Goal: Task Accomplishment & Management: Manage account settings

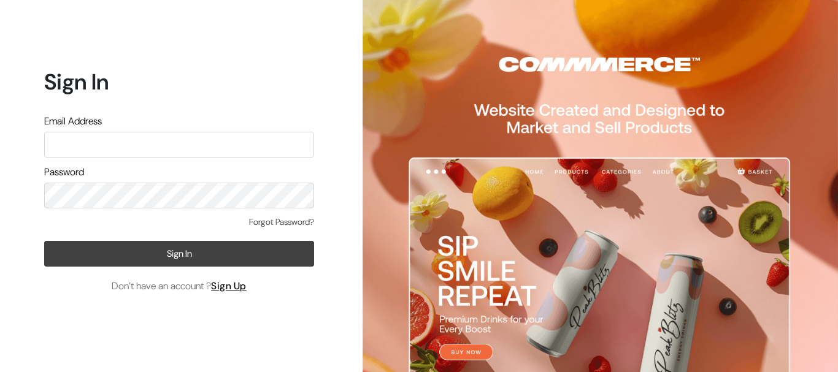
type input "[EMAIL_ADDRESS][DOMAIN_NAME]"
click at [142, 251] on button "Sign In" at bounding box center [179, 254] width 270 height 26
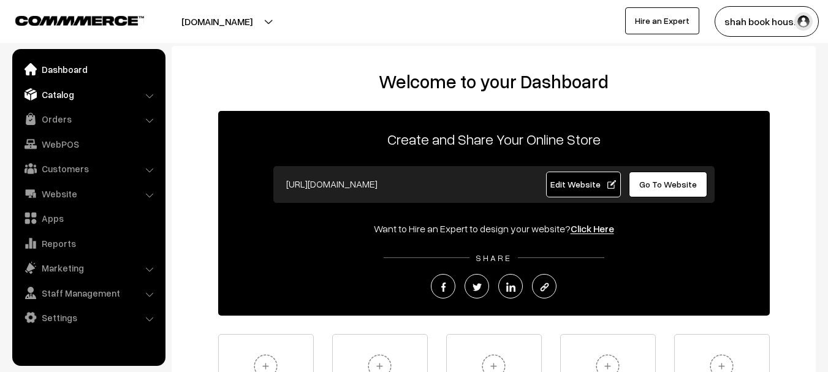
click at [75, 92] on link "Catalog" at bounding box center [88, 94] width 146 height 22
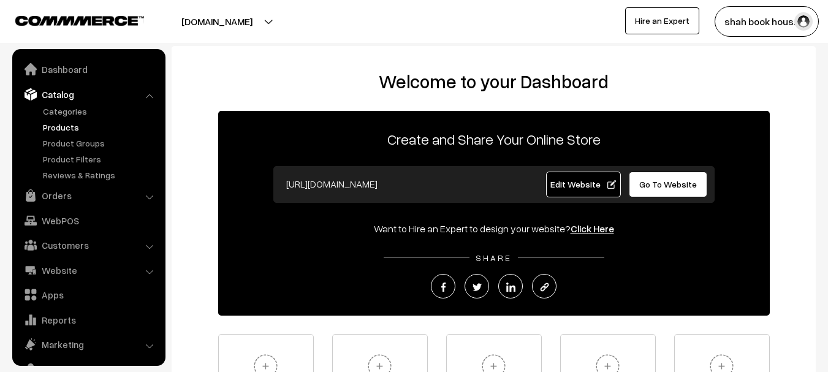
click at [67, 131] on link "Products" at bounding box center [100, 127] width 121 height 13
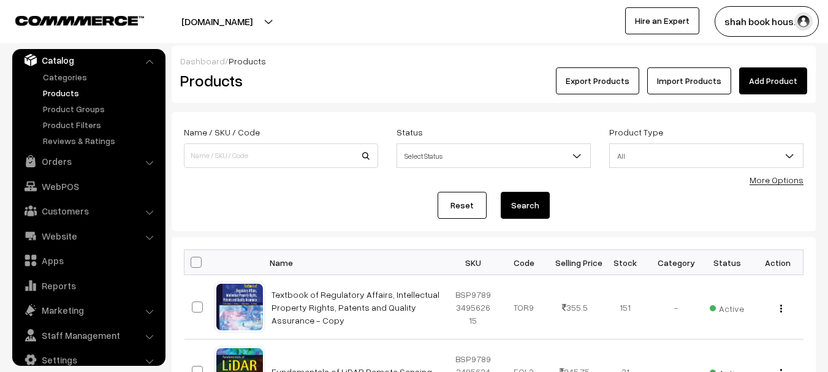
scroll to position [123, 0]
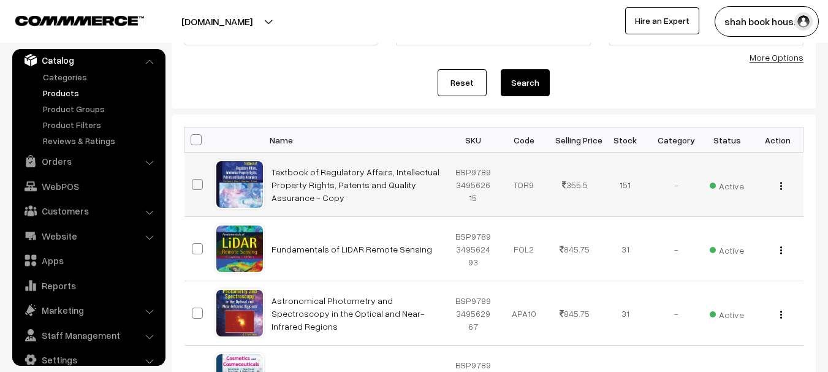
click at [782, 189] on img "button" at bounding box center [782, 186] width 2 height 8
click at [270, 105] on form "Name / SKU / Code Status Select Status Active Inactive Select Status Product Ty…" at bounding box center [494, 49] width 644 height 119
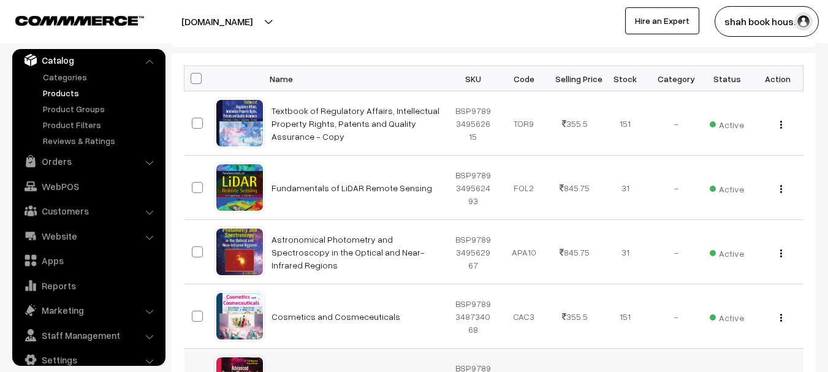
scroll to position [0, 0]
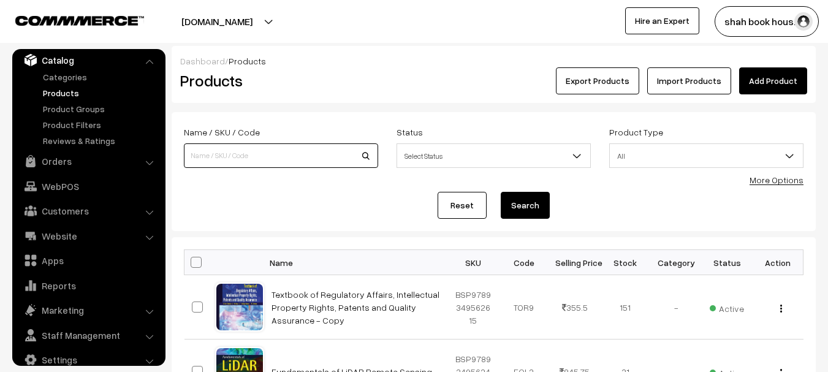
click at [285, 155] on input at bounding box center [281, 155] width 194 height 25
paste input "9780367410179"
type input "9780367410179"
click at [501, 192] on button "Search" at bounding box center [525, 205] width 49 height 27
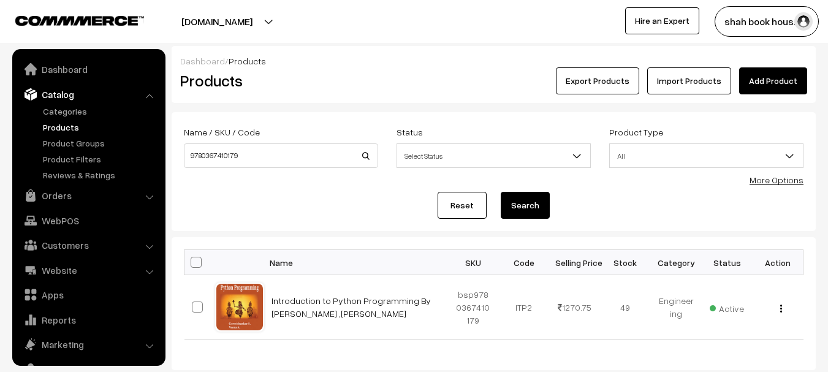
scroll to position [34, 0]
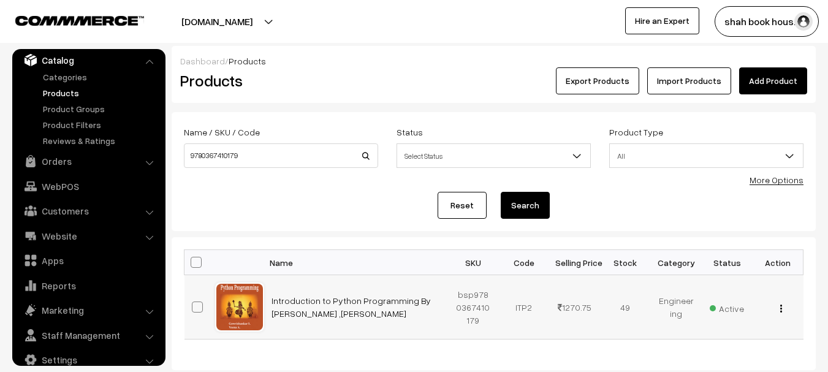
click at [779, 314] on td "View Edit Delete" at bounding box center [778, 307] width 51 height 64
drag, startPoint x: 288, startPoint y: 156, endPoint x: 124, endPoint y: 153, distance: 163.8
click at [124, 153] on body "Thank you for showing interest. Our team will call you shortly. Close booksonwe…" at bounding box center [414, 225] width 828 height 450
paste input "1032459066"
type input "9781032459066"
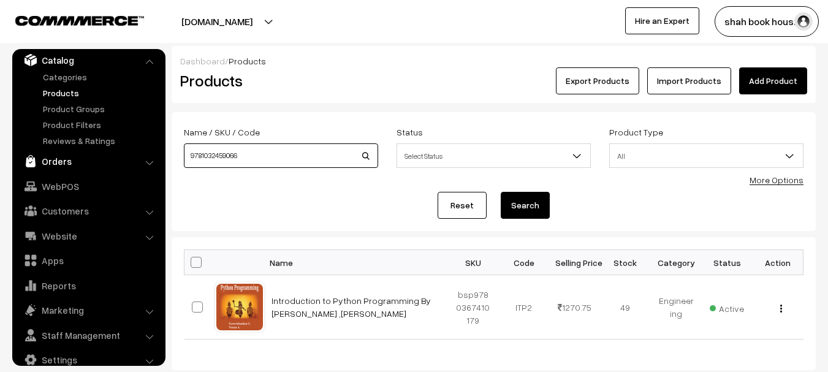
click at [501, 192] on button "Search" at bounding box center [525, 205] width 49 height 27
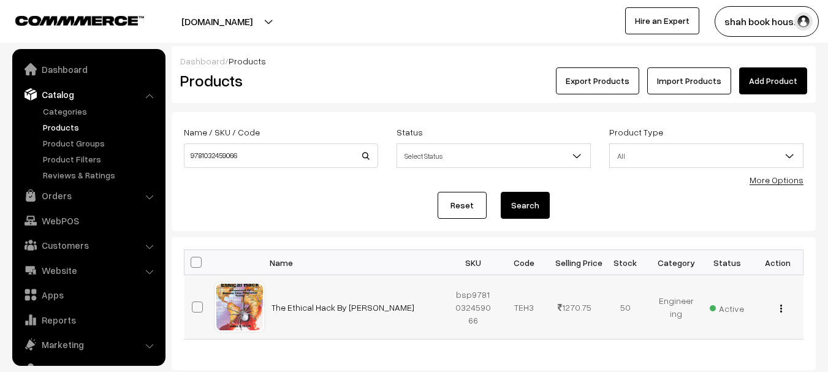
scroll to position [34, 0]
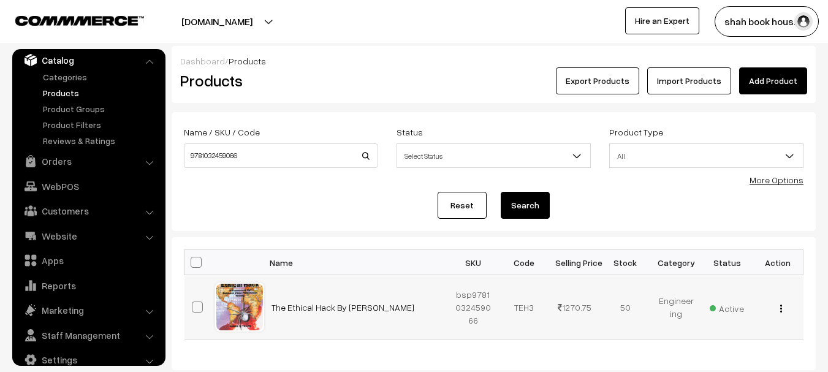
click at [783, 313] on div "View Edit Delete" at bounding box center [778, 307] width 36 height 13
click at [781, 307] on img "button" at bounding box center [782, 309] width 2 height 8
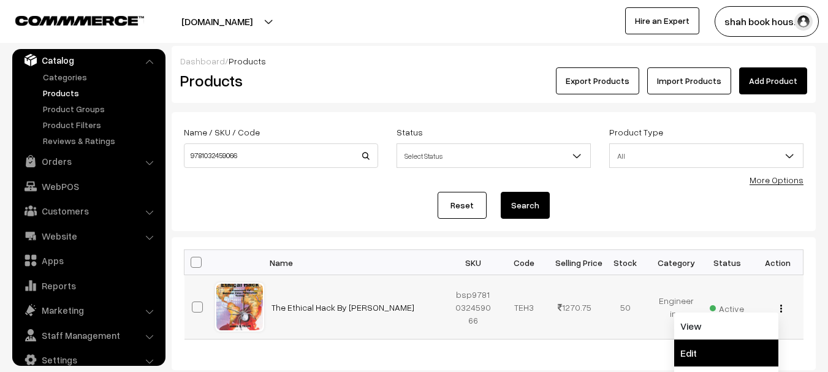
click at [725, 348] on link "Edit" at bounding box center [727, 353] width 104 height 27
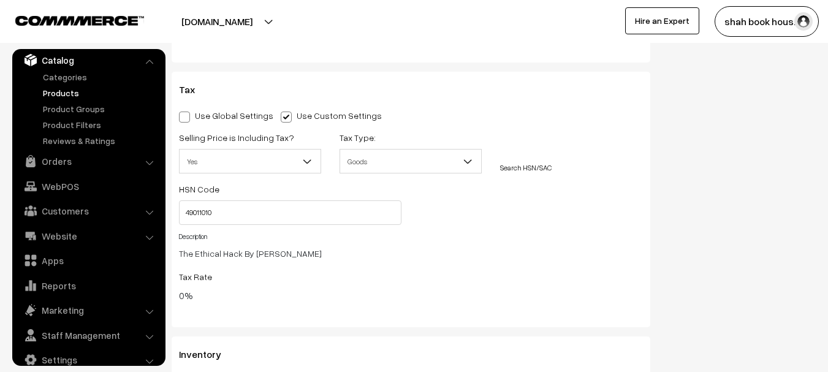
scroll to position [1165, 0]
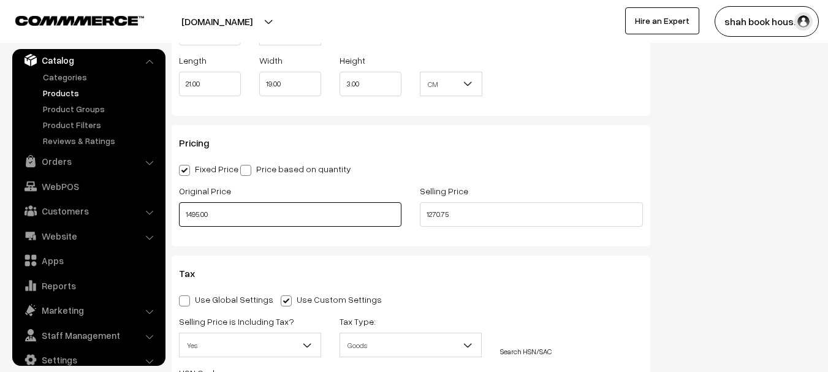
click at [189, 212] on input "1495.00" at bounding box center [290, 214] width 223 height 25
type input "1695.00"
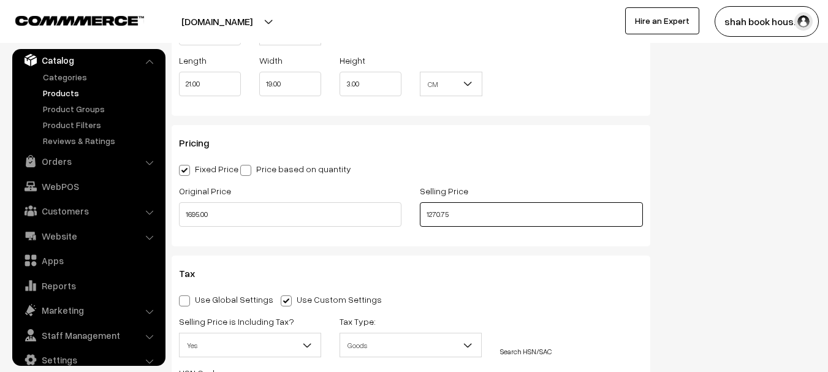
drag, startPoint x: 455, startPoint y: 212, endPoint x: 425, endPoint y: 213, distance: 30.1
click at [425, 213] on input "1270.75" at bounding box center [531, 214] width 223 height 25
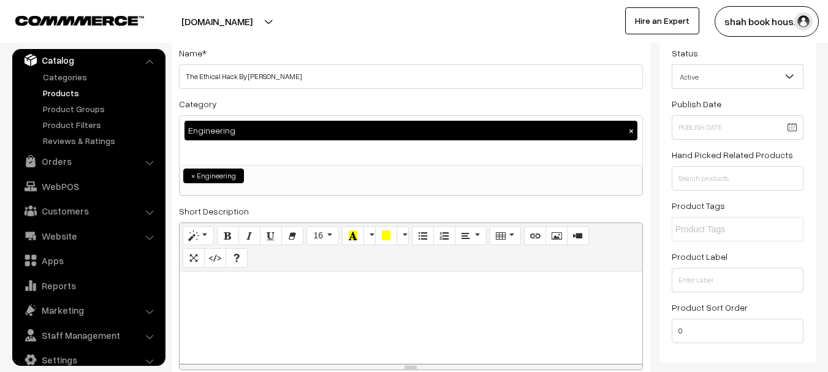
scroll to position [0, 0]
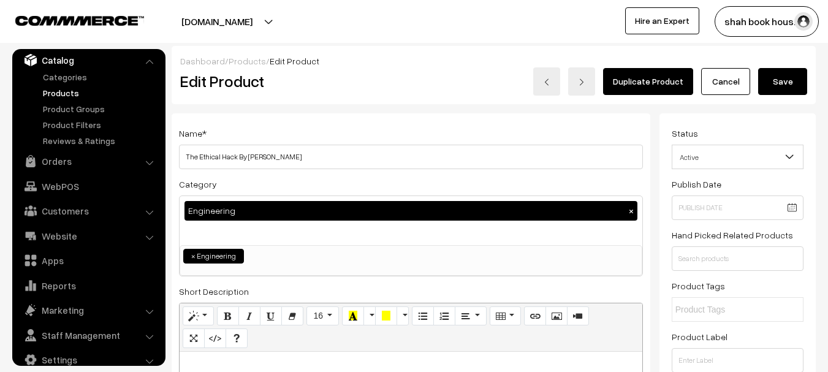
type input "1440.75"
click at [794, 85] on button "Save" at bounding box center [783, 81] width 49 height 27
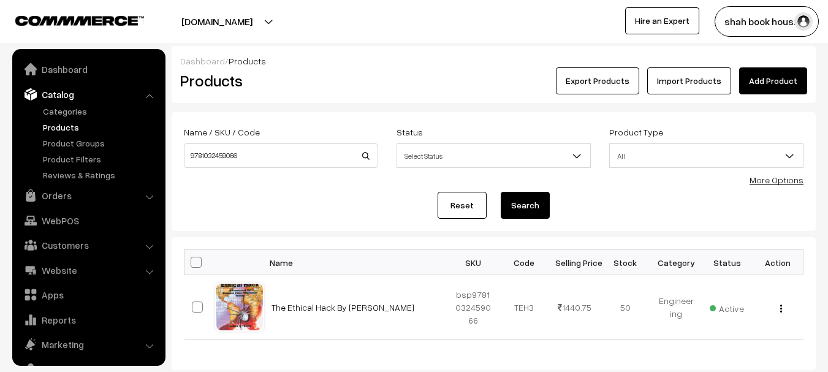
scroll to position [34, 0]
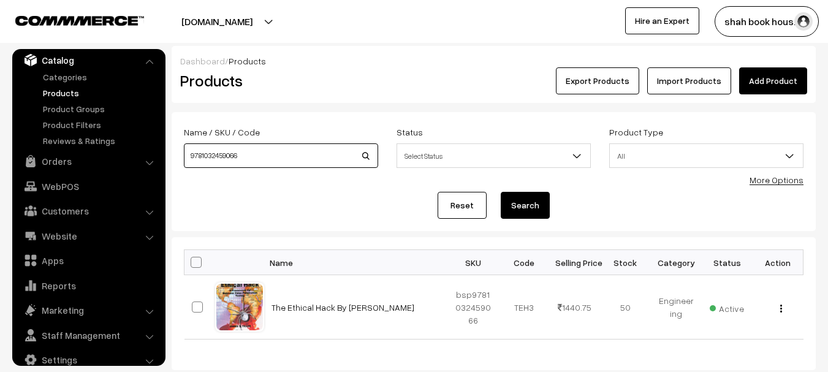
drag, startPoint x: 253, startPoint y: 153, endPoint x: 174, endPoint y: 151, distance: 78.5
click at [174, 151] on form "Name / SKU / Code 9781032459066 Status Select Status Active Inactive Select Sta…" at bounding box center [494, 171] width 644 height 119
paste input "7928"
type input "9781032792866"
click at [501, 192] on button "Search" at bounding box center [525, 205] width 49 height 27
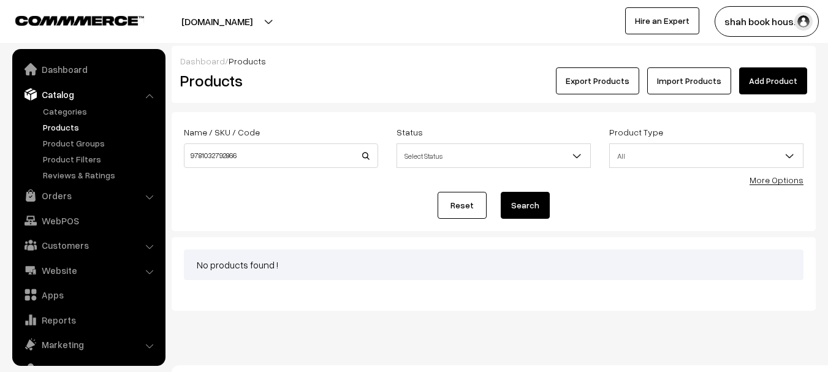
scroll to position [34, 0]
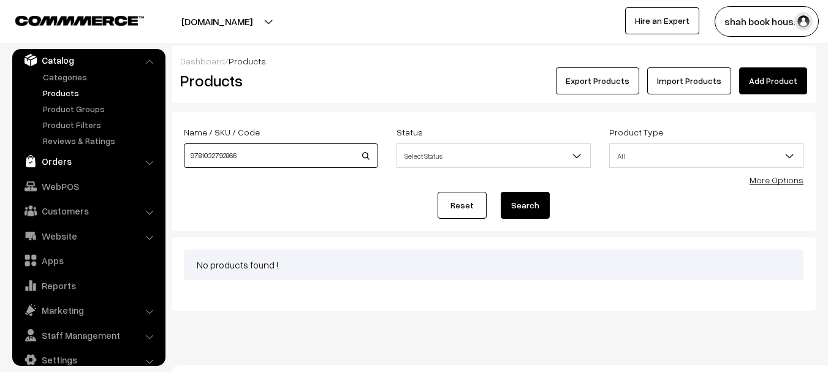
drag, startPoint x: 251, startPoint y: 156, endPoint x: 159, endPoint y: 151, distance: 92.1
click at [159, 151] on body "Thank you for showing interest. Our team will call you shortly. Close booksonwe…" at bounding box center [414, 195] width 828 height 391
paste input "The Smart Grid"
type input "The Smart Grid"
click at [501, 192] on button "Search" at bounding box center [525, 205] width 49 height 27
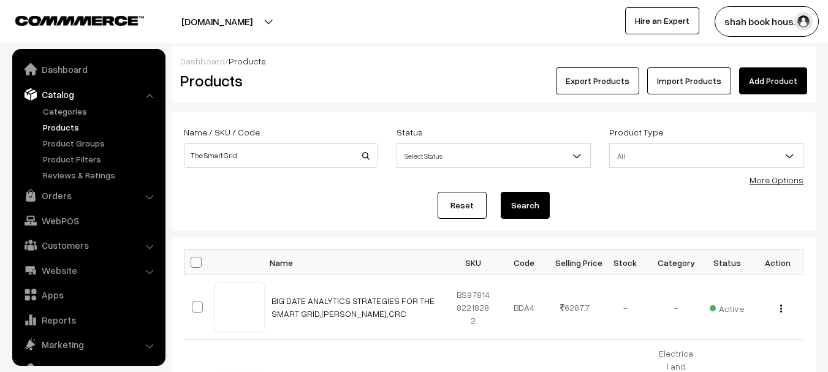
scroll to position [34, 0]
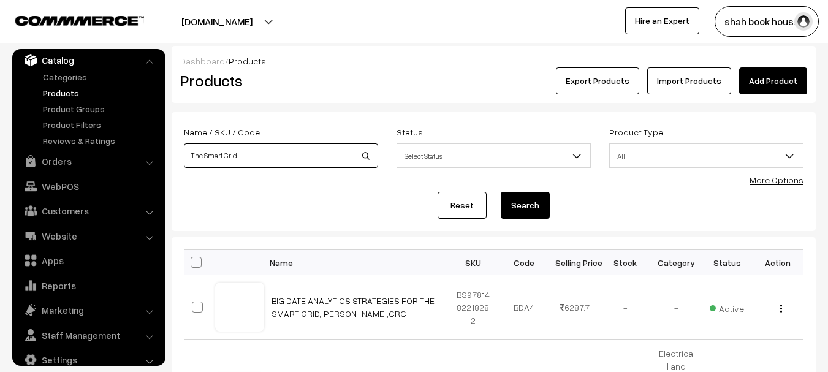
drag, startPoint x: 246, startPoint y: 157, endPoint x: 170, endPoint y: 153, distance: 76.2
paste input "9781138367654"
type input "9781138367654"
click at [501, 192] on button "Search" at bounding box center [525, 205] width 49 height 27
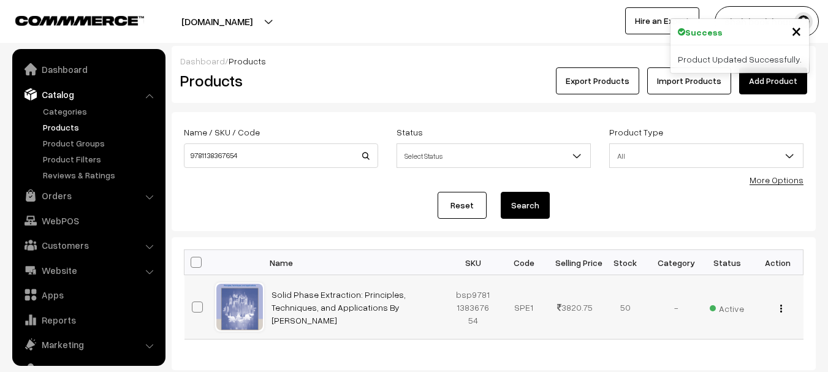
scroll to position [34, 0]
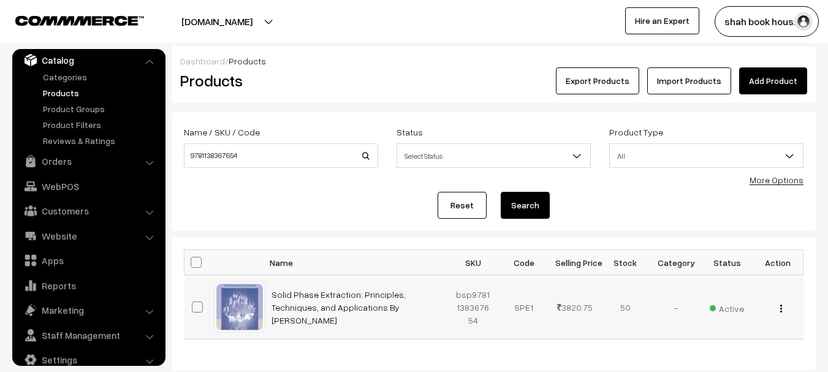
click at [782, 310] on button "button" at bounding box center [781, 309] width 3 height 10
click at [715, 351] on link "Edit" at bounding box center [727, 353] width 104 height 27
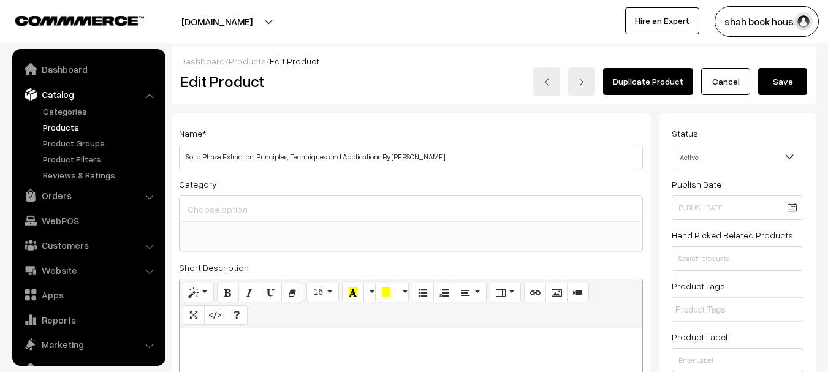
select select
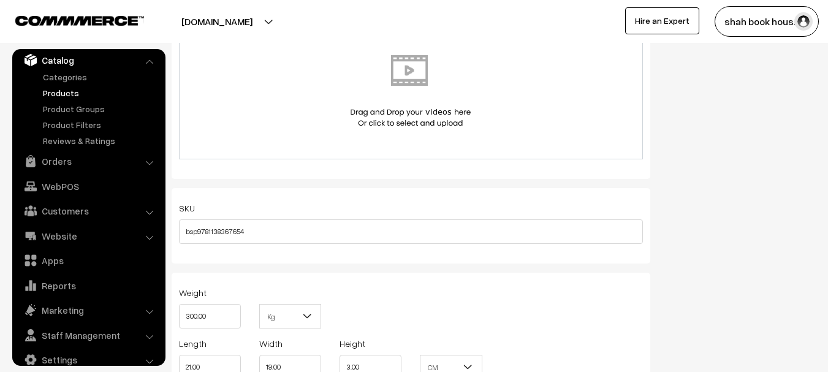
scroll to position [1165, 0]
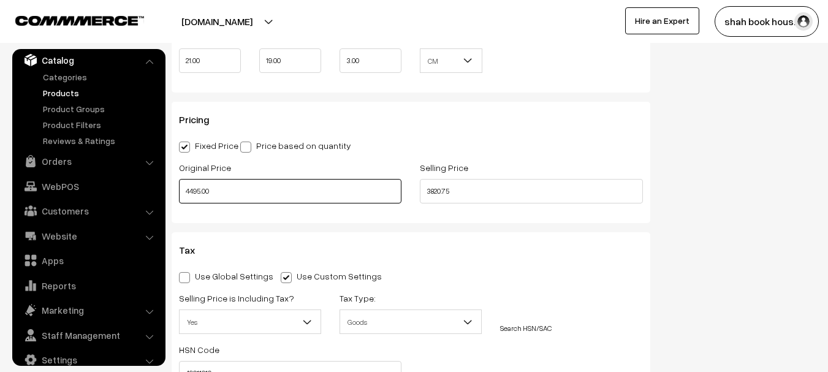
click at [186, 189] on input "4495.00" at bounding box center [290, 191] width 223 height 25
type input "4995.00"
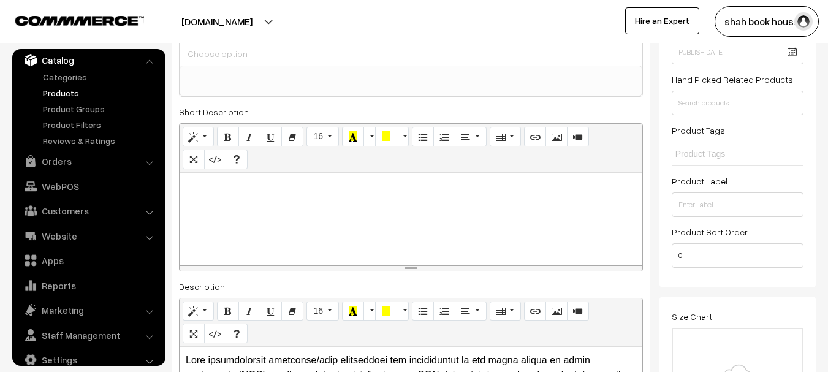
scroll to position [0, 0]
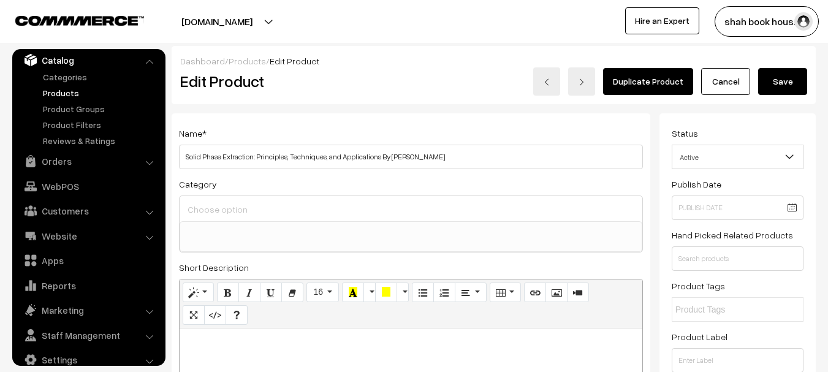
type input "4245.75"
click at [776, 80] on button "Save" at bounding box center [783, 81] width 49 height 27
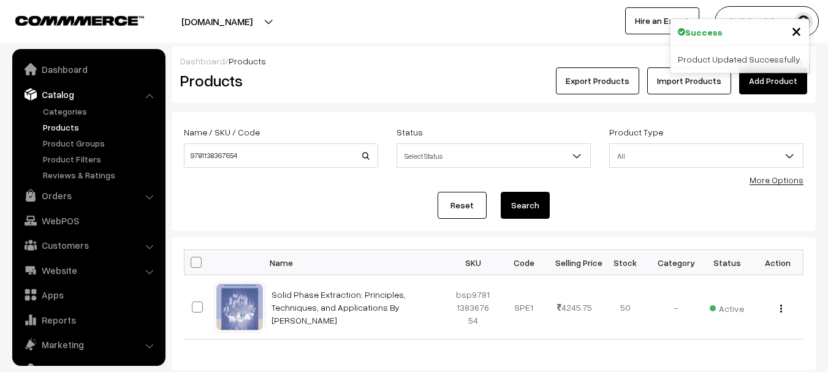
scroll to position [34, 0]
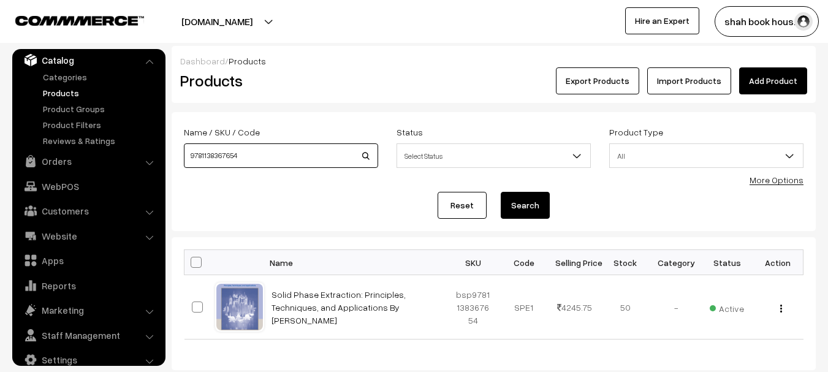
drag, startPoint x: 261, startPoint y: 160, endPoint x: 147, endPoint y: 160, distance: 114.1
click at [147, 160] on body "Thank you for showing interest. Our team will call you shortly. Close [DOMAIN_N…" at bounding box center [414, 225] width 828 height 450
paste input "032792859"
type input "9781032792859"
click at [501, 192] on button "Search" at bounding box center [525, 205] width 49 height 27
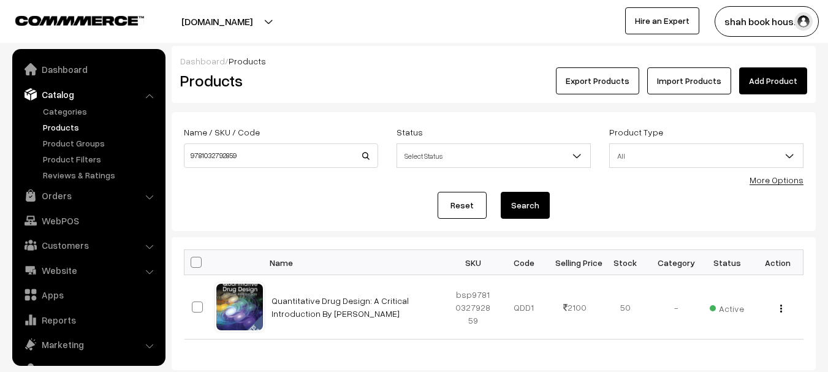
scroll to position [34, 0]
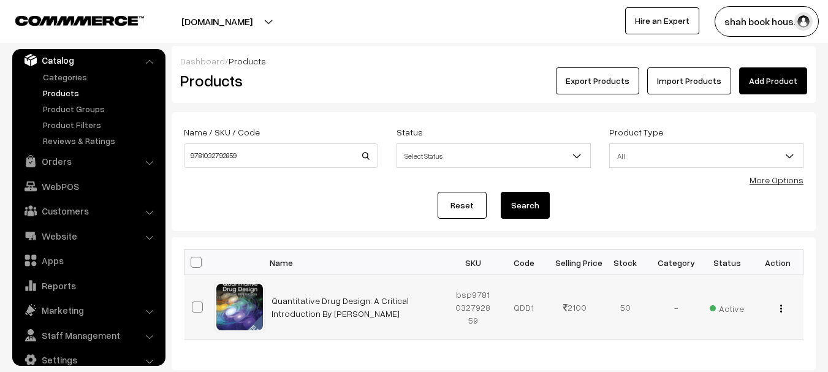
click at [781, 312] on img "button" at bounding box center [782, 309] width 2 height 8
click at [705, 357] on link "Edit" at bounding box center [727, 353] width 104 height 27
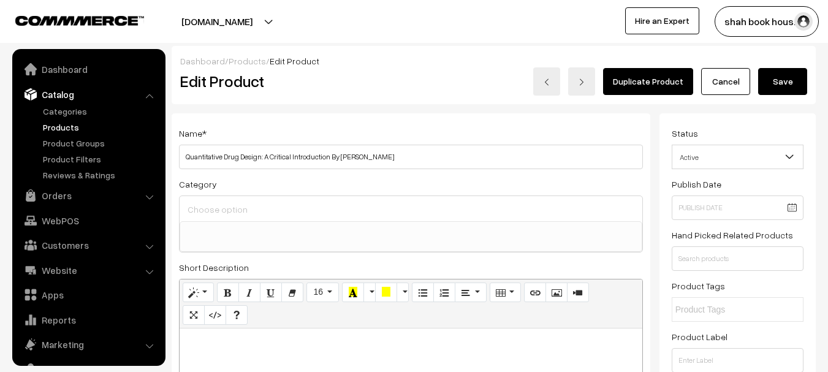
select select
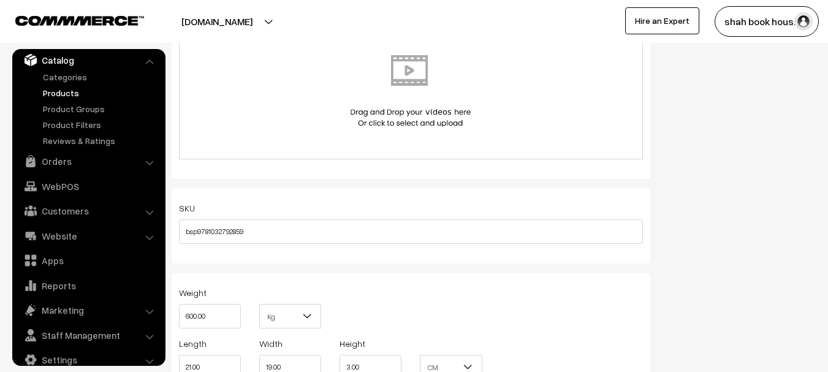
scroll to position [1165, 0]
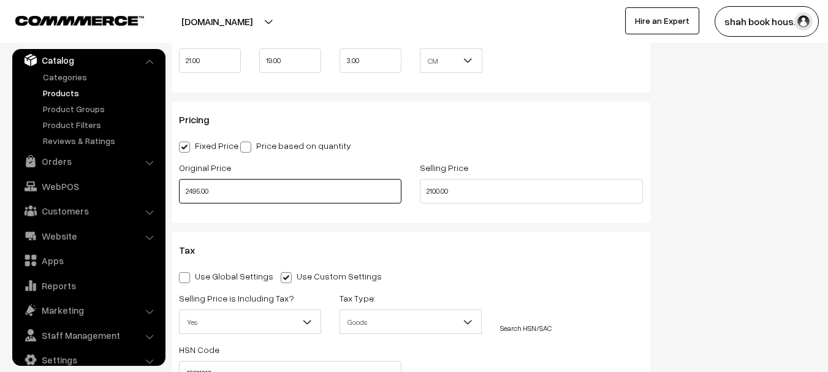
click at [191, 193] on input "2495.00" at bounding box center [290, 191] width 223 height 25
type input "2795.00"
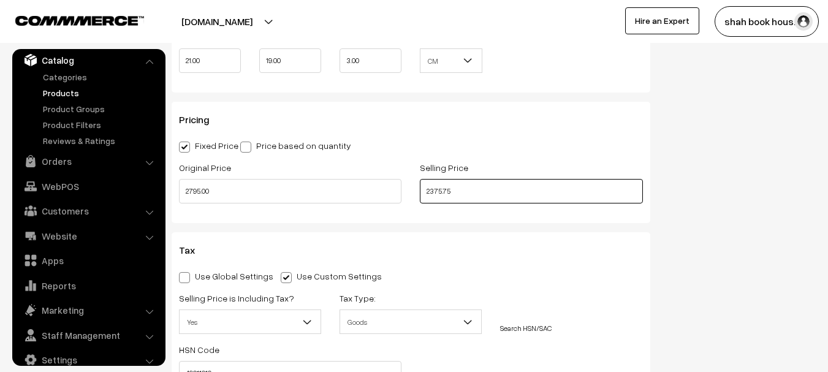
type input "2375.75"
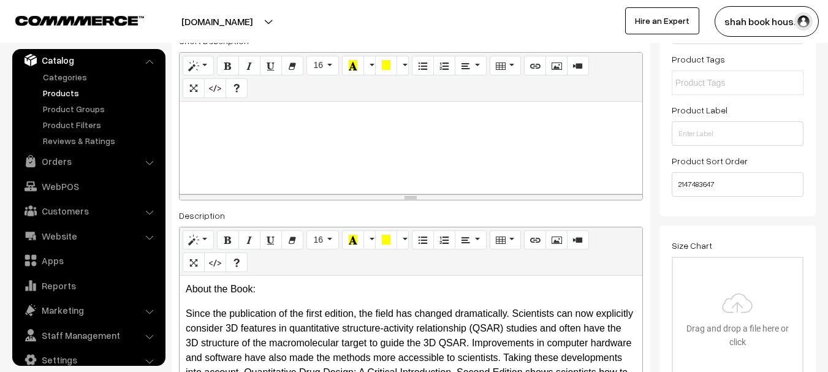
scroll to position [0, 0]
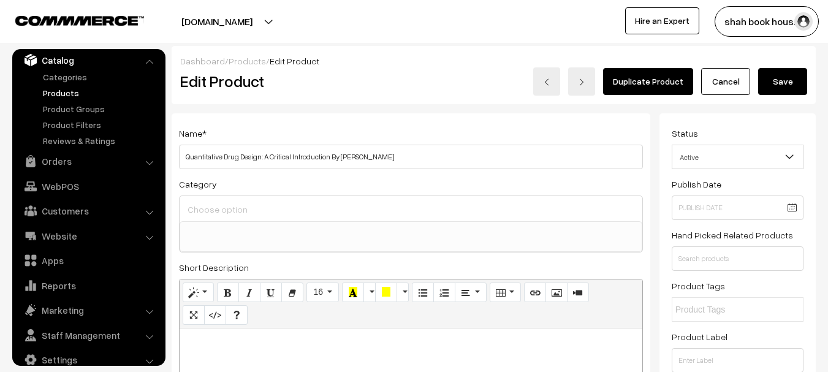
click at [791, 78] on button "Save" at bounding box center [783, 81] width 49 height 27
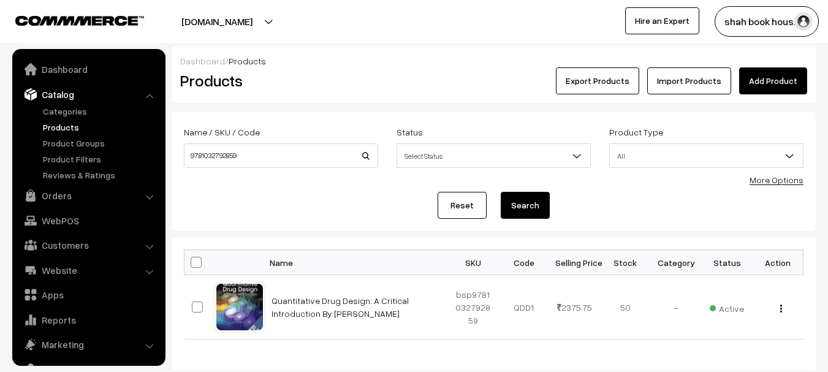
scroll to position [34, 0]
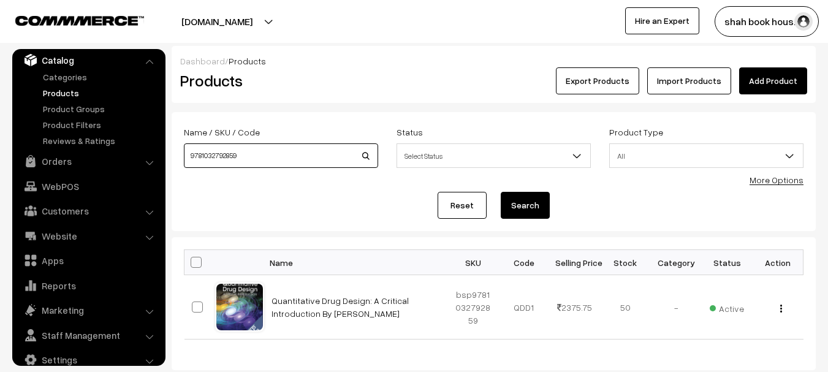
drag, startPoint x: 250, startPoint y: 160, endPoint x: 193, endPoint y: 158, distance: 56.4
click at [193, 158] on input "9781032792859" at bounding box center [281, 155] width 194 height 25
click at [295, 153] on input "9781032792859" at bounding box center [281, 155] width 194 height 25
drag, startPoint x: 291, startPoint y: 153, endPoint x: 183, endPoint y: 156, distance: 108.6
click at [182, 156] on div "Name / SKU / Code 9781032792859" at bounding box center [281, 149] width 213 height 51
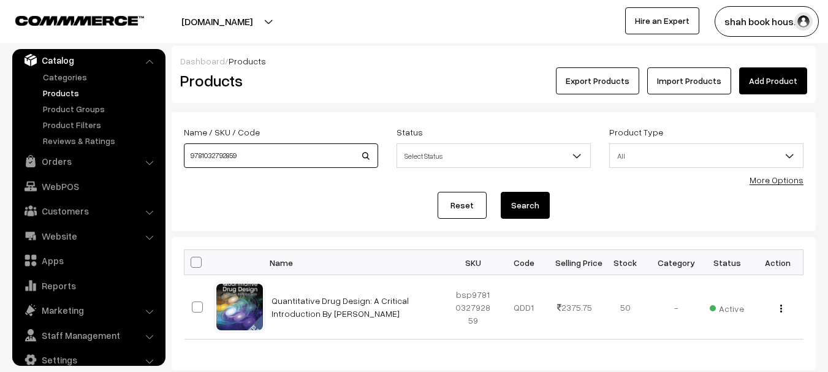
paste input "8178002002"
type input "9788178002002"
click at [501, 192] on button "Search" at bounding box center [525, 205] width 49 height 27
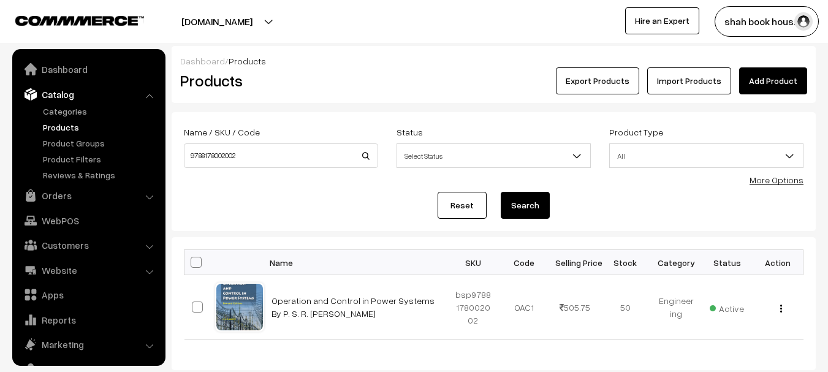
scroll to position [34, 0]
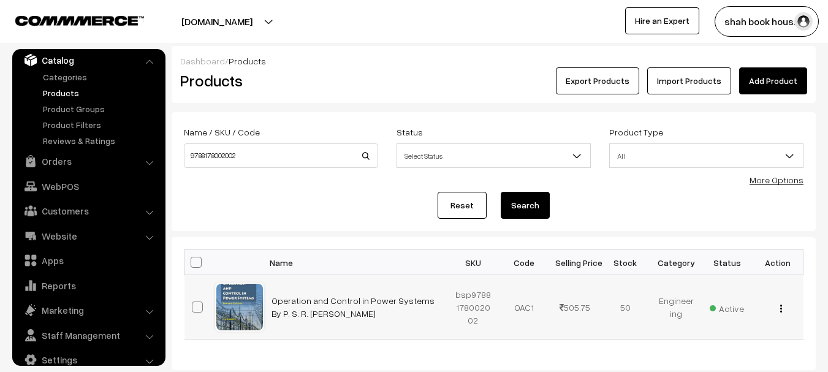
click at [779, 310] on div "View Edit Delete" at bounding box center [778, 307] width 36 height 13
click at [782, 310] on img "button" at bounding box center [782, 309] width 2 height 8
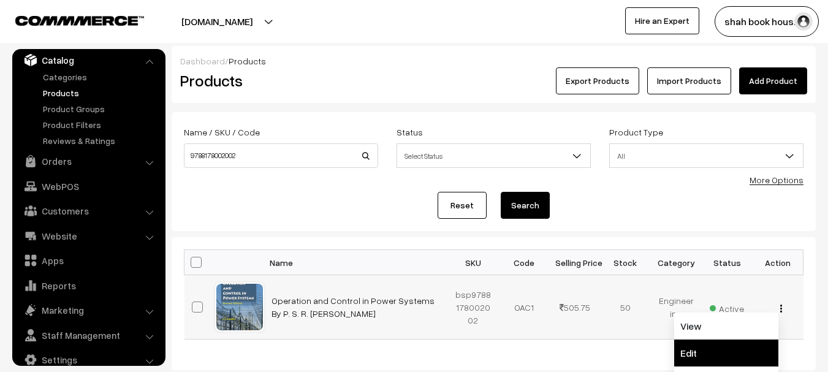
click at [722, 348] on link "Edit" at bounding box center [727, 353] width 104 height 27
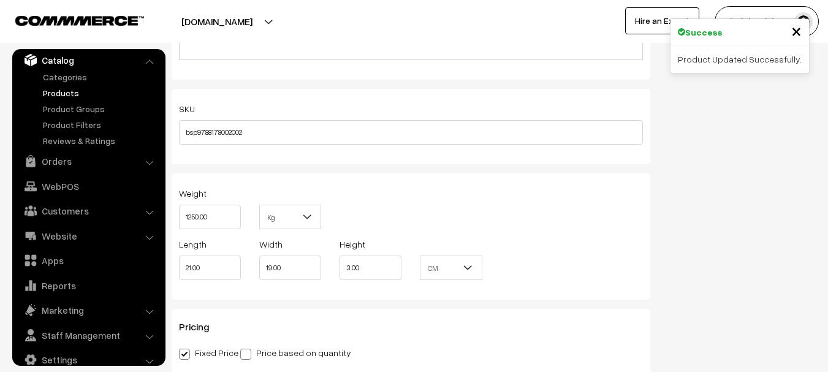
scroll to position [1165, 0]
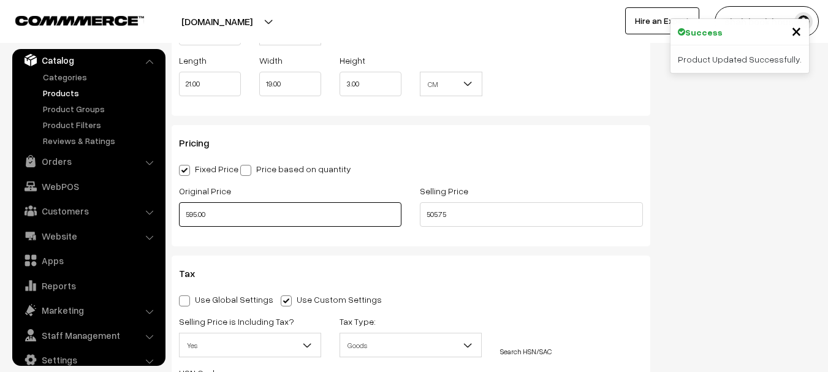
click at [188, 215] on input "595.00" at bounding box center [290, 214] width 223 height 25
type input "795.00"
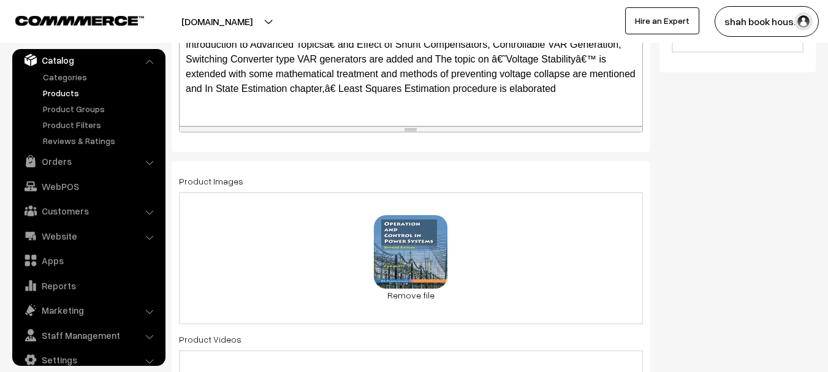
scroll to position [0, 0]
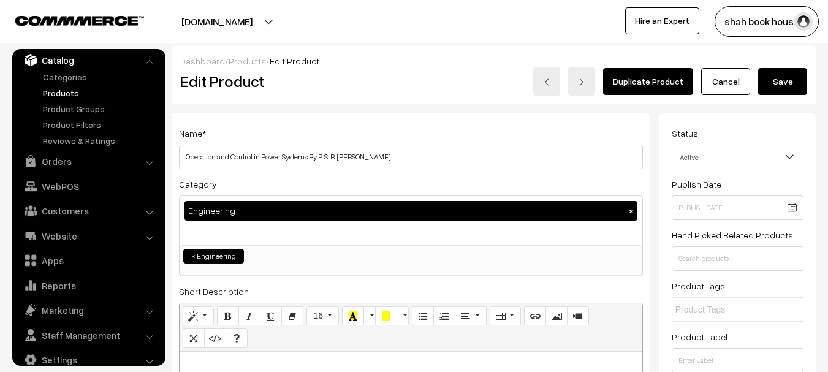
type input "675.75"
click at [774, 75] on button "Save" at bounding box center [783, 81] width 49 height 27
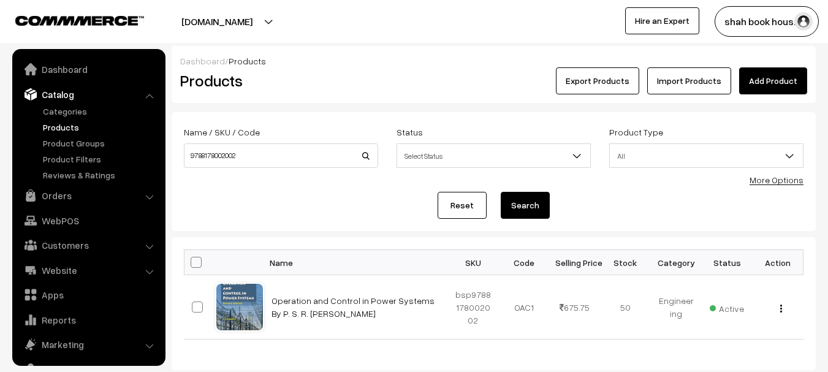
scroll to position [34, 0]
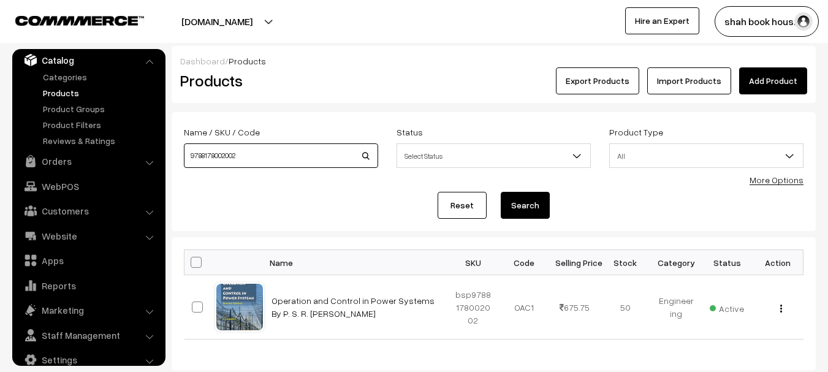
drag, startPoint x: 242, startPoint y: 156, endPoint x: 183, endPoint y: 159, distance: 58.9
click at [183, 159] on div "Name / SKU / Code 9788178002002" at bounding box center [281, 149] width 213 height 51
paste input "9391910877"
type input "9789391910877"
click at [501, 192] on button "Search" at bounding box center [525, 205] width 49 height 27
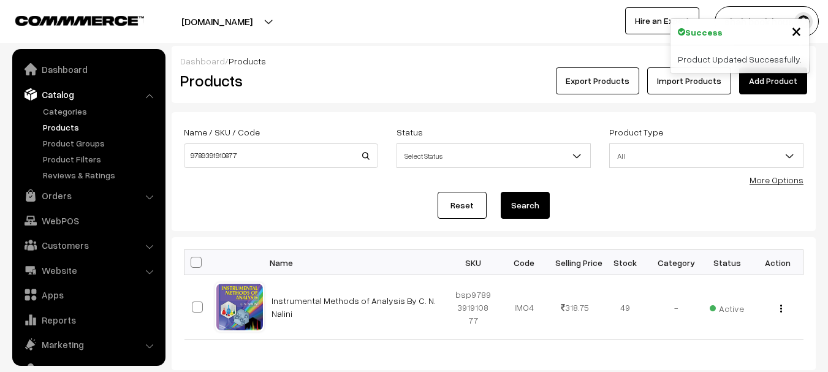
scroll to position [34, 0]
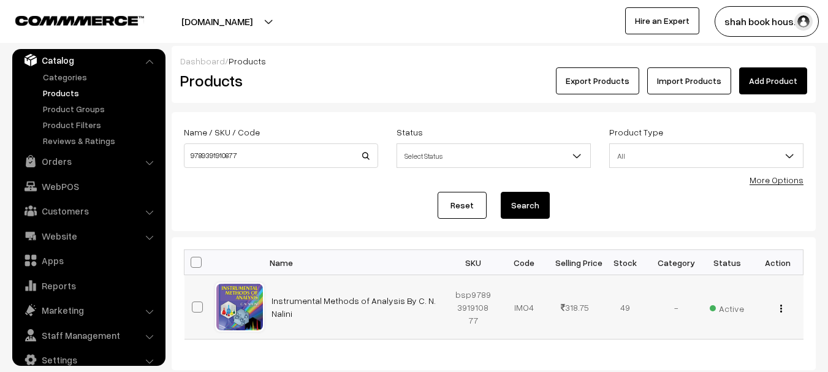
click at [781, 313] on button "button" at bounding box center [781, 309] width 3 height 10
click at [685, 349] on link "Edit" at bounding box center [727, 353] width 104 height 27
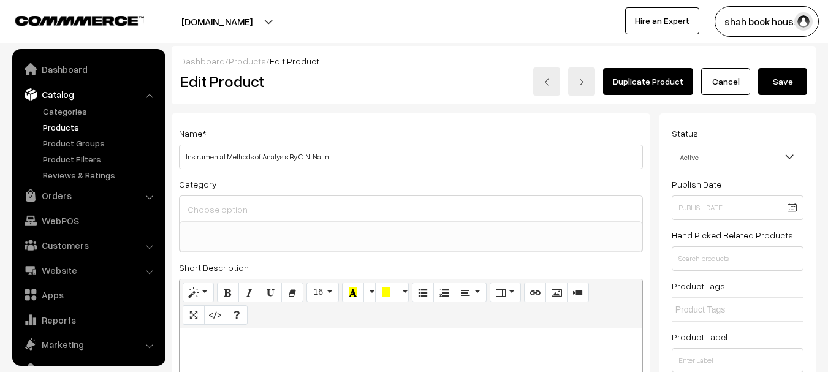
select select
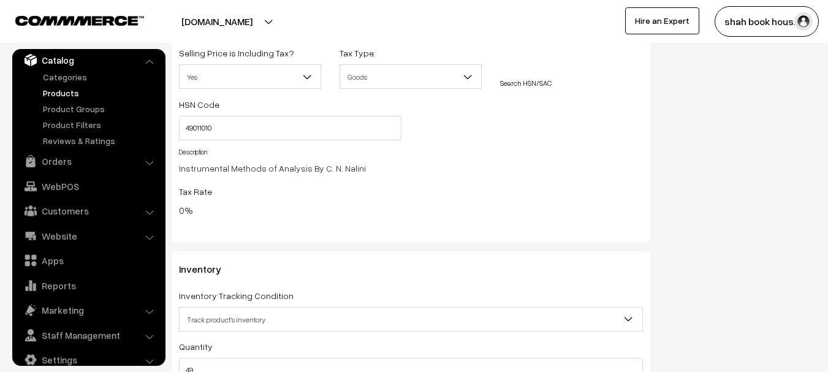
scroll to position [1165, 0]
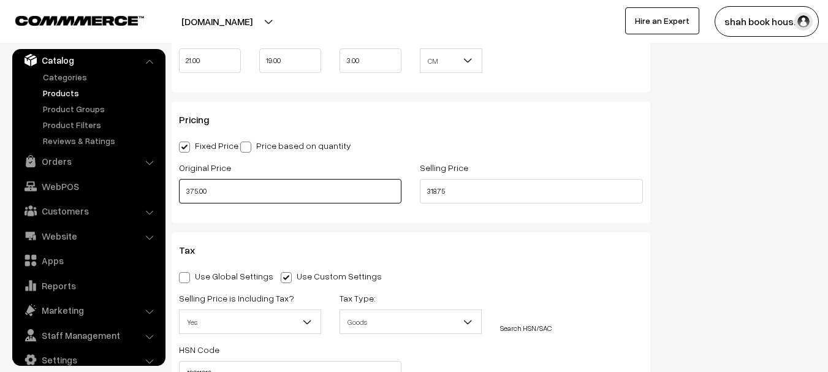
click at [190, 193] on input "375.00" at bounding box center [290, 191] width 223 height 25
type input "395.00"
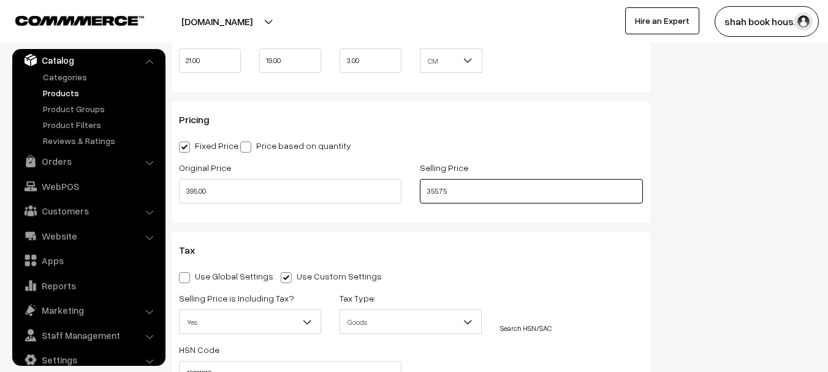
type input "355.75"
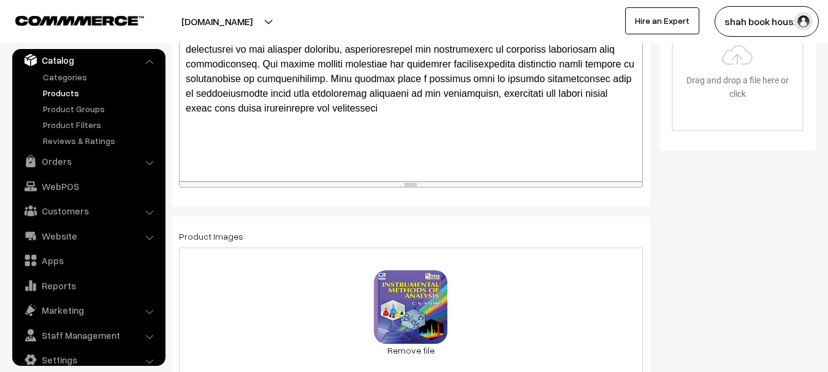
scroll to position [0, 0]
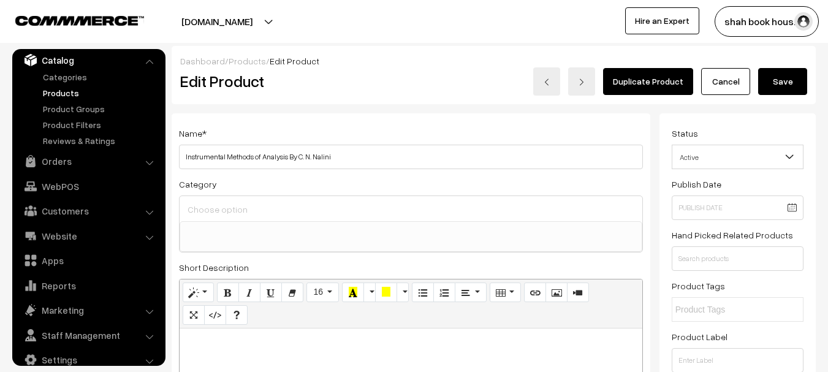
click at [782, 83] on button "Save" at bounding box center [783, 81] width 49 height 27
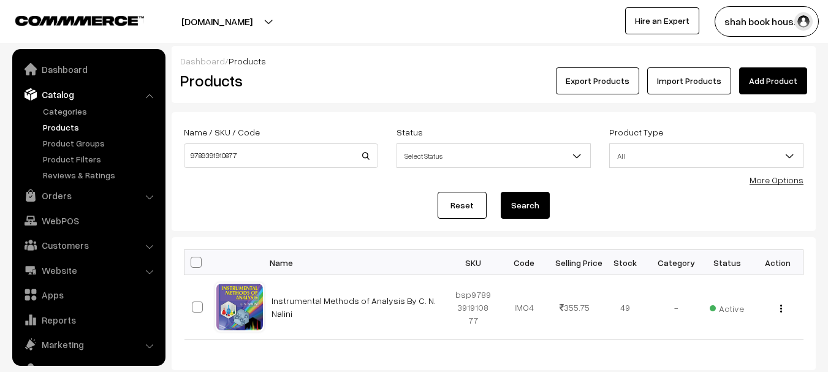
scroll to position [34, 0]
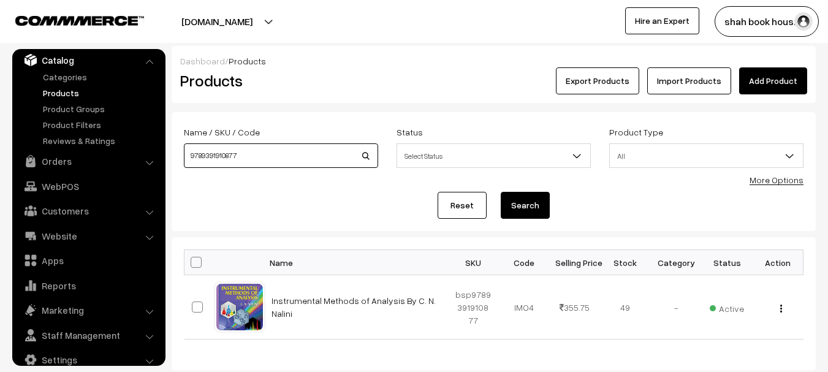
drag, startPoint x: 202, startPoint y: 159, endPoint x: 184, endPoint y: 159, distance: 17.8
click at [184, 159] on input "9789391910877" at bounding box center [281, 155] width 194 height 25
paste input "1138625822"
type input "9781138625822"
click at [501, 192] on button "Search" at bounding box center [525, 205] width 49 height 27
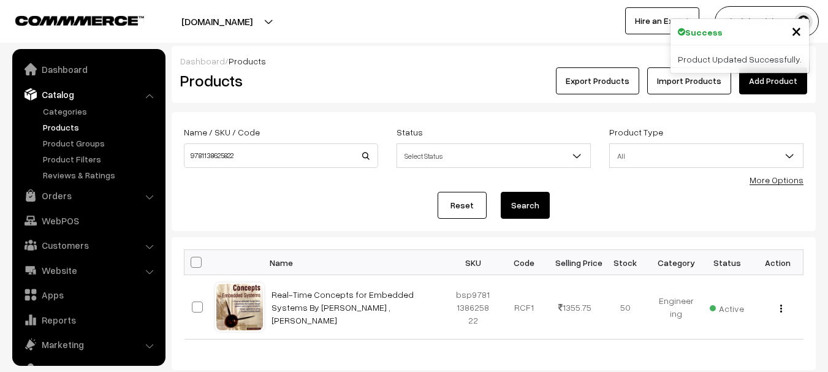
scroll to position [34, 0]
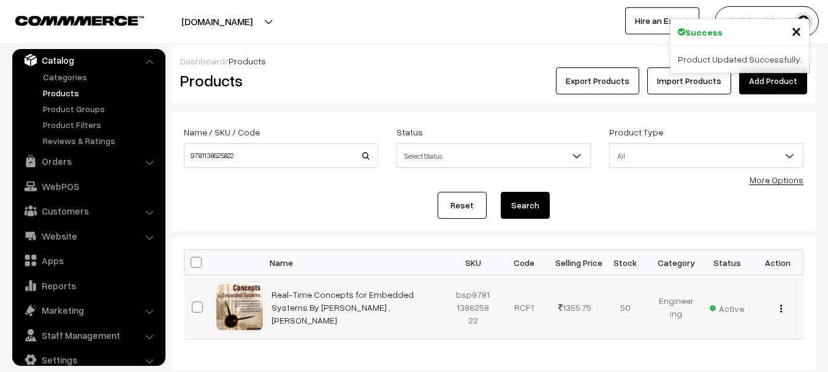
click at [781, 311] on img "button" at bounding box center [782, 309] width 2 height 8
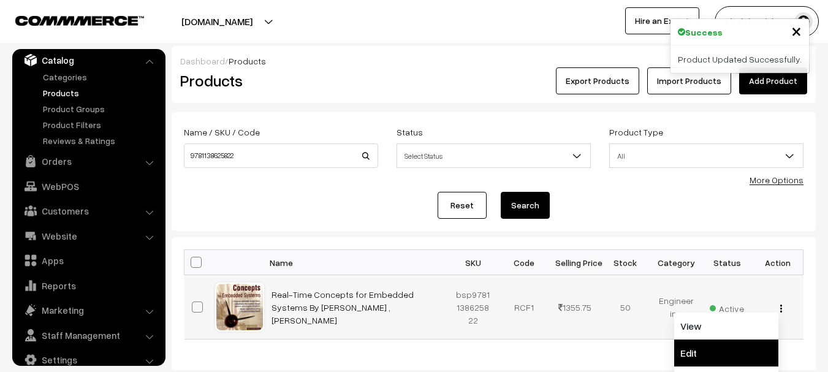
click at [705, 344] on link "Edit" at bounding box center [727, 353] width 104 height 27
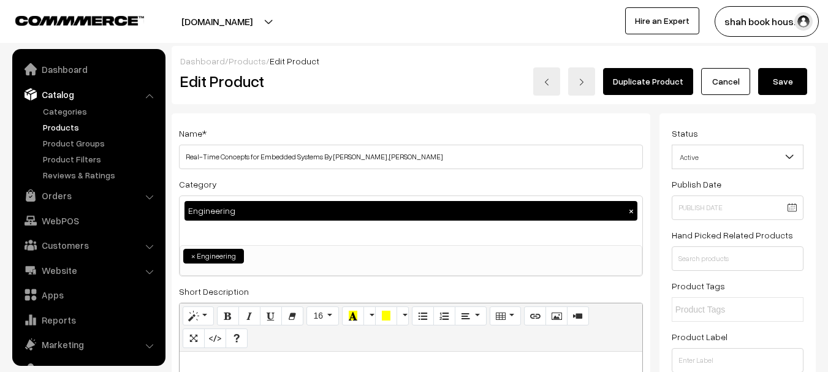
scroll to position [34, 0]
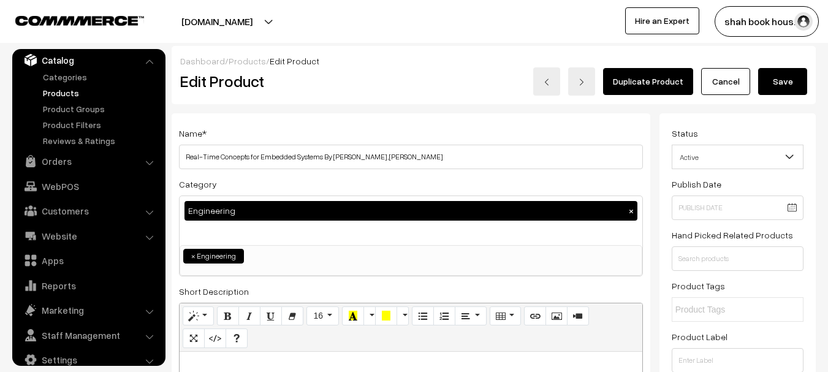
click at [793, 81] on button "Save" at bounding box center [783, 81] width 49 height 27
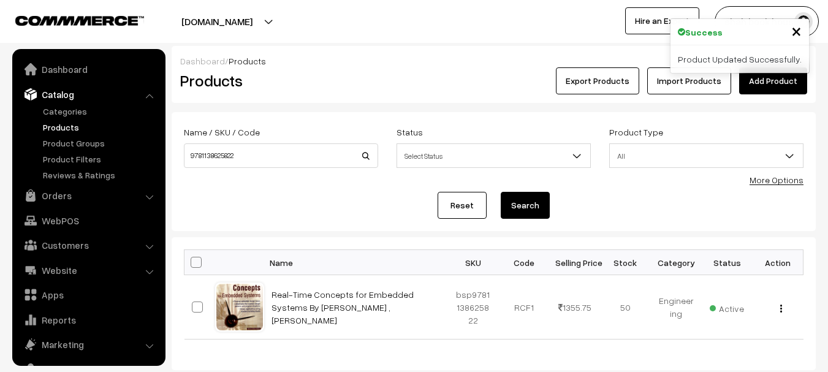
scroll to position [34, 0]
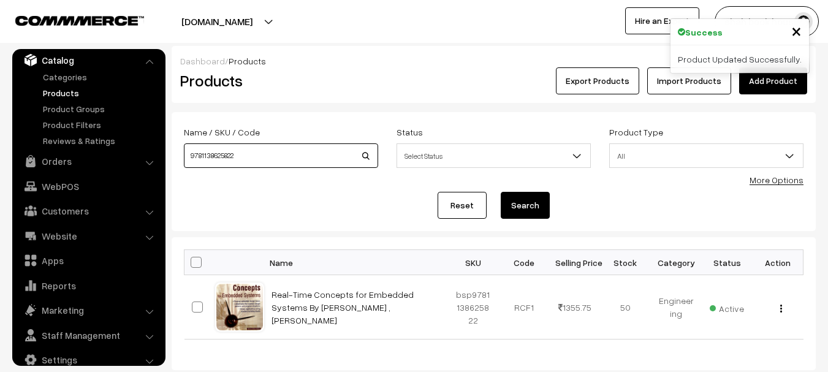
drag, startPoint x: 174, startPoint y: 156, endPoint x: 167, endPoint y: 156, distance: 6.2
click at [167, 156] on div "Dashboard / Products Products Export Products Import Products Add Product Name …" at bounding box center [414, 208] width 828 height 324
paste input "8178001853"
type input "9788178001853"
click at [501, 192] on button "Search" at bounding box center [525, 205] width 49 height 27
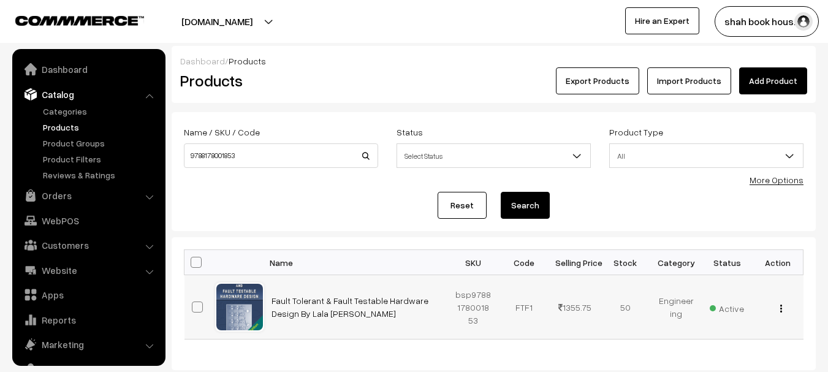
scroll to position [34, 0]
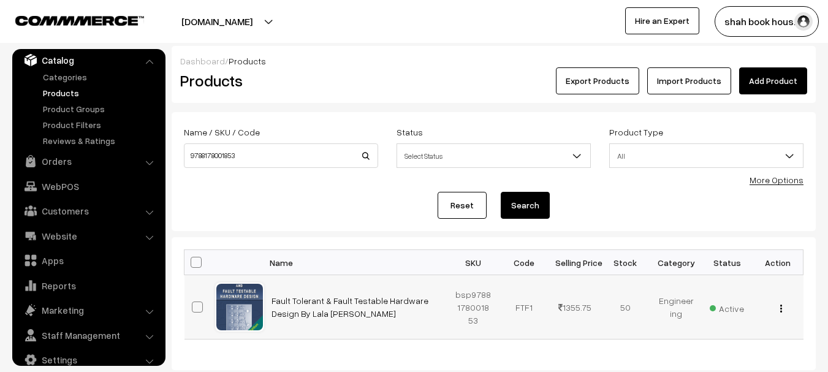
click at [782, 311] on img "button" at bounding box center [782, 309] width 2 height 8
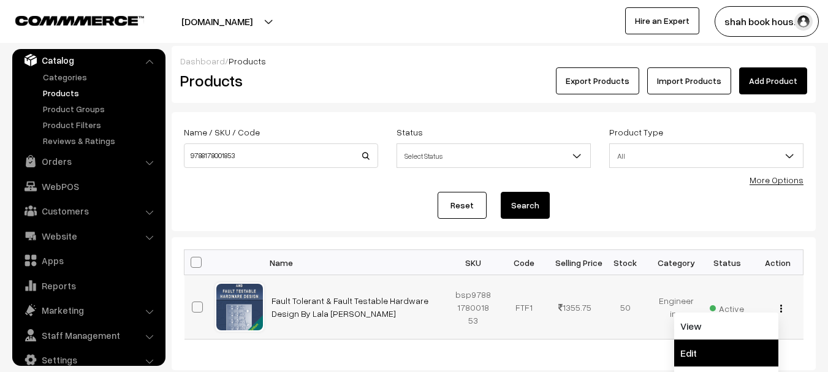
click at [699, 351] on link "Edit" at bounding box center [727, 353] width 104 height 27
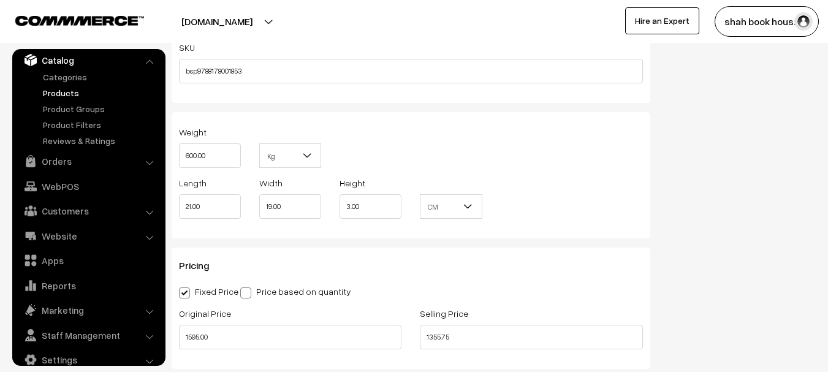
scroll to position [1288, 0]
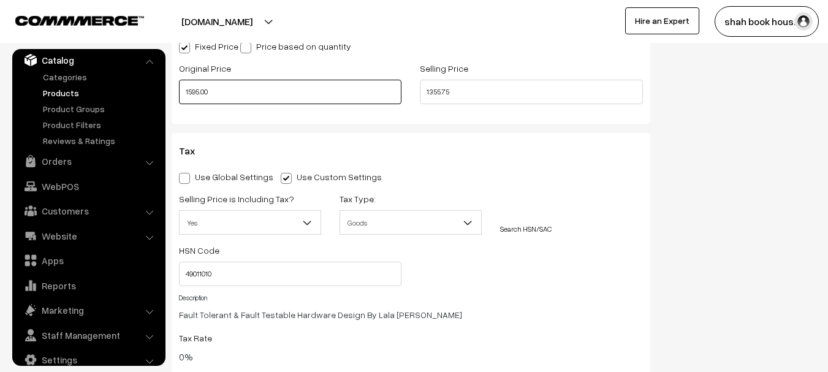
click at [191, 93] on input "1595.00" at bounding box center [290, 92] width 223 height 25
type input "995.00"
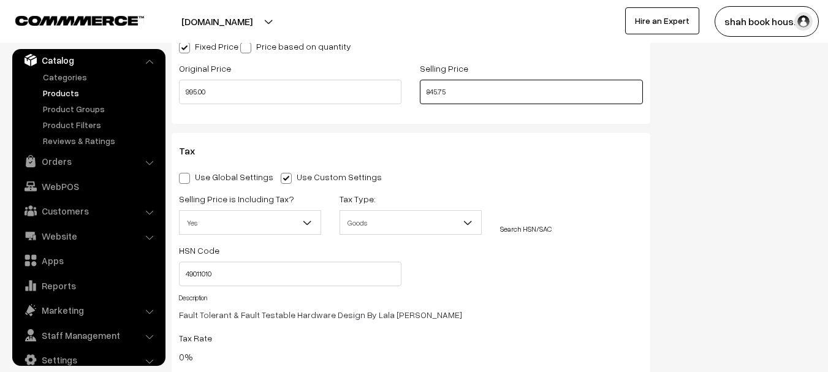
type input "845.75"
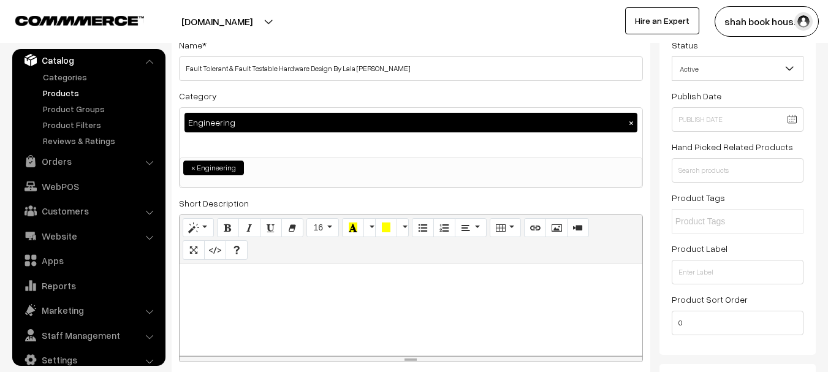
scroll to position [0, 0]
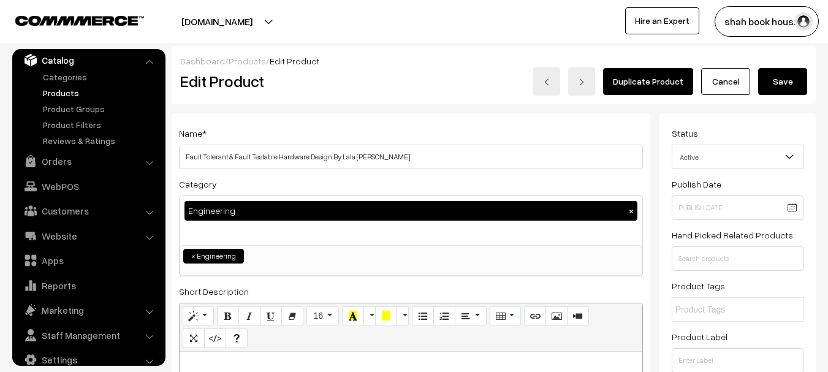
click at [792, 80] on button "Save" at bounding box center [783, 81] width 49 height 27
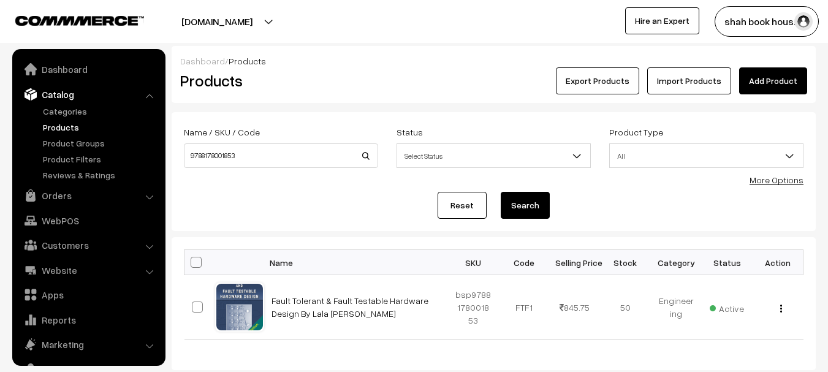
scroll to position [34, 0]
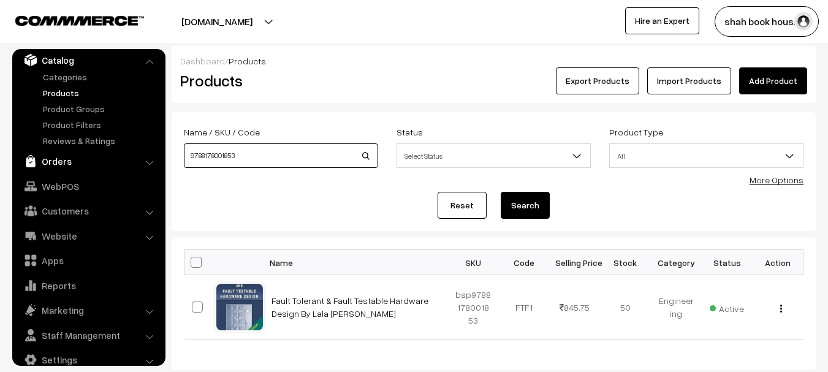
drag, startPoint x: 248, startPoint y: 158, endPoint x: 145, endPoint y: 157, distance: 103.6
click at [145, 157] on body "Thank you for showing interest. Our team will call you shortly. Close booksonwe…" at bounding box center [414, 225] width 828 height 450
paste input "9381075982"
type input "9789381075982"
click at [501, 192] on button "Search" at bounding box center [525, 205] width 49 height 27
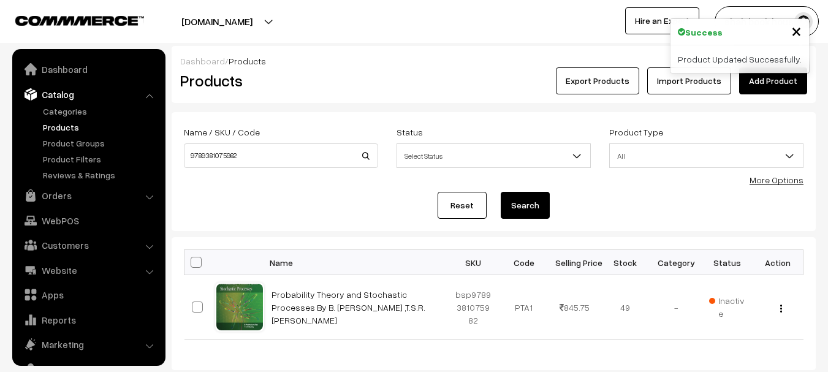
scroll to position [34, 0]
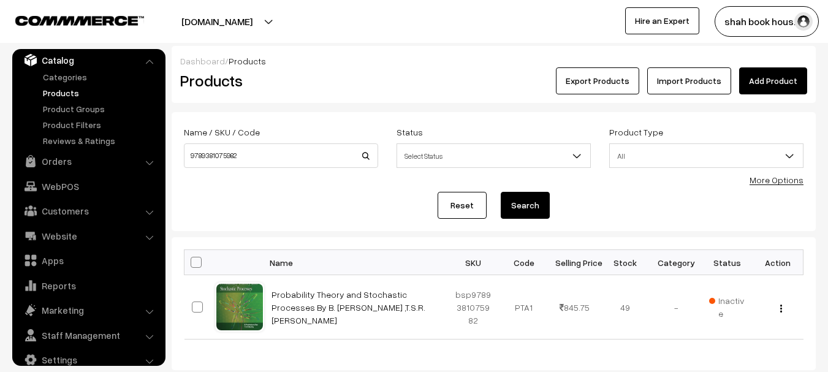
click at [279, 203] on div "Reset Search" at bounding box center [494, 205] width 620 height 27
click at [53, 90] on link "Products" at bounding box center [100, 92] width 121 height 13
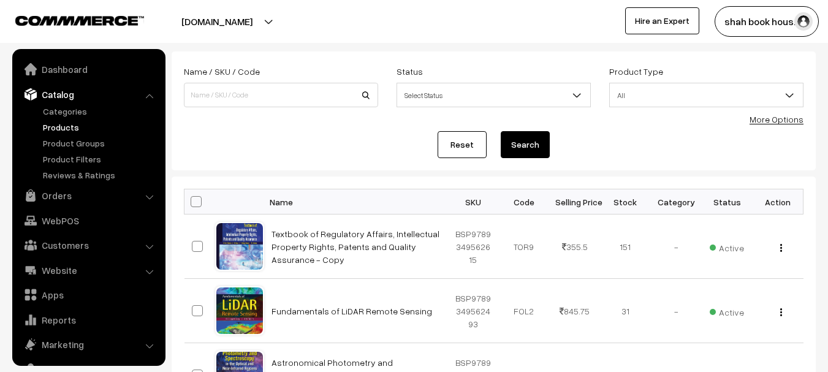
scroll to position [34, 0]
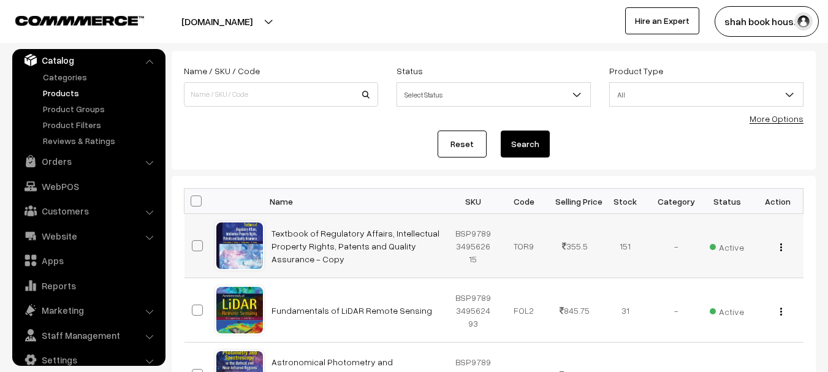
click at [782, 248] on img "button" at bounding box center [782, 247] width 2 height 8
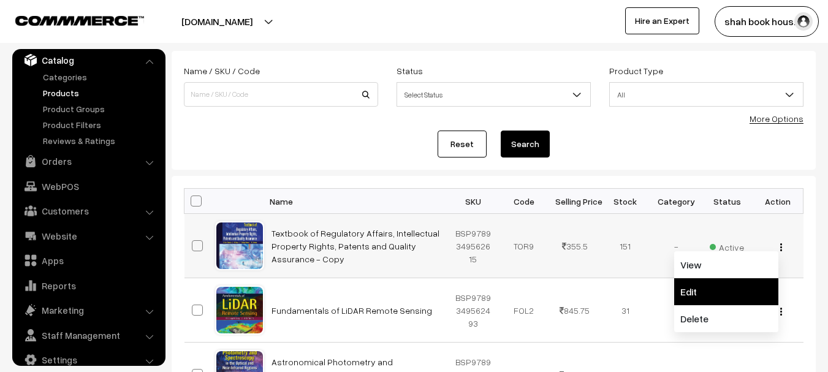
click at [707, 291] on link "Edit" at bounding box center [727, 291] width 104 height 27
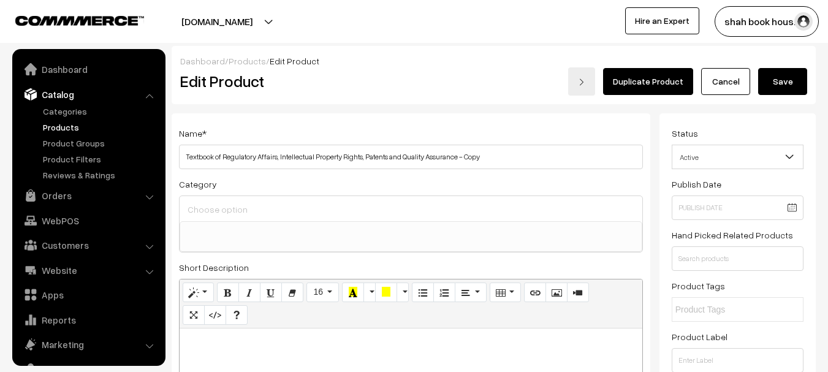
select select
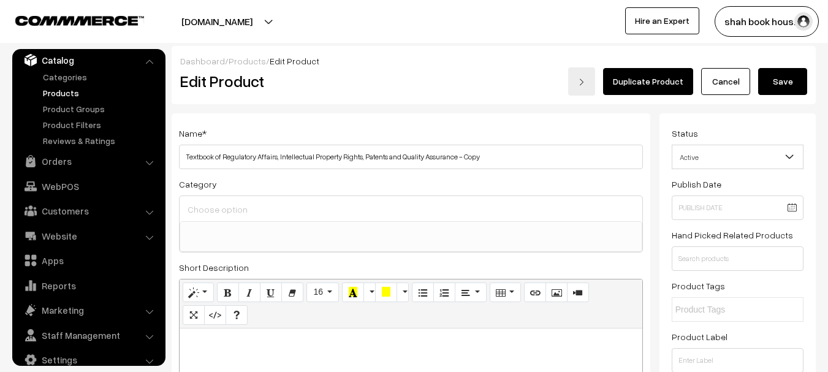
click at [244, 210] on div "Adjust Set" at bounding box center [226, 205] width 109 height 18
click at [267, 210] on div "Adjust Set" at bounding box center [226, 205] width 109 height 18
click at [266, 209] on div "Adjust Set" at bounding box center [226, 205] width 109 height 18
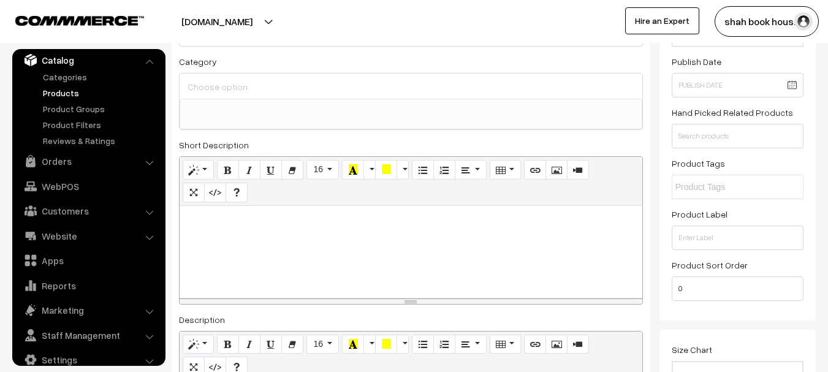
click at [238, 235] on div at bounding box center [411, 252] width 463 height 92
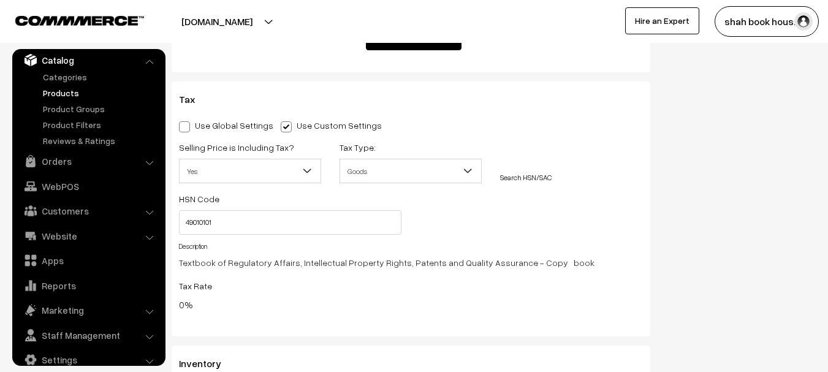
scroll to position [1594, 0]
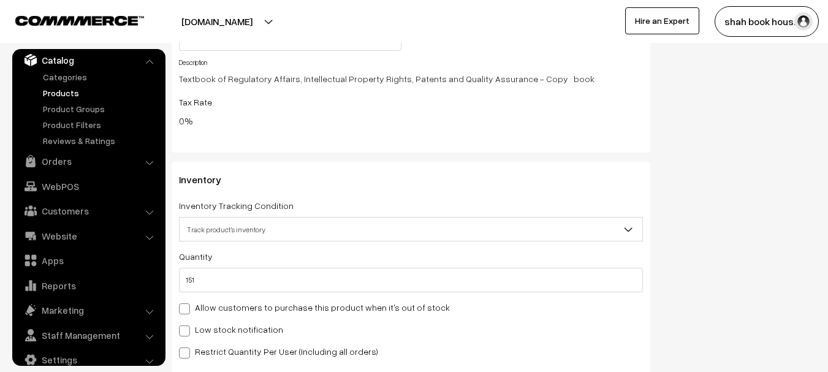
click at [418, 230] on span "Track product's inventory" at bounding box center [411, 229] width 463 height 21
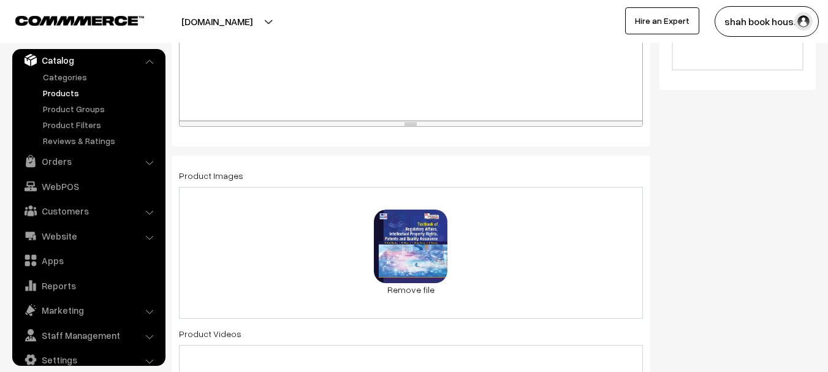
scroll to position [413, 0]
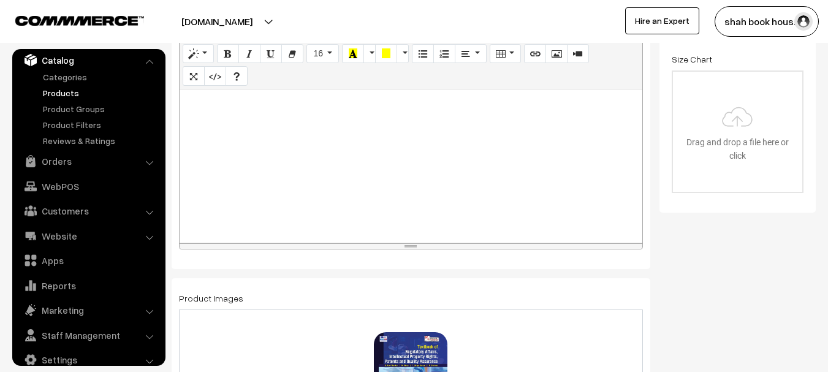
click at [237, 158] on div at bounding box center [411, 166] width 463 height 153
paste div
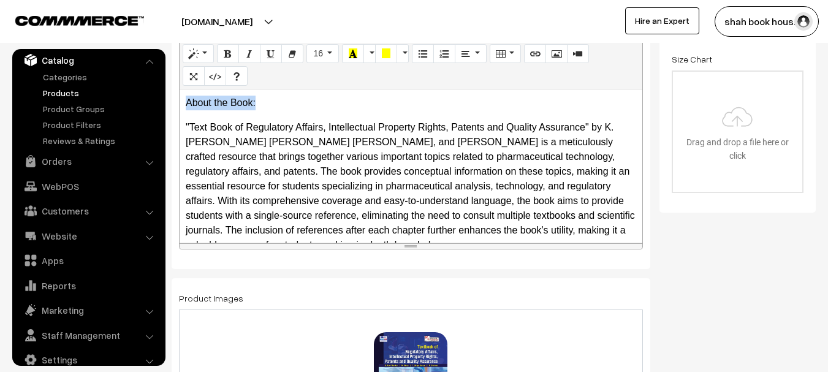
drag, startPoint x: 261, startPoint y: 104, endPoint x: 180, endPoint y: 104, distance: 80.9
click at [180, 104] on div "About the Book:  "Text Book of Regulatory Affairs, Intellectual Property Right…" at bounding box center [411, 166] width 463 height 153
click at [223, 54] on button "Bold (CTRL+B)" at bounding box center [228, 54] width 22 height 20
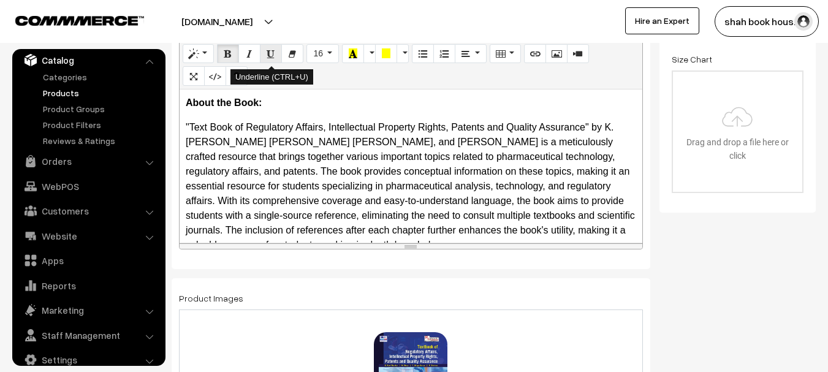
click at [271, 54] on icon "Underline (CTRL+U)" at bounding box center [271, 53] width 9 height 10
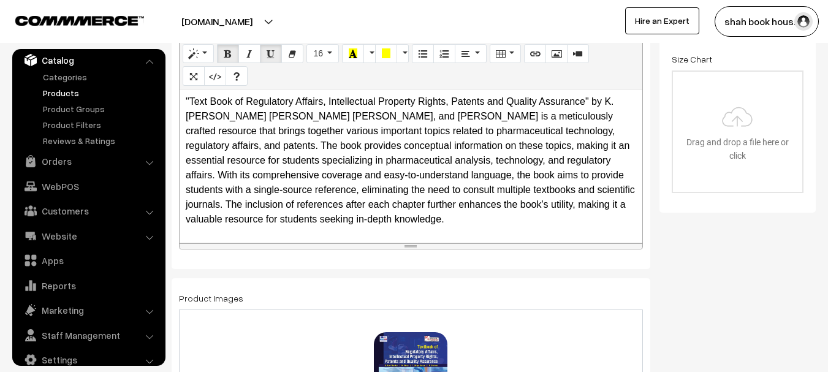
click at [457, 220] on p ""Text Book of Regulatory Affairs, Intellectual Property Rights, Patents and Qua…" at bounding box center [411, 160] width 451 height 132
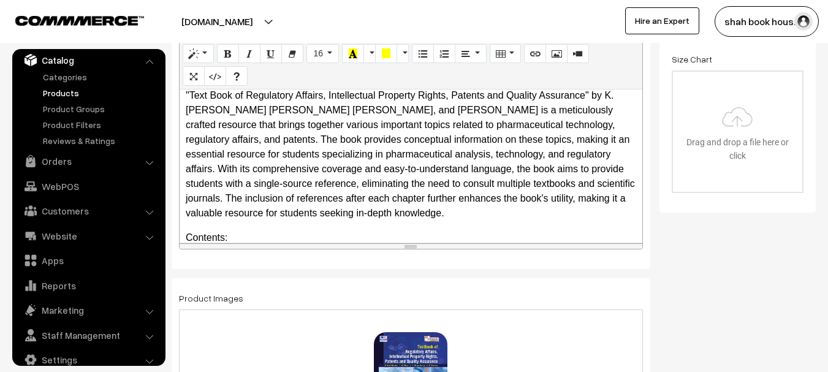
scroll to position [93, 0]
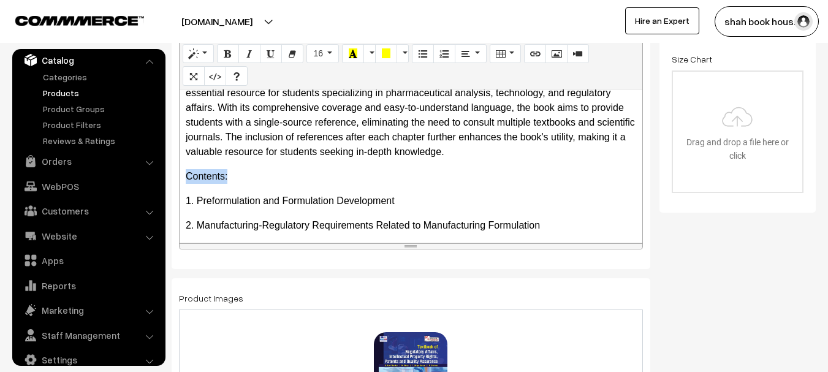
drag, startPoint x: 236, startPoint y: 175, endPoint x: 175, endPoint y: 175, distance: 61.3
click at [229, 48] on icon "Bold (CTRL+B)" at bounding box center [228, 53] width 9 height 10
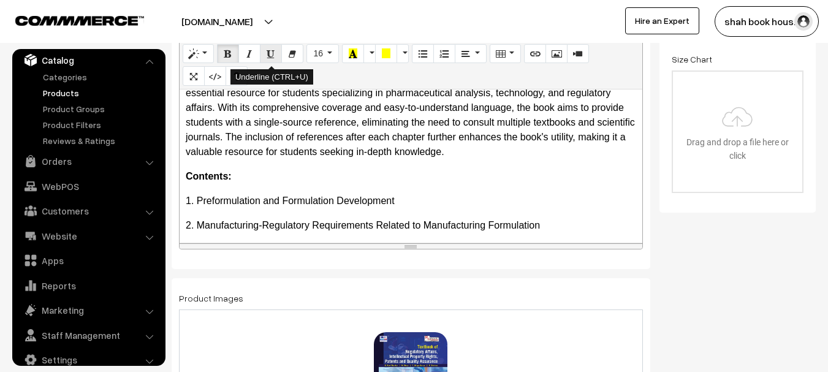
click at [273, 55] on icon "Underline (CTRL+U)" at bounding box center [271, 53] width 9 height 10
click at [320, 177] on p "Contents:" at bounding box center [411, 176] width 451 height 15
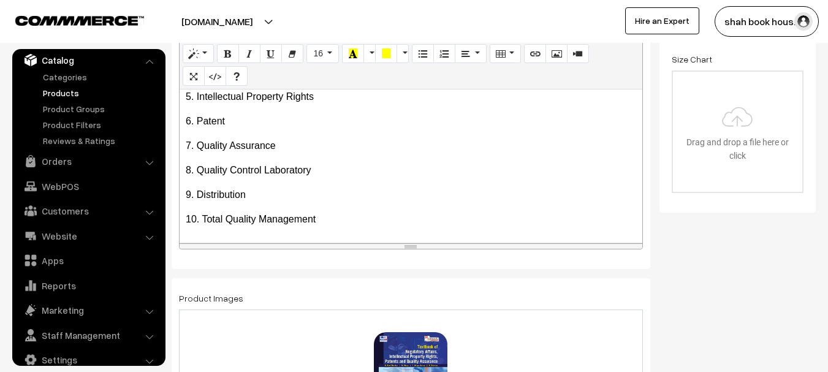
click at [331, 215] on p "10. Total Quality Management" at bounding box center [411, 219] width 451 height 15
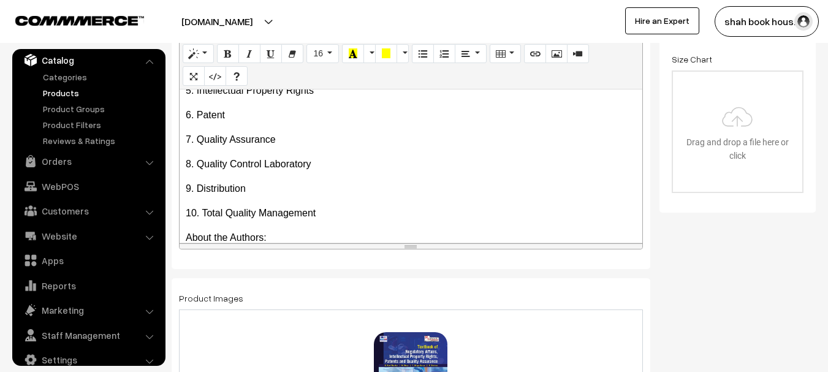
scroll to position [363, 0]
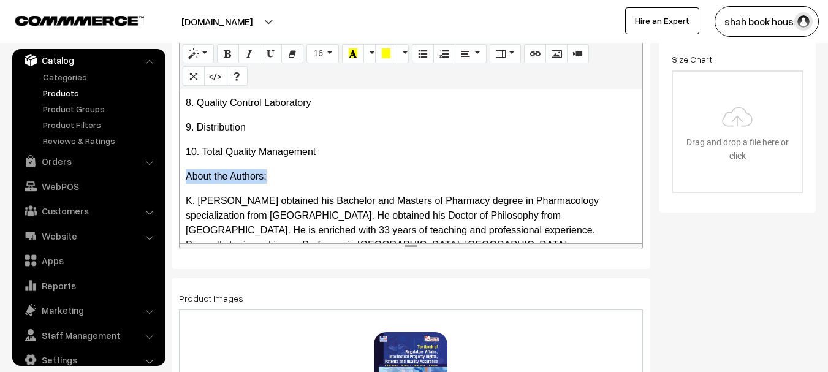
drag, startPoint x: 270, startPoint y: 176, endPoint x: 185, endPoint y: 178, distance: 84.7
click at [185, 178] on div "About the Book:  "Text Book of Regulatory Affairs, Intellectual Property Right…" at bounding box center [411, 166] width 463 height 153
click at [227, 55] on icon "Bold (CTRL+B)" at bounding box center [228, 53] width 9 height 10
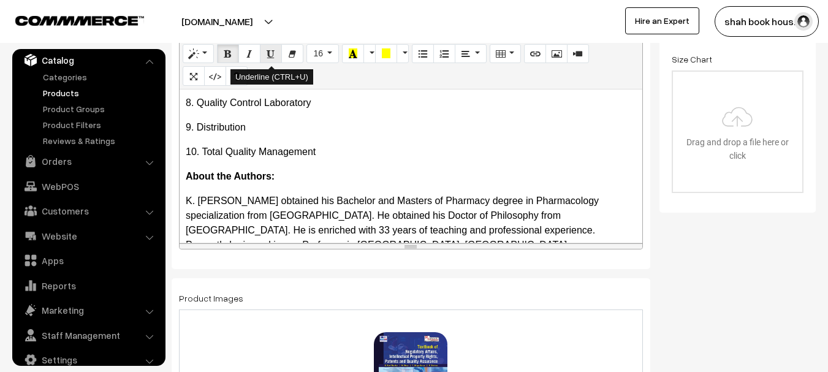
click at [273, 53] on icon "Underline (CTRL+U)" at bounding box center [271, 53] width 9 height 10
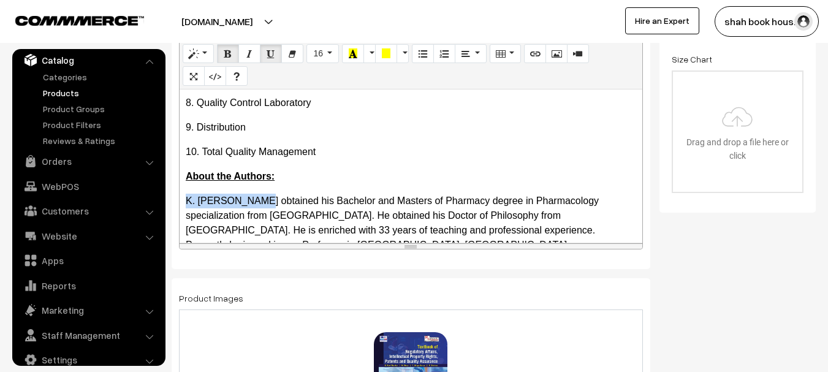
drag, startPoint x: 258, startPoint y: 201, endPoint x: 183, endPoint y: 201, distance: 74.8
click at [183, 201] on div "About the Book:  "Text Book of Regulatory Affairs, Intellectual Property Right…" at bounding box center [411, 166] width 463 height 153
click at [228, 53] on icon "Bold (CTRL+B)" at bounding box center [228, 53] width 9 height 10
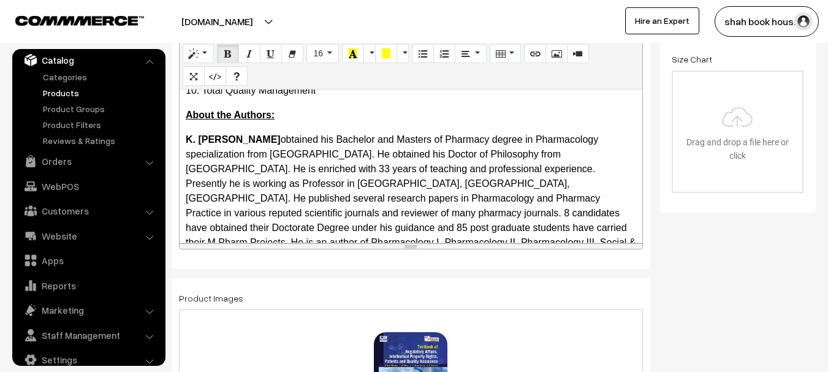
scroll to position [547, 0]
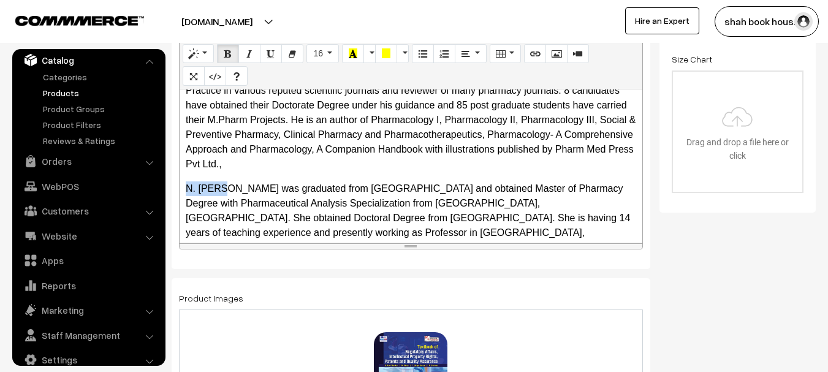
drag, startPoint x: 222, startPoint y: 175, endPoint x: 183, endPoint y: 177, distance: 39.3
click at [183, 177] on div "About the Book:  "Text Book of Regulatory Affairs, Intellectual Property Right…" at bounding box center [411, 166] width 463 height 153
click at [228, 56] on icon "Bold (CTRL+B)" at bounding box center [228, 53] width 9 height 10
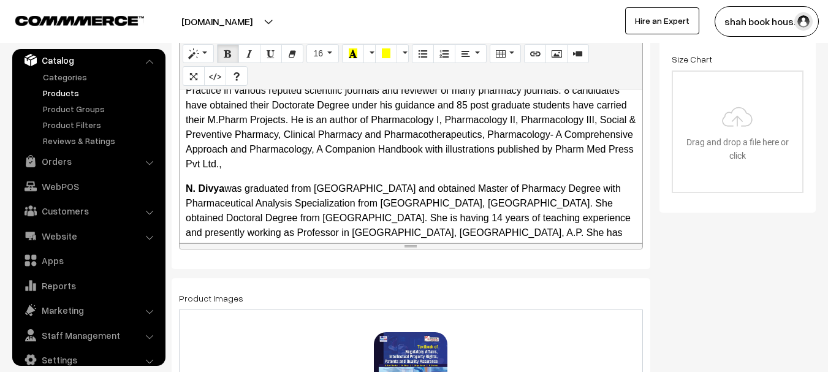
scroll to position [670, 0]
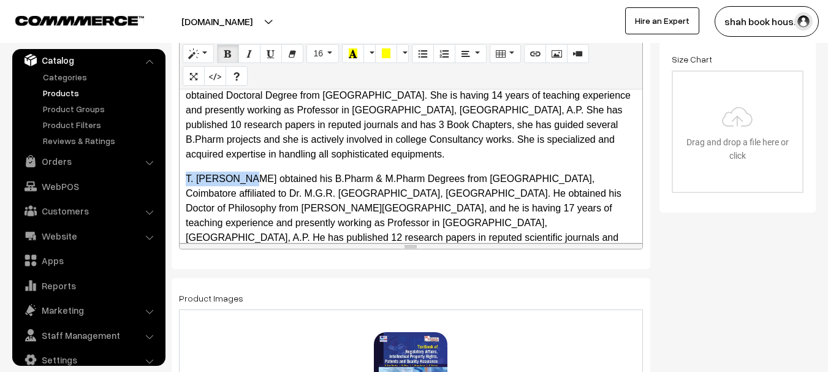
drag, startPoint x: 252, startPoint y: 165, endPoint x: 186, endPoint y: 163, distance: 66.3
click at [186, 172] on p "T. Udaya Kumar obtained his B.Pharm & M.Pharm Degrees from Rama Krishna College…" at bounding box center [411, 231] width 451 height 118
click at [230, 55] on icon "Bold (CTRL+B)" at bounding box center [228, 53] width 9 height 10
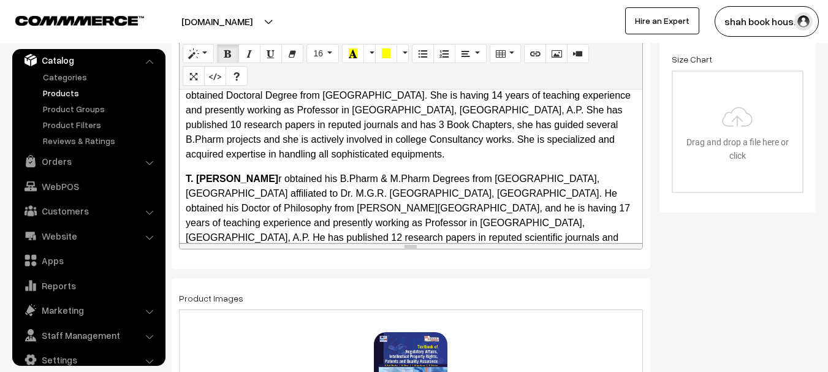
scroll to position [731, 0]
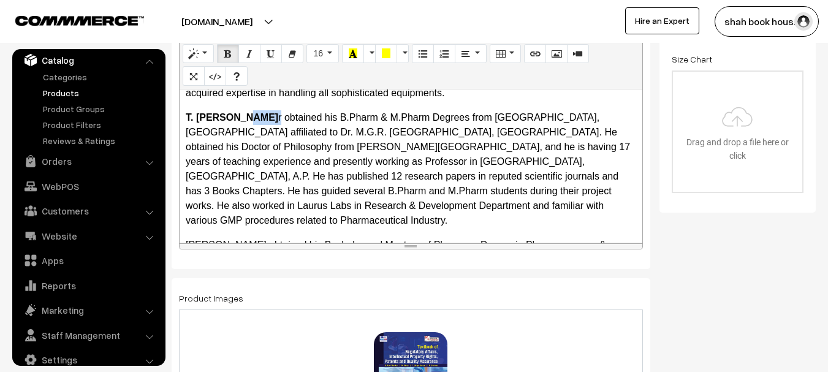
click at [253, 110] on p "T. Udaya Kuma r obtained his B.Pharm & M.Pharm Degrees from Rama Krishna Colleg…" at bounding box center [411, 169] width 451 height 118
click at [228, 49] on icon "Bold (CTRL+B)" at bounding box center [228, 53] width 9 height 10
click at [273, 161] on p "T. Udaya Kumar obtained his B.Pharm & M.Pharm Degrees from Rama Krishna College…" at bounding box center [411, 169] width 451 height 118
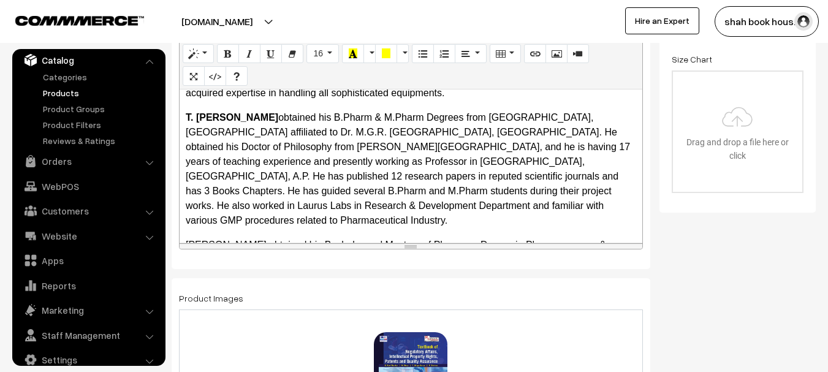
scroll to position [792, 0]
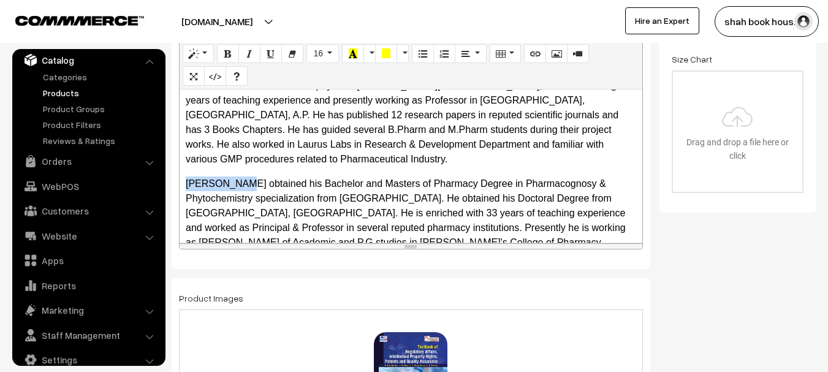
drag, startPoint x: 232, startPoint y: 167, endPoint x: 180, endPoint y: 167, distance: 51.5
click at [180, 167] on div "About the Book:  "Text Book of Regulatory Affairs, Intellectual Property Right…" at bounding box center [411, 166] width 463 height 153
click at [225, 56] on icon "Bold (CTRL+B)" at bounding box center [228, 53] width 9 height 10
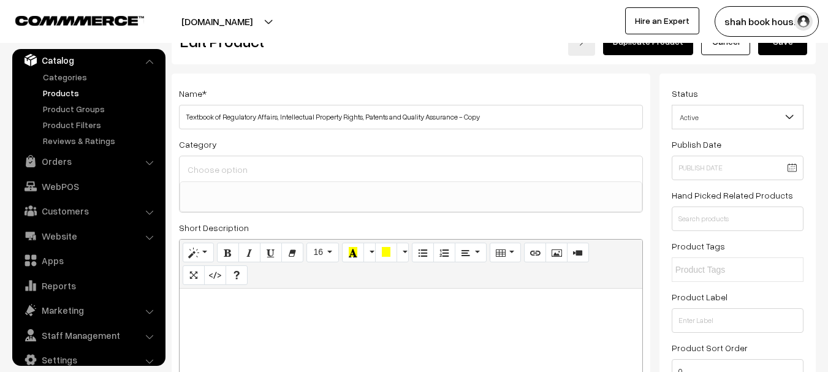
scroll to position [0, 0]
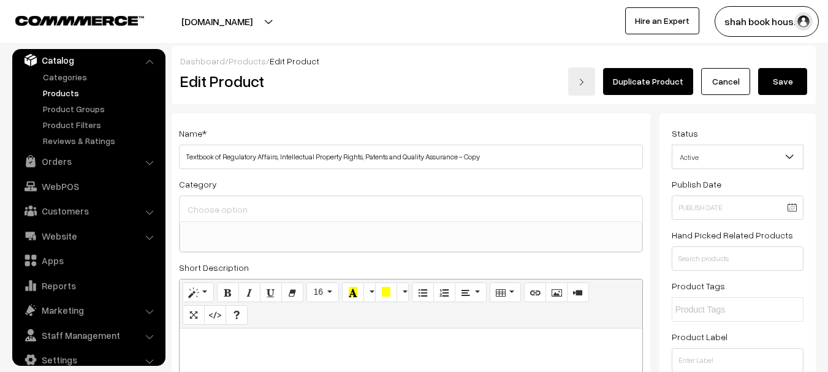
click at [351, 207] on input at bounding box center [411, 210] width 453 height 18
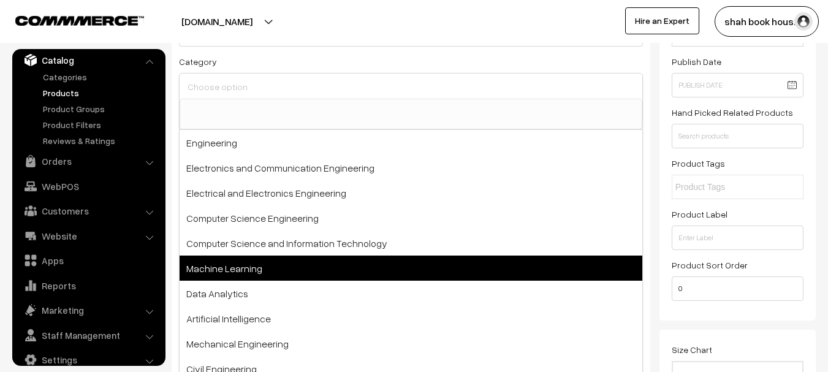
scroll to position [61, 0]
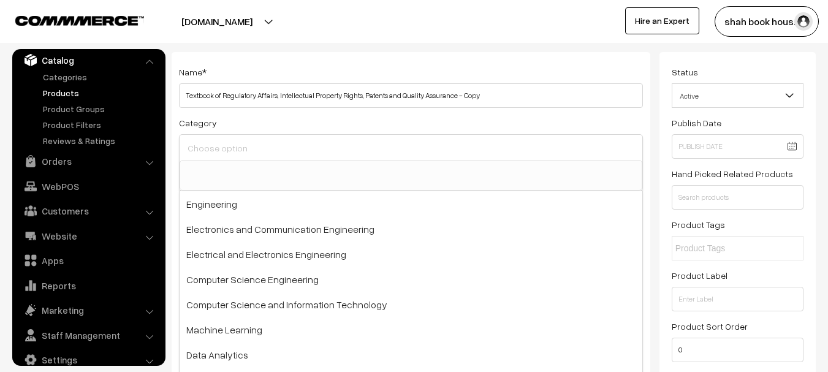
click at [236, 152] on input at bounding box center [411, 149] width 453 height 18
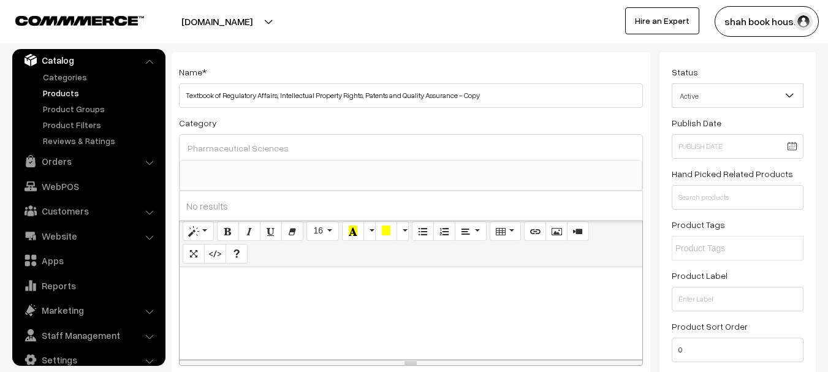
scroll to position [245, 0]
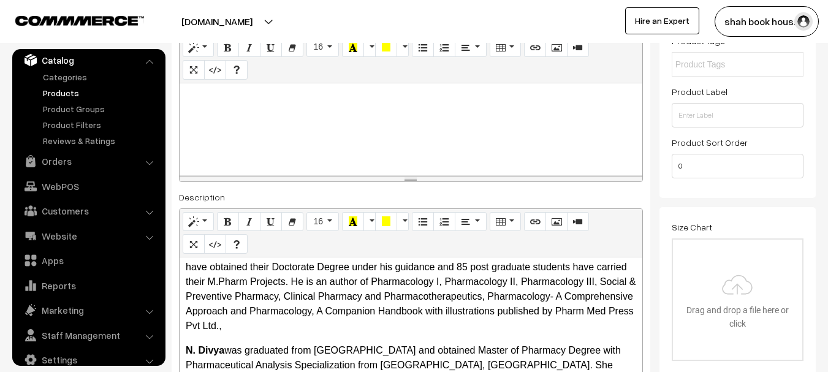
type input "Pharmaceutical Sciences"
click at [293, 138] on div at bounding box center [411, 129] width 463 height 92
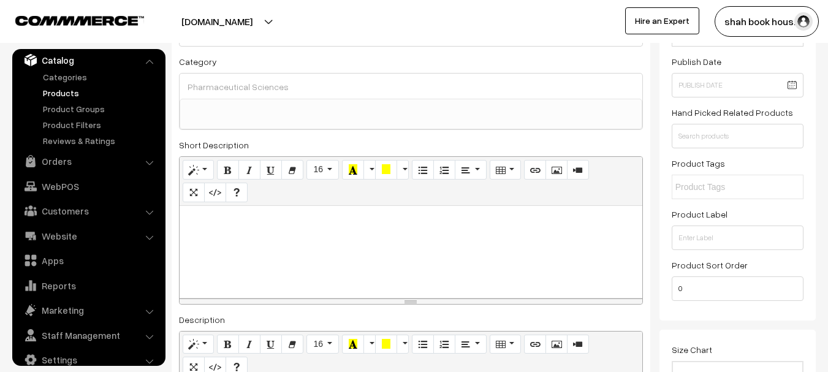
click at [292, 251] on div at bounding box center [411, 252] width 463 height 92
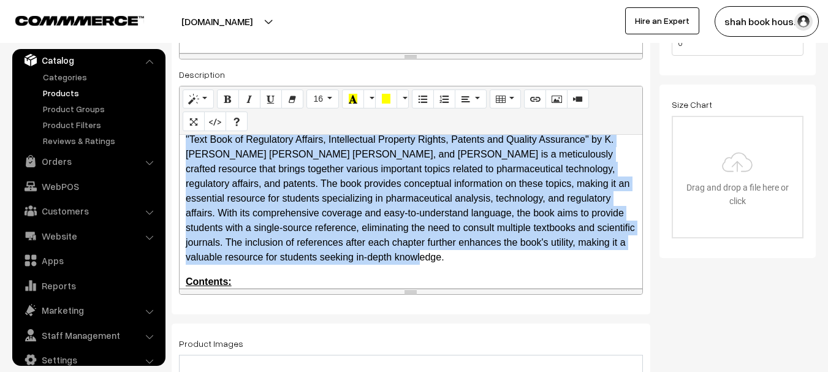
scroll to position [0, 0]
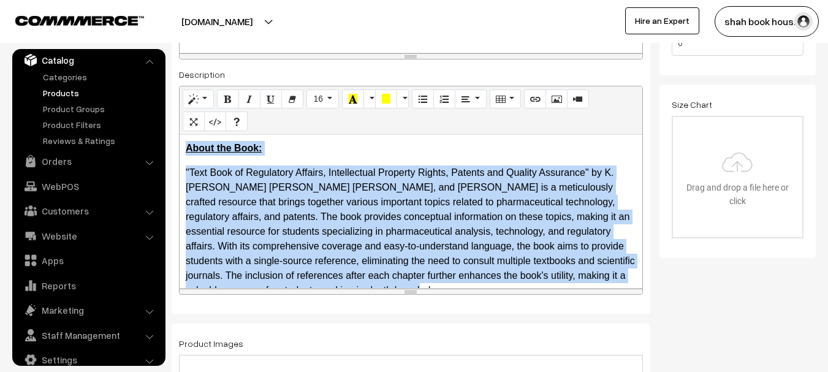
drag, startPoint x: 422, startPoint y: 228, endPoint x: 175, endPoint y: 134, distance: 264.5
click at [175, 134] on div "Name * Textbook of Regulatory Affairs, Intellectual Property Rights, Patents an…" at bounding box center [411, 30] width 479 height 569
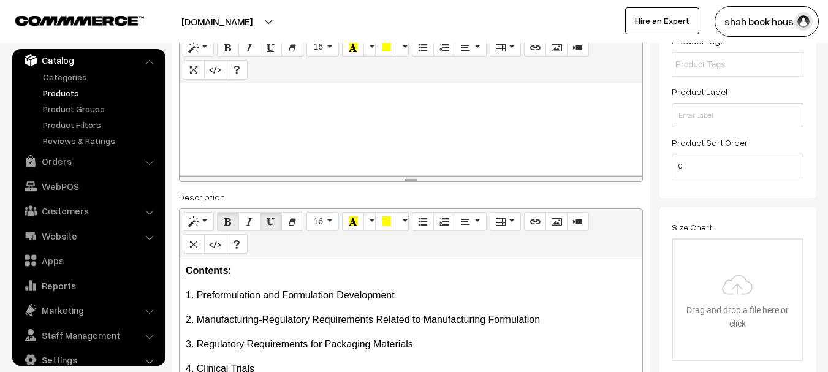
scroll to position [184, 0]
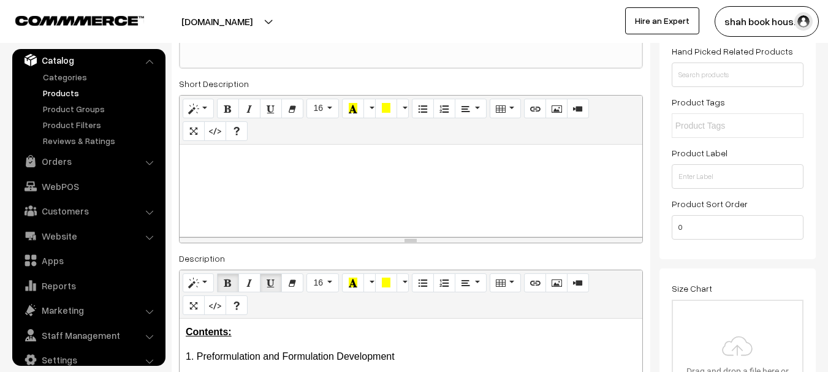
click at [246, 183] on div at bounding box center [411, 191] width 463 height 92
paste div
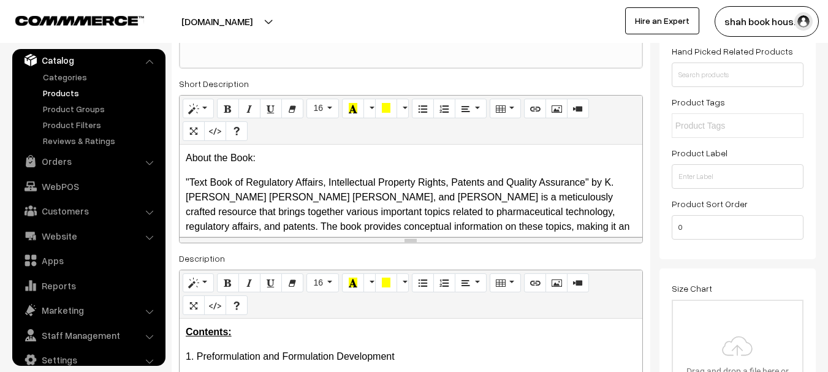
scroll to position [0, 0]
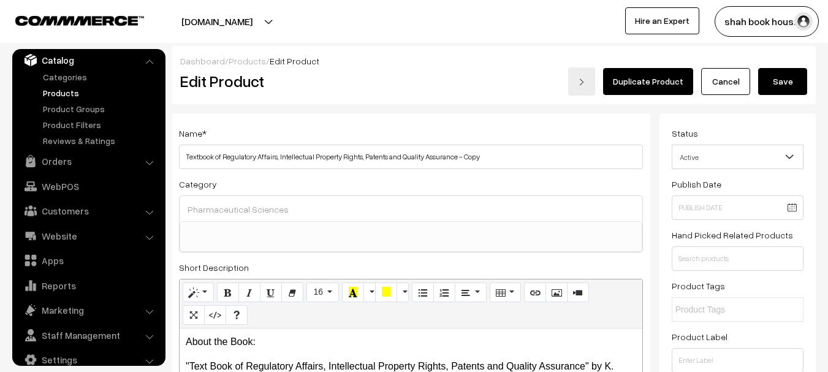
click at [795, 83] on button "Save" at bounding box center [783, 81] width 49 height 27
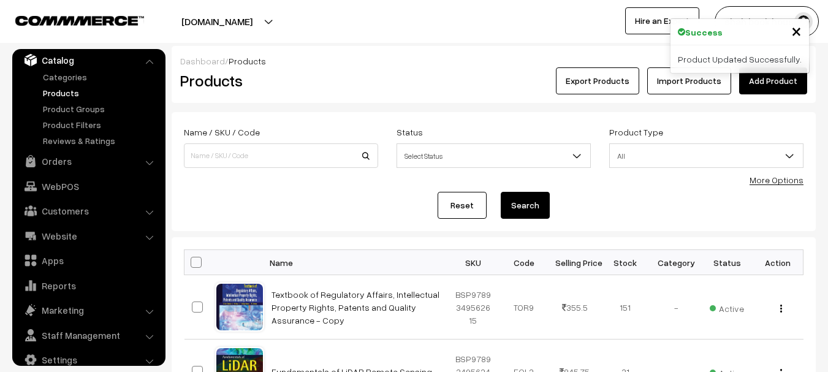
scroll to position [123, 0]
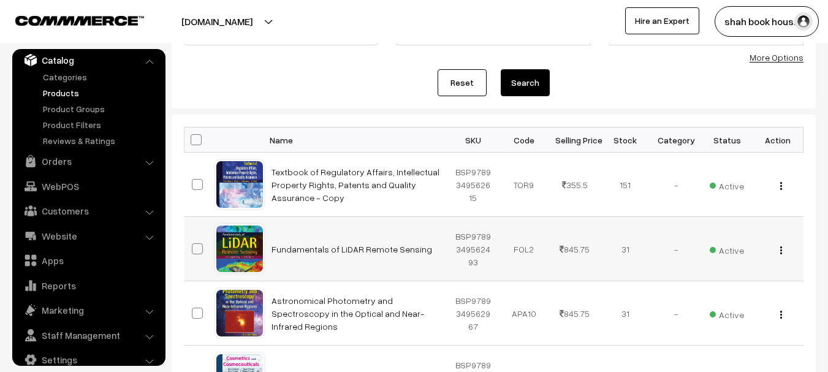
click at [781, 251] on img "button" at bounding box center [782, 251] width 2 height 8
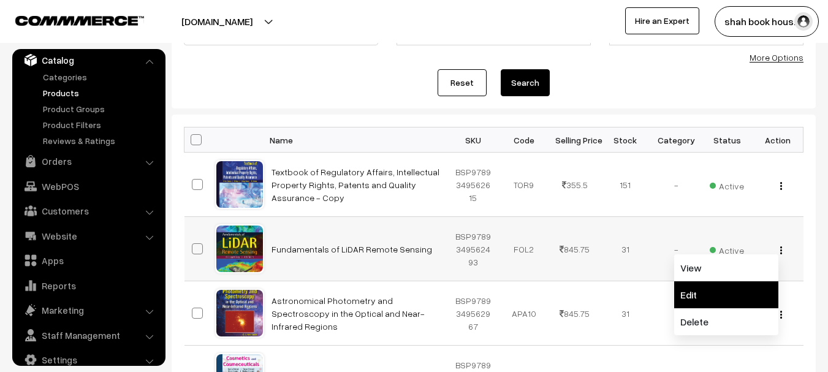
click at [726, 290] on link "Edit" at bounding box center [727, 294] width 104 height 27
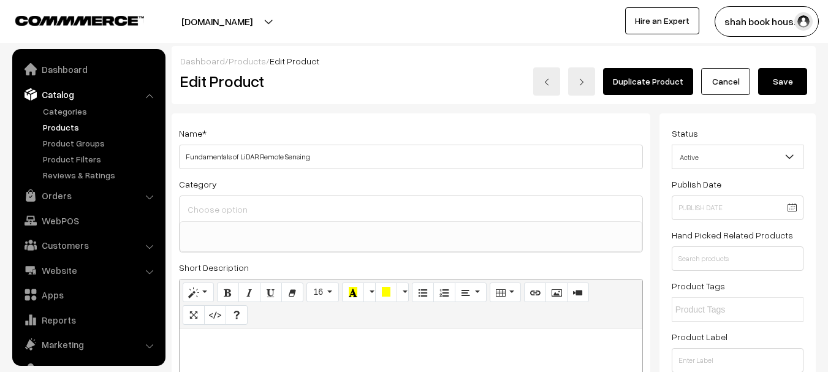
select select
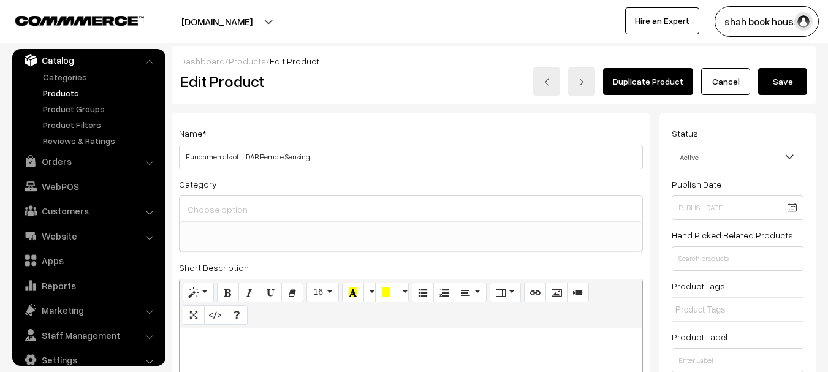
click at [305, 212] on input at bounding box center [411, 210] width 453 height 18
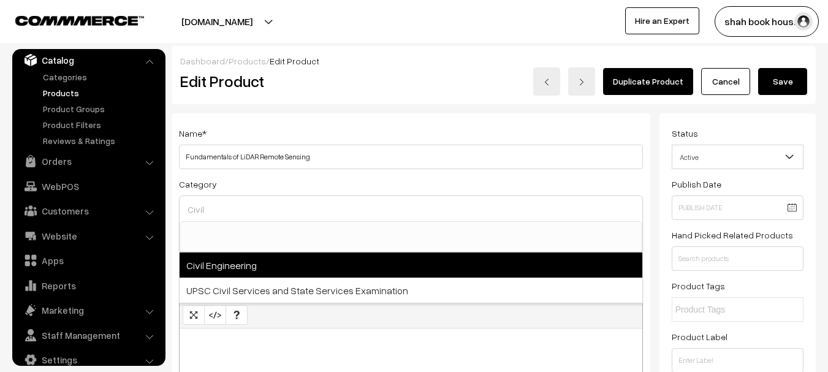
type input "Civil"
click at [262, 261] on span "Civil Engineering" at bounding box center [411, 265] width 463 height 25
select select "23"
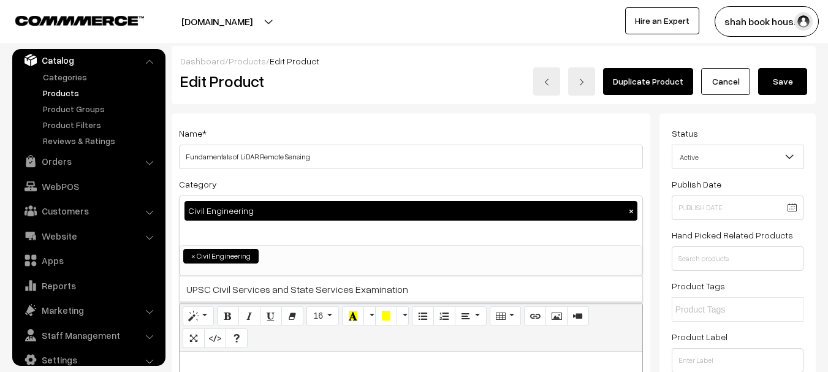
scroll to position [184, 0]
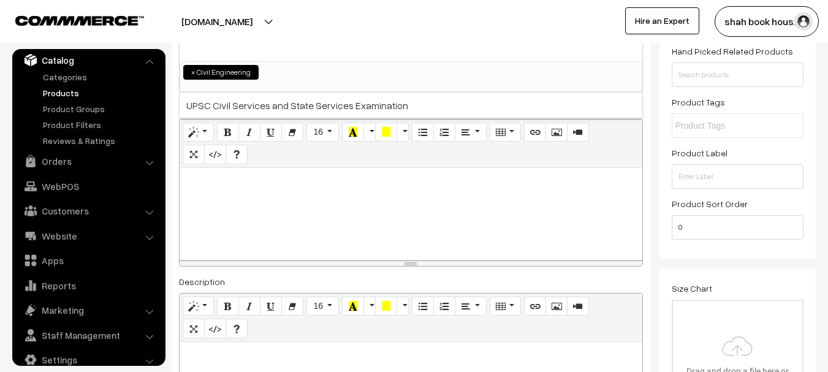
click at [323, 221] on div at bounding box center [411, 214] width 463 height 92
click at [235, 203] on div at bounding box center [411, 214] width 463 height 92
paste div
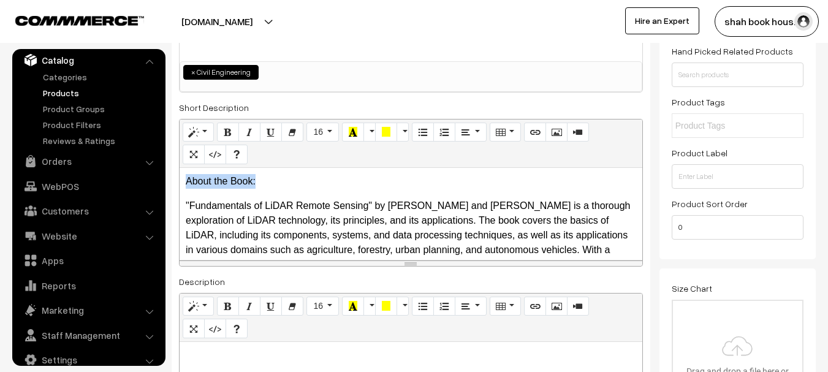
drag, startPoint x: 257, startPoint y: 182, endPoint x: 173, endPoint y: 182, distance: 84.0
click at [173, 182] on div "Name * Fundamentals of LiDAR Remote Sensing Category Civil Engineering × Engine…" at bounding box center [411, 225] width 479 height 592
click at [229, 133] on icon "Bold (CTRL+B)" at bounding box center [228, 132] width 9 height 10
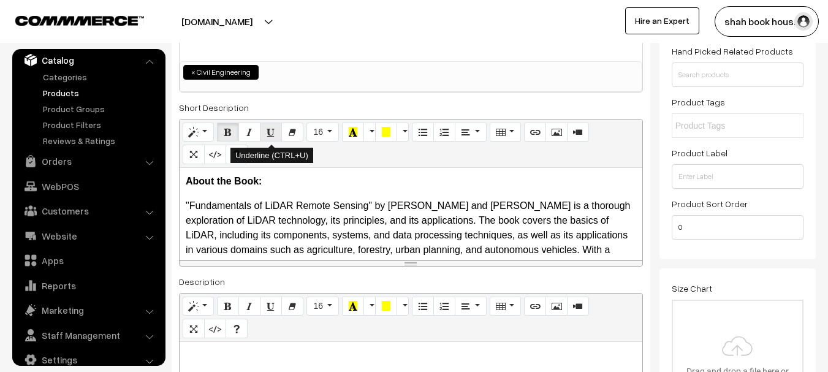
click at [269, 134] on icon "Underline (CTRL+U)" at bounding box center [271, 132] width 9 height 10
click at [291, 199] on p ""Fundamentals of LiDAR Remote Sensing" by P.K. Garg and Arti Tiwari is a thorou…" at bounding box center [411, 265] width 451 height 132
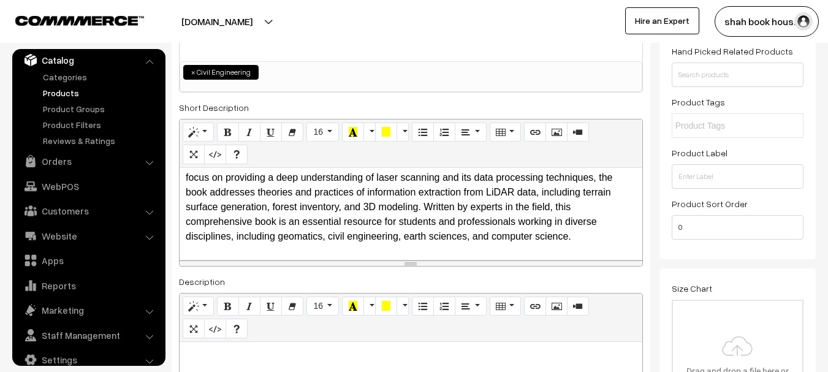
scroll to position [307, 0]
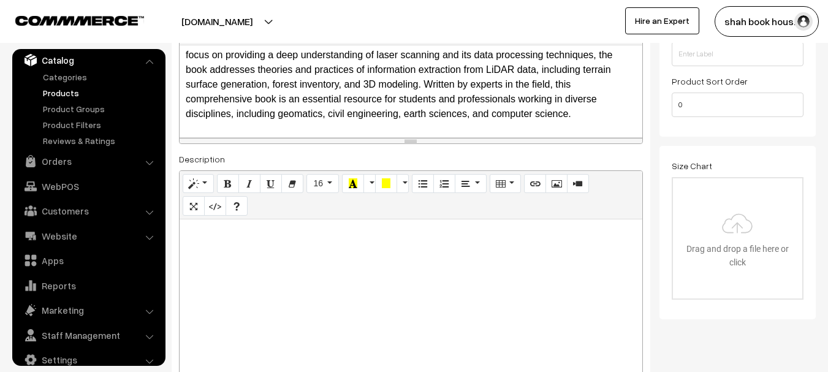
click at [255, 253] on div at bounding box center [411, 296] width 463 height 153
click at [269, 239] on p at bounding box center [411, 233] width 451 height 15
paste div
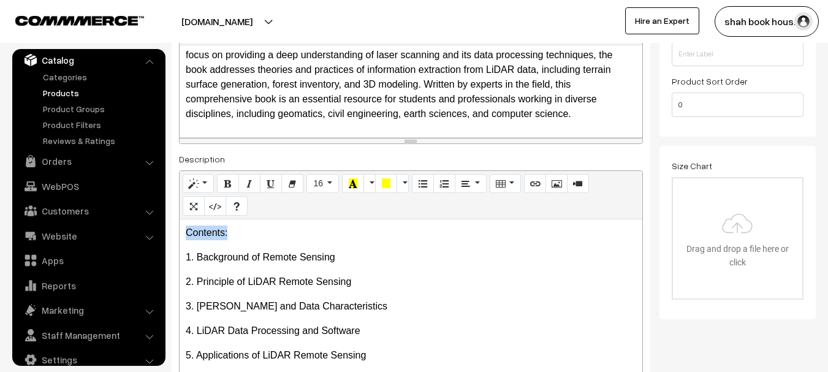
drag, startPoint x: 231, startPoint y: 231, endPoint x: 180, endPoint y: 232, distance: 50.9
click at [180, 232] on div "Contents: 1. Background of Remote Sensing 2. Principle of LiDAR Remote Sensin…" at bounding box center [411, 296] width 463 height 153
click at [227, 187] on icon "Bold (CTRL+B)" at bounding box center [228, 183] width 9 height 10
click at [275, 183] on icon "Underline (CTRL+U)" at bounding box center [271, 183] width 9 height 10
click at [278, 258] on p "1. Background of Remote Sensing" at bounding box center [411, 257] width 451 height 15
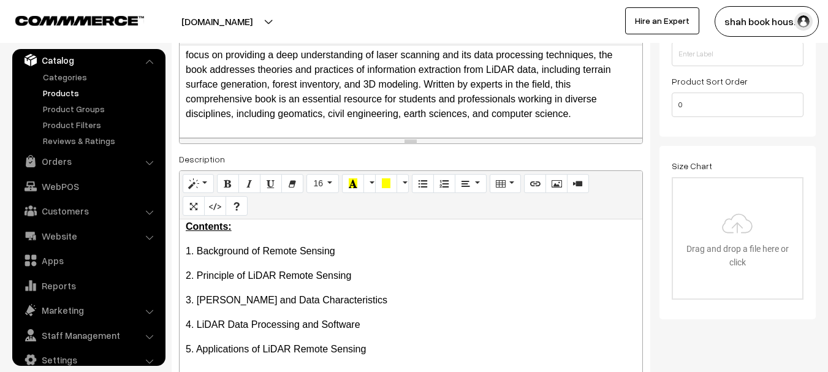
scroll to position [491, 0]
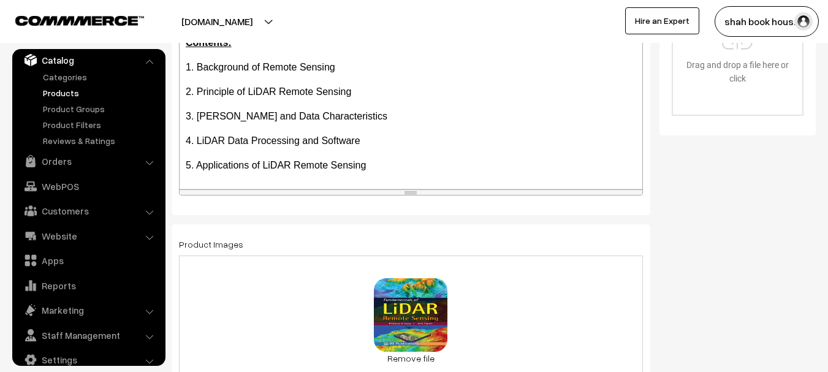
click at [369, 159] on p "5. Applications of LiDAR Remote Sensing" at bounding box center [411, 165] width 451 height 15
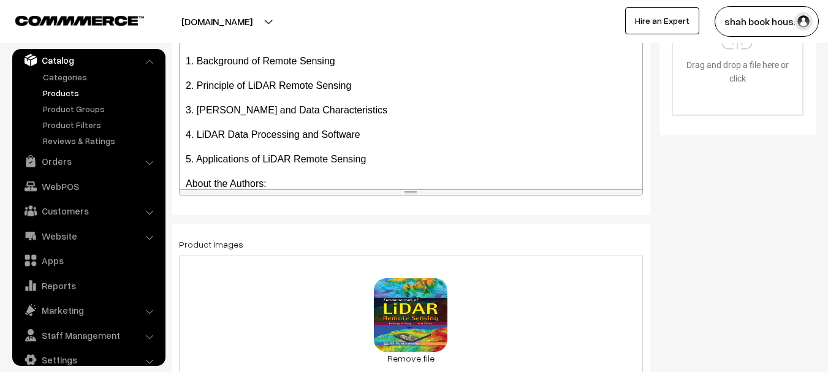
scroll to position [74, 0]
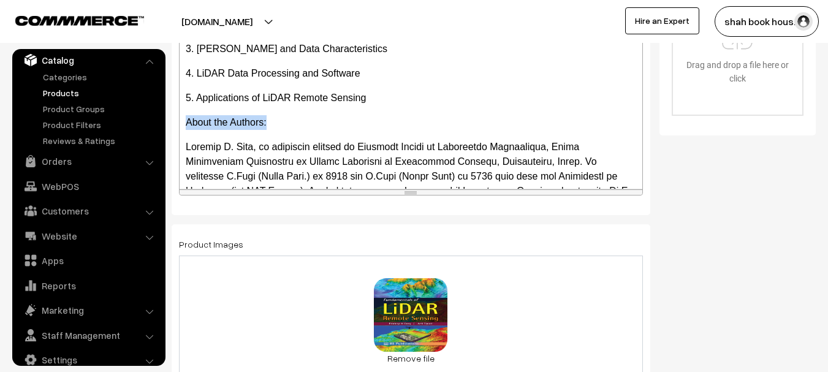
drag, startPoint x: 235, startPoint y: 121, endPoint x: 166, endPoint y: 123, distance: 68.7
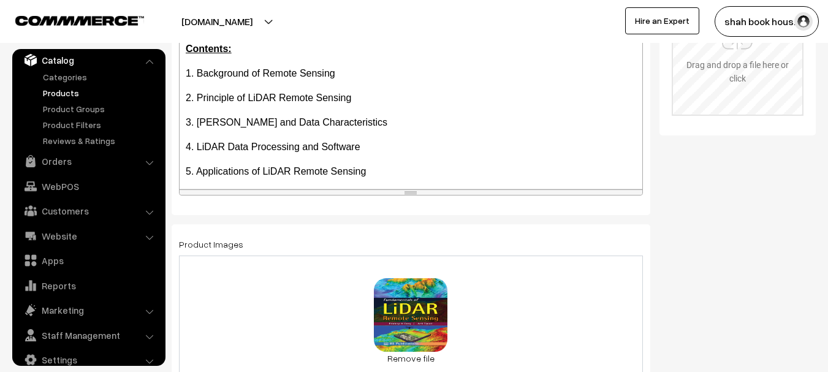
scroll to position [368, 0]
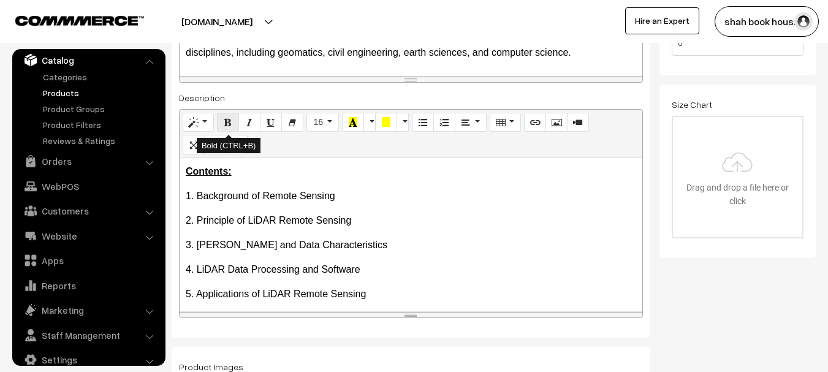
click at [230, 124] on icon "Bold (CTRL+B)" at bounding box center [228, 122] width 9 height 10
drag, startPoint x: 267, startPoint y: 123, endPoint x: 275, endPoint y: 128, distance: 8.8
click at [268, 123] on icon "Underline (CTRL+U)" at bounding box center [271, 122] width 9 height 10
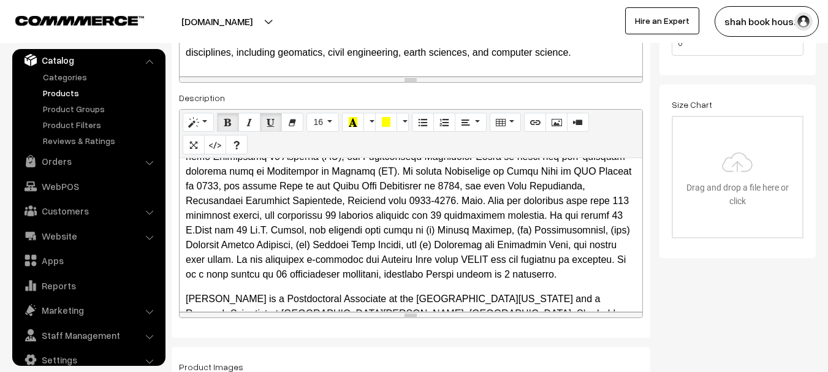
scroll to position [123, 0]
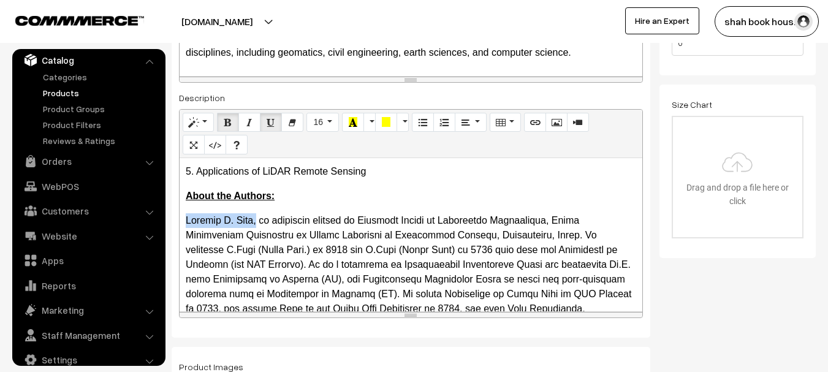
drag, startPoint x: 262, startPoint y: 220, endPoint x: 185, endPoint y: 221, distance: 76.7
click at [185, 221] on div "Contents: 1. Background of Remote Sensing 2. Principle of LiDAR Remote Sensin…" at bounding box center [411, 234] width 463 height 153
click at [227, 116] on button "Bold (CTRL+B)" at bounding box center [228, 123] width 22 height 20
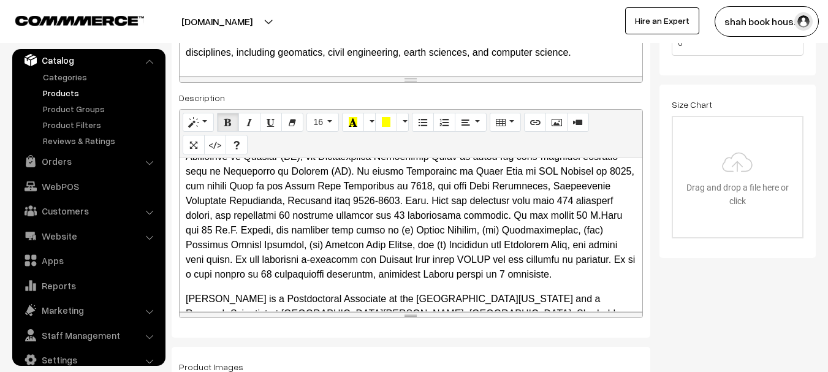
scroll to position [307, 0]
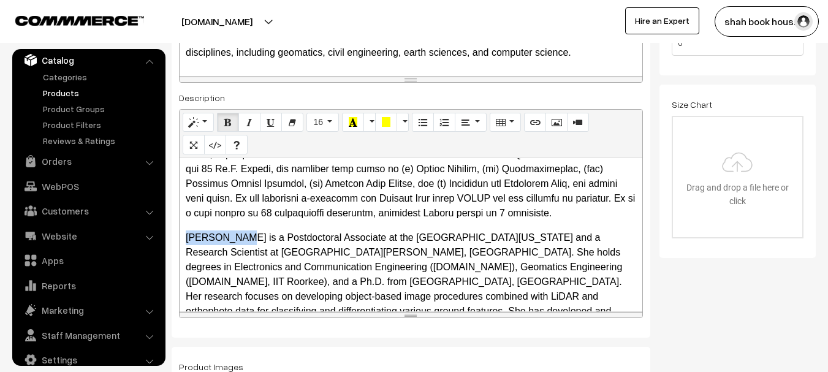
drag, startPoint x: 229, startPoint y: 236, endPoint x: 164, endPoint y: 232, distance: 65.1
click at [226, 119] on icon "Bold (CTRL+B)" at bounding box center [228, 122] width 9 height 10
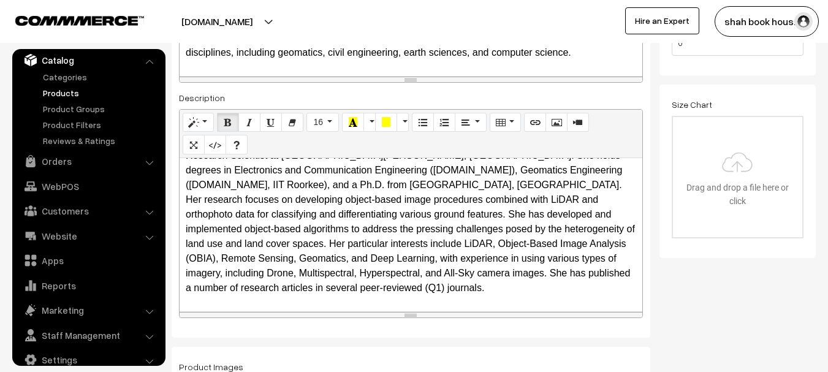
click at [254, 288] on p "Arti Tiwari is a Postdoctoral Associate at the University of Maryland and a Res…" at bounding box center [411, 215] width 451 height 162
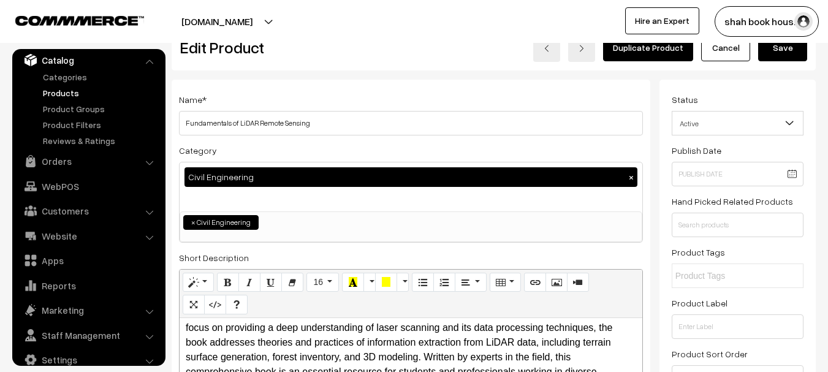
scroll to position [0, 0]
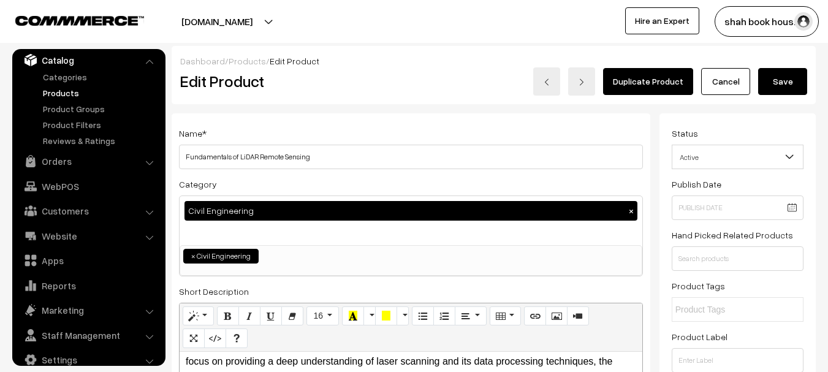
click at [790, 80] on button "Save" at bounding box center [783, 81] width 49 height 27
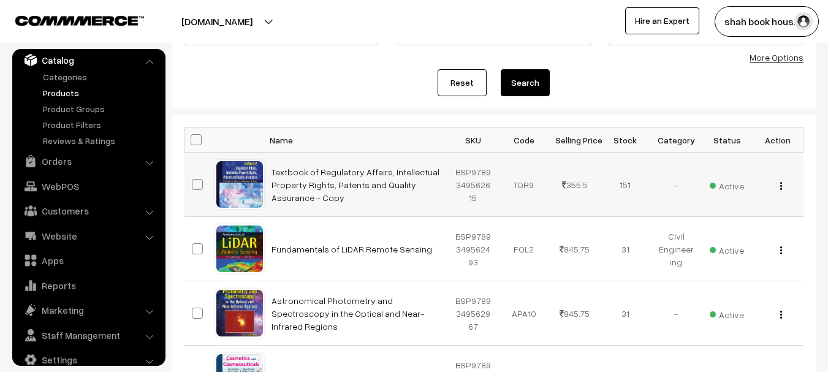
scroll to position [184, 0]
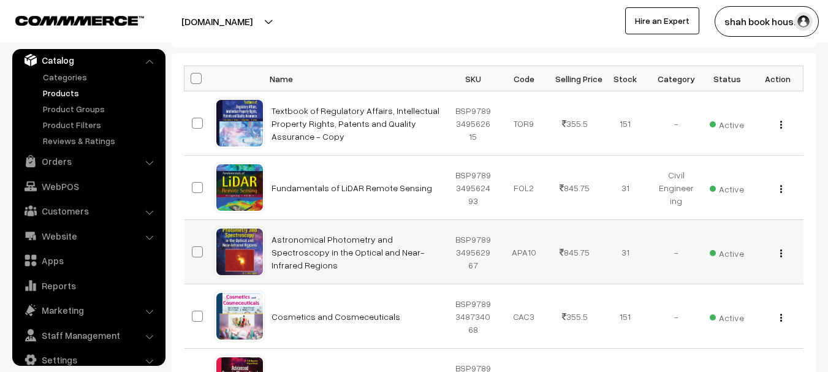
click at [780, 255] on button "button" at bounding box center [781, 253] width 3 height 10
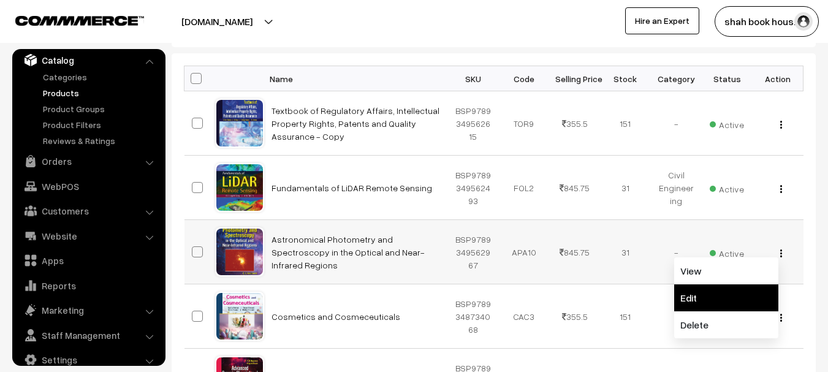
click at [700, 297] on link "Edit" at bounding box center [727, 298] width 104 height 27
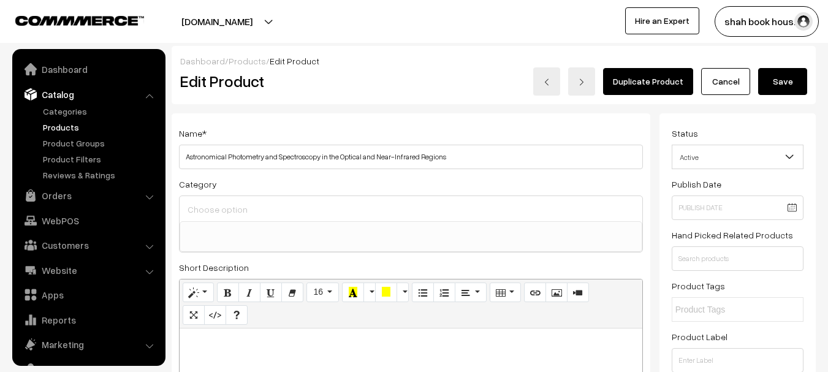
select select
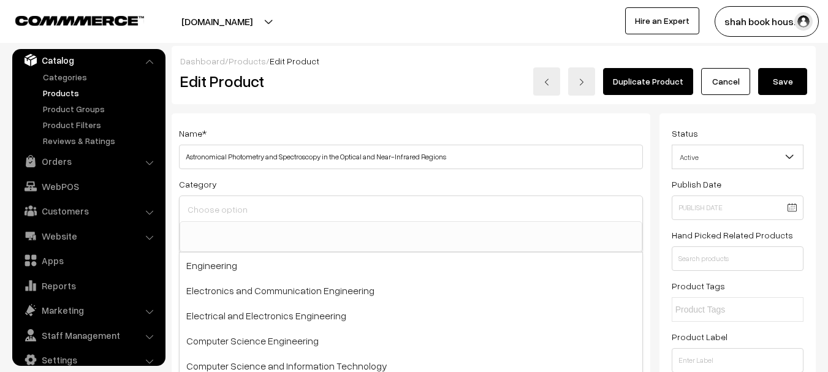
click at [296, 210] on input at bounding box center [411, 210] width 453 height 18
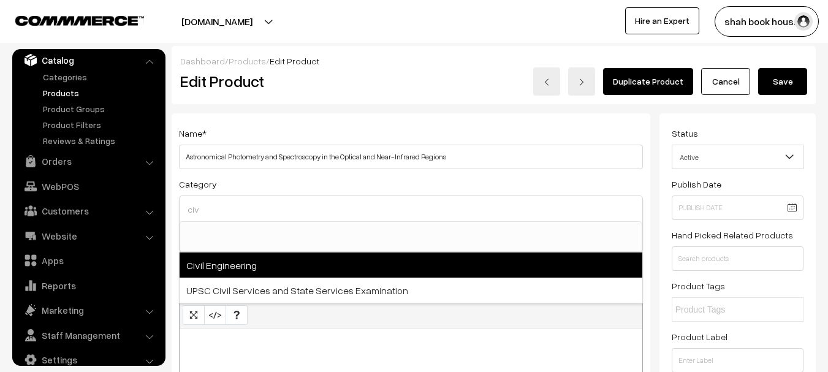
type input "civ"
click at [289, 268] on span "Civil Engineering" at bounding box center [411, 265] width 463 height 25
select select "23"
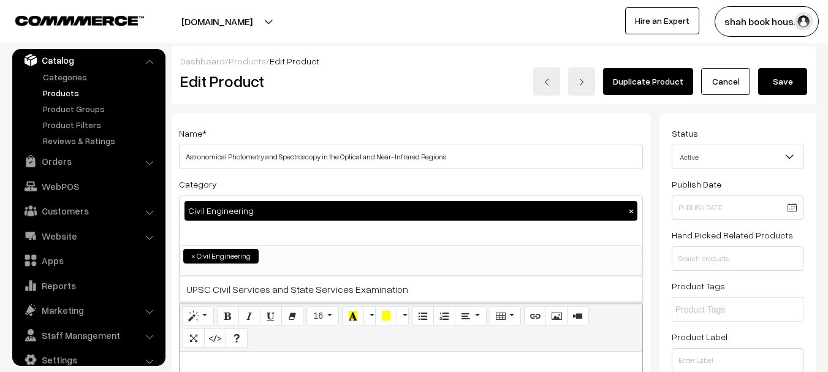
scroll to position [123, 0]
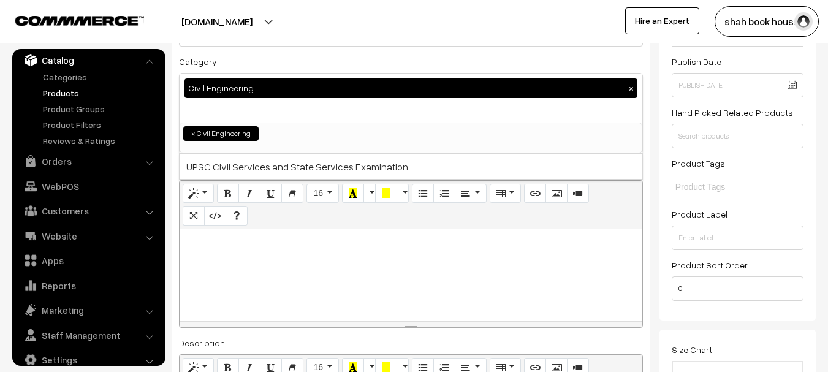
click at [263, 263] on div at bounding box center [411, 275] width 463 height 92
paste div
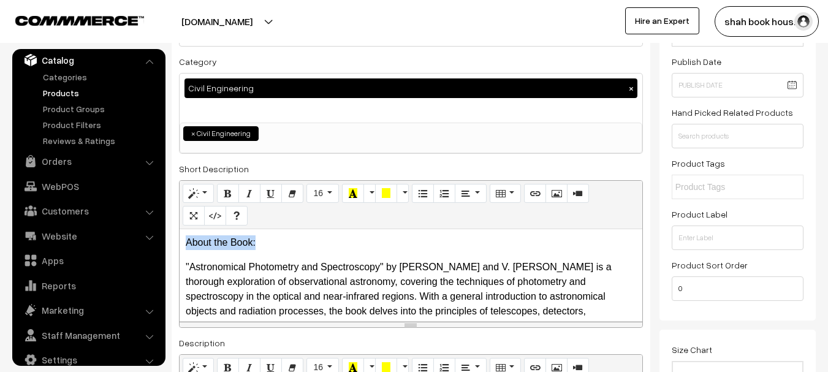
drag, startPoint x: 271, startPoint y: 243, endPoint x: 180, endPoint y: 248, distance: 90.9
click at [180, 248] on div "About the Book:  "Astronomical Photometry and Spectroscopy" by [PERSON_NAME] a…" at bounding box center [411, 275] width 463 height 92
click at [225, 195] on icon "Bold (CTRL+B)" at bounding box center [228, 193] width 9 height 10
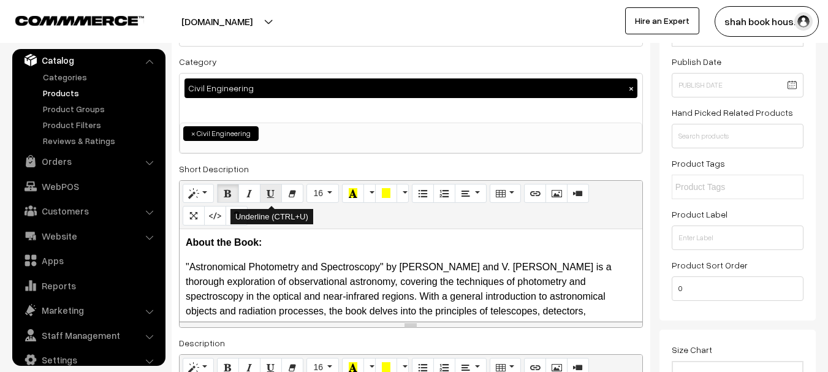
click at [270, 194] on icon "Underline (CTRL+U)" at bounding box center [271, 193] width 9 height 10
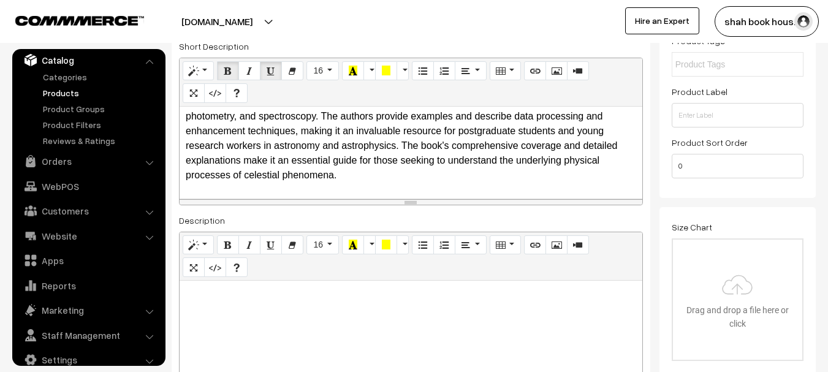
scroll to position [368, 0]
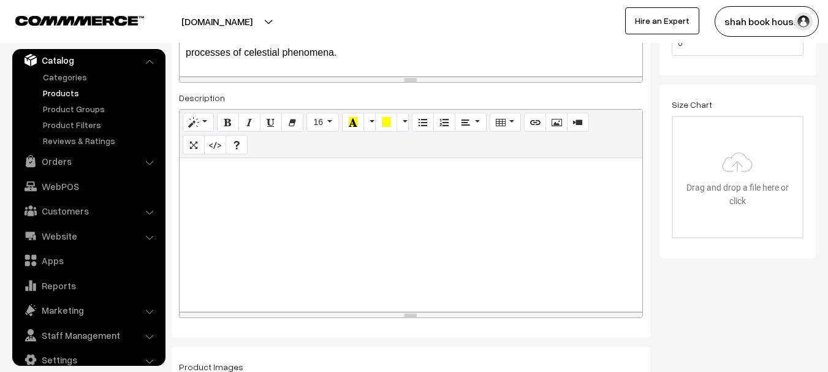
click at [297, 216] on div at bounding box center [411, 234] width 463 height 153
paste div
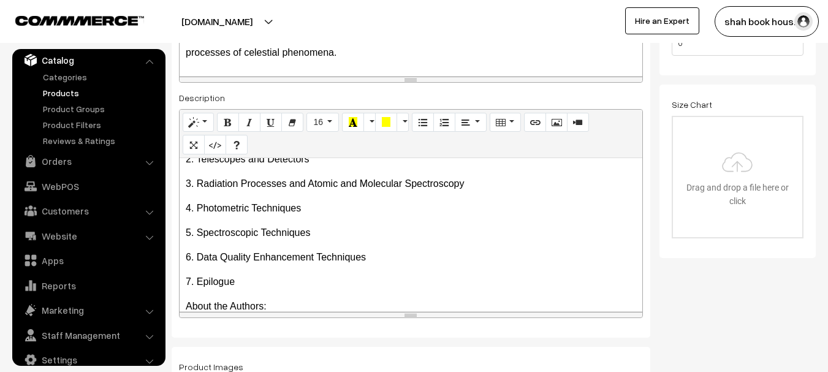
scroll to position [0, 0]
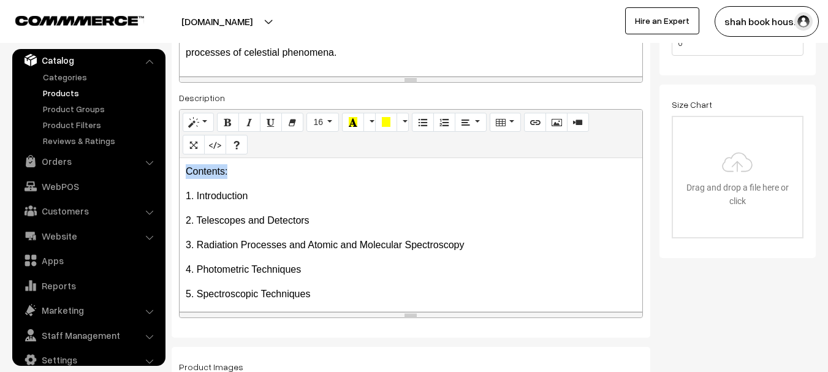
click at [227, 120] on icon "Bold (CTRL+B)" at bounding box center [228, 122] width 9 height 10
click at [270, 121] on icon "Underline (CTRL+U)" at bounding box center [271, 122] width 9 height 10
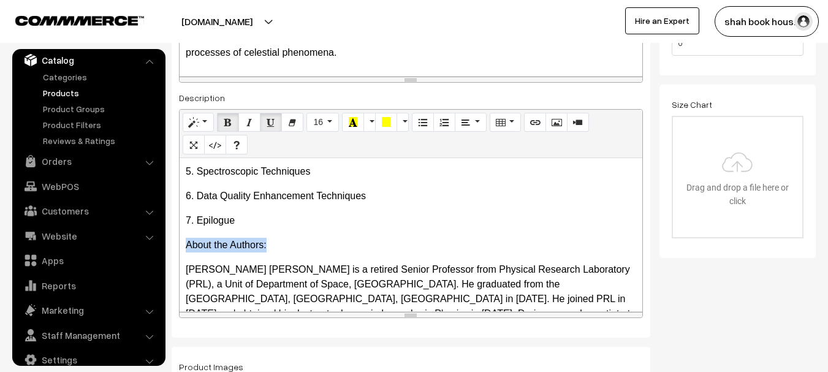
drag, startPoint x: 208, startPoint y: 247, endPoint x: 185, endPoint y: 250, distance: 24.0
click at [185, 250] on div "Contents: 1. Introduction 2. Telescopes and Detectors 3. Radiation Processes…" at bounding box center [411, 234] width 463 height 153
click at [231, 121] on icon "Bold (CTRL+B)" at bounding box center [228, 122] width 9 height 10
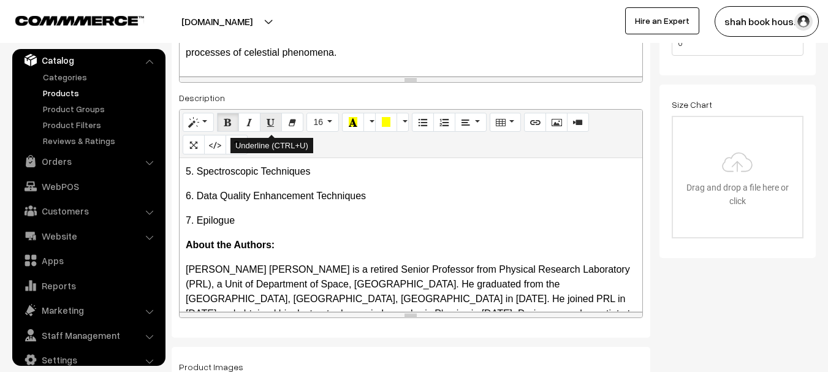
click at [266, 116] on button "Underline (CTRL+U)" at bounding box center [271, 123] width 22 height 20
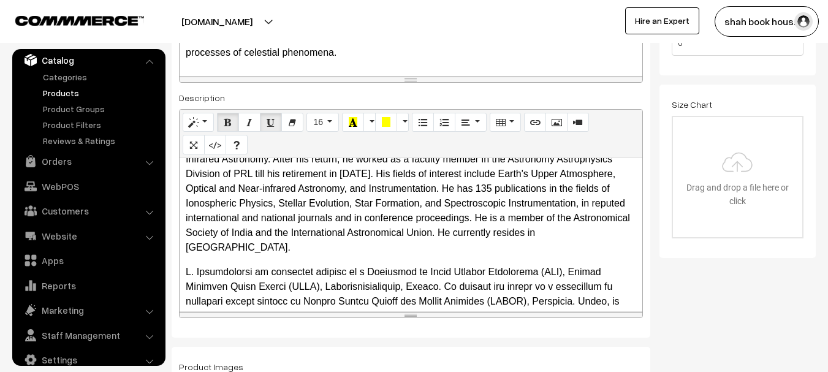
scroll to position [184, 0]
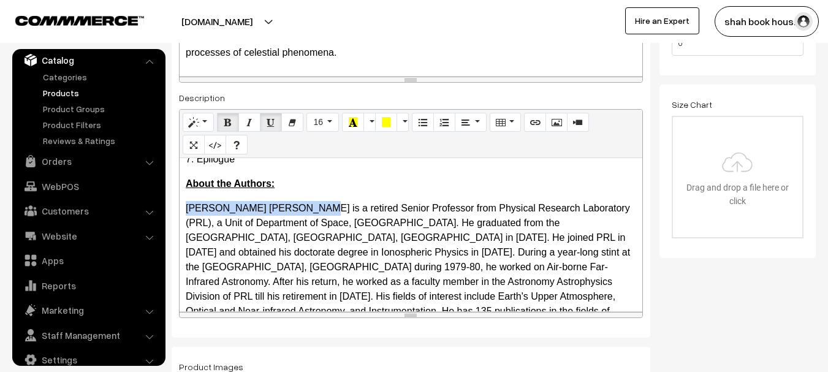
drag, startPoint x: 312, startPoint y: 207, endPoint x: 187, endPoint y: 207, distance: 124.5
click at [187, 207] on p "Boddapati Gnana Anandarao is a retired Senior Professor from Physical Research …" at bounding box center [411, 289] width 451 height 177
click at [233, 120] on button "Bold (CTRL+B)" at bounding box center [228, 123] width 22 height 20
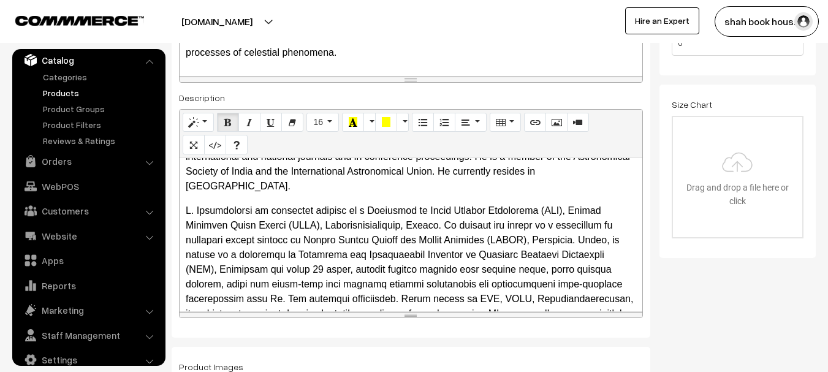
scroll to position [307, 0]
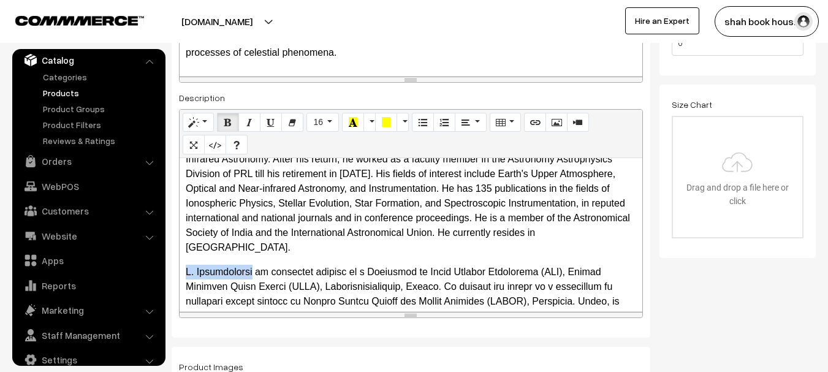
drag, startPoint x: 259, startPoint y: 254, endPoint x: 183, endPoint y: 258, distance: 76.2
click at [183, 258] on div "Contents: 1. Introduction 2. Telescopes and Detectors 3. Radiation Processes…" at bounding box center [411, 234] width 463 height 153
click at [225, 127] on icon "Bold (CTRL+B)" at bounding box center [228, 122] width 9 height 10
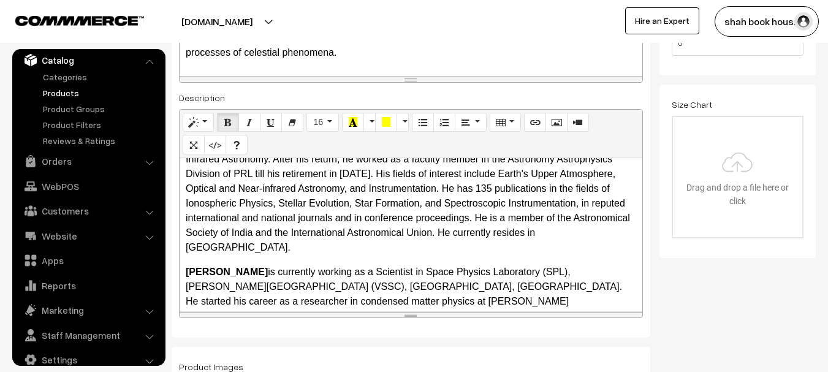
click at [326, 226] on p "Boddapati Gnana Anandarao is a retired Senior Professor from Physical Research …" at bounding box center [411, 166] width 451 height 177
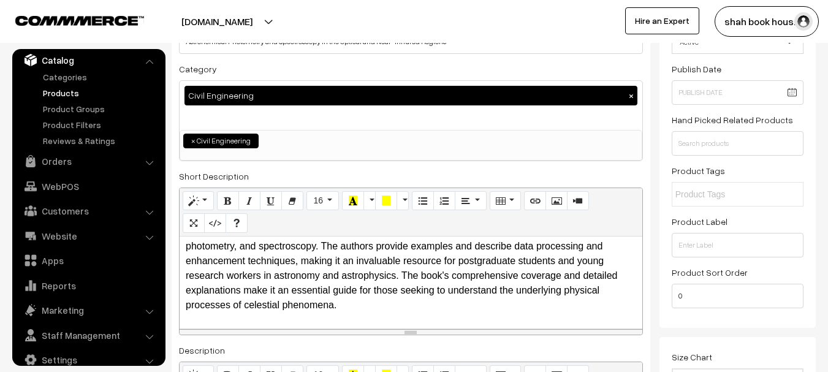
scroll to position [0, 0]
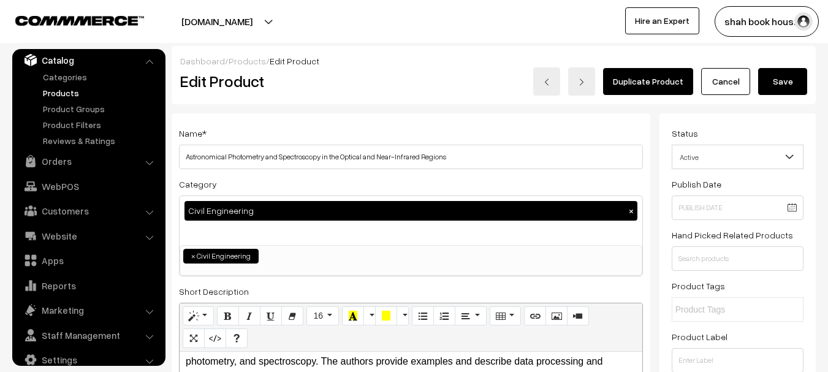
click at [776, 84] on button "Save" at bounding box center [783, 81] width 49 height 27
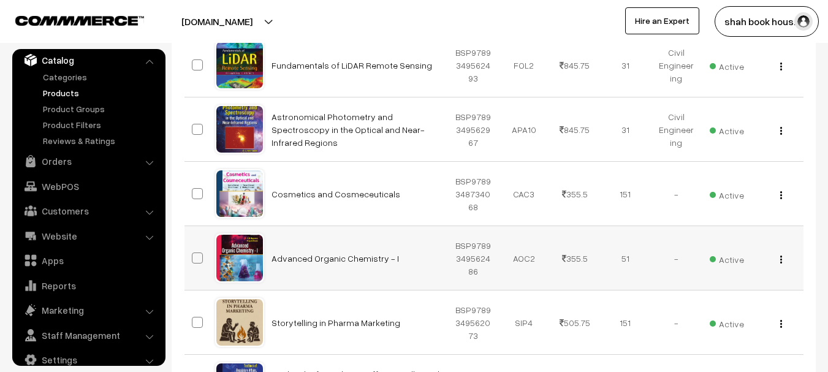
scroll to position [368, 0]
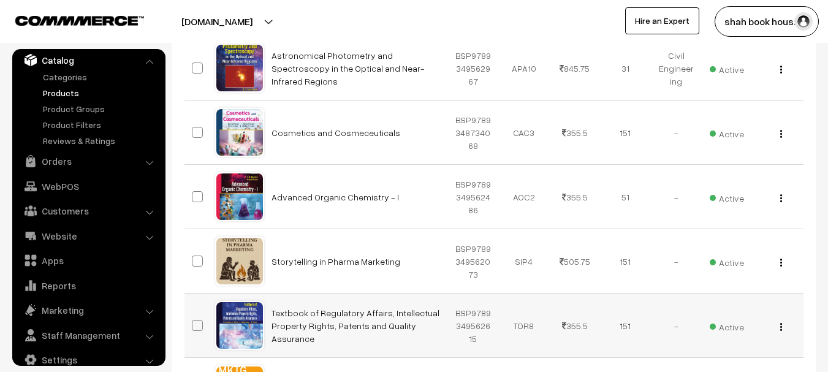
click at [781, 328] on img "button" at bounding box center [782, 327] width 2 height 8
click at [198, 327] on span at bounding box center [197, 325] width 11 height 11
click at [194, 322] on input "checkbox" at bounding box center [190, 318] width 8 height 8
click at [197, 327] on span at bounding box center [197, 325] width 11 height 11
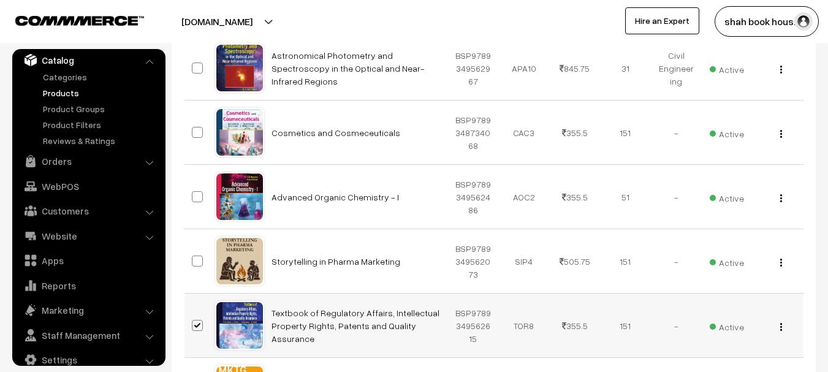
click at [194, 322] on input "checkbox" at bounding box center [190, 318] width 8 height 8
checkbox input "false"
click at [782, 331] on button "button" at bounding box center [781, 327] width 3 height 10
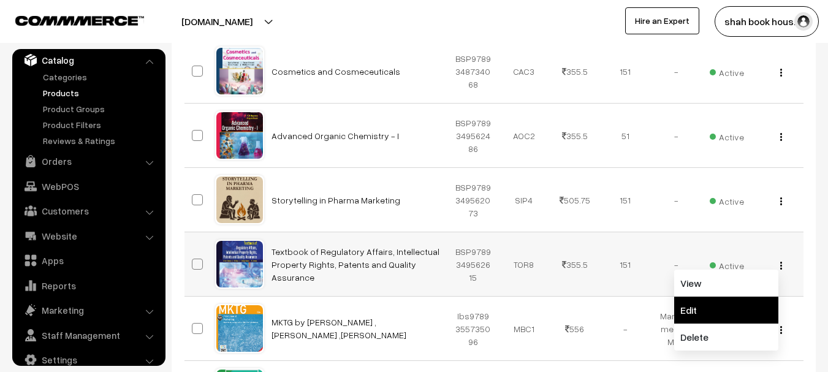
click at [707, 310] on link "Edit" at bounding box center [727, 310] width 104 height 27
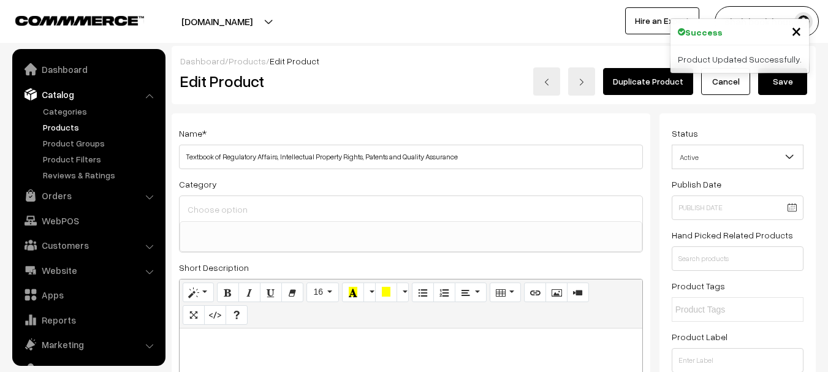
select select
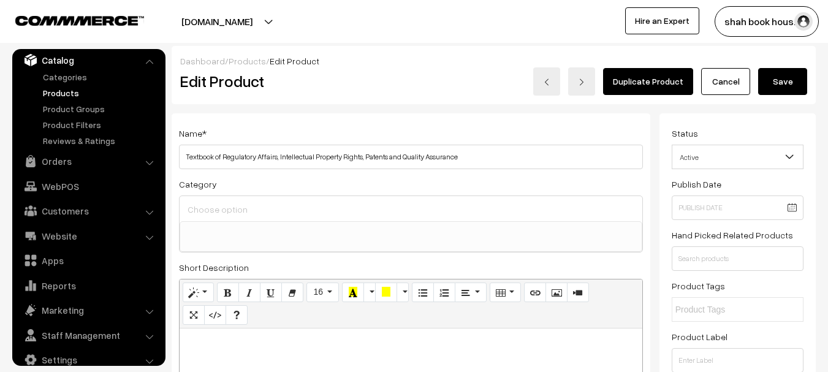
click at [73, 95] on link "Products" at bounding box center [100, 92] width 121 height 13
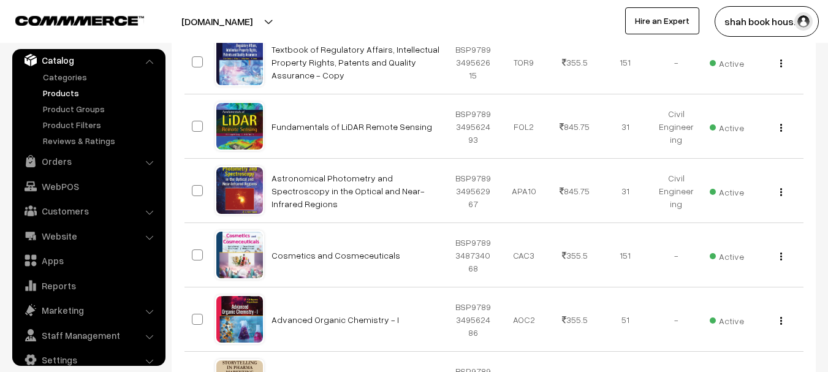
scroll to position [368, 0]
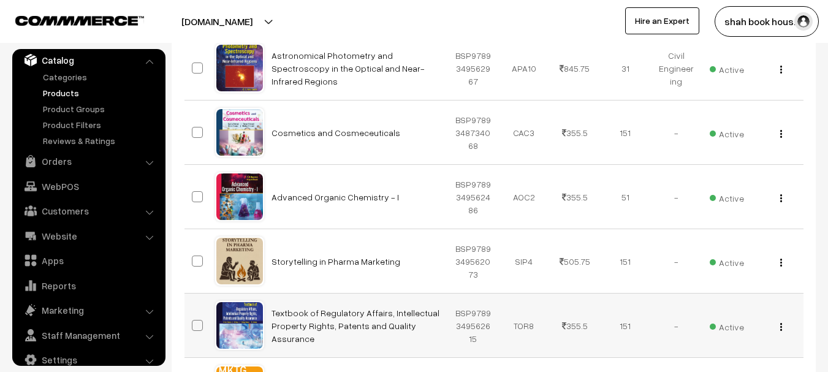
click at [197, 326] on span at bounding box center [197, 325] width 11 height 11
click at [194, 322] on input "checkbox" at bounding box center [190, 318] width 8 height 8
checkbox input "true"
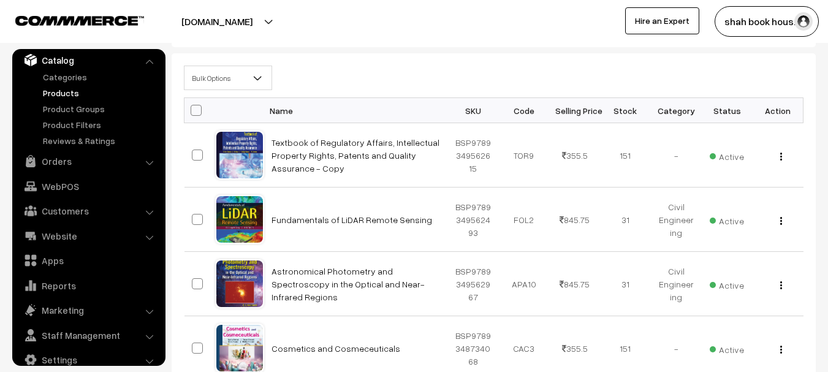
scroll to position [429, 0]
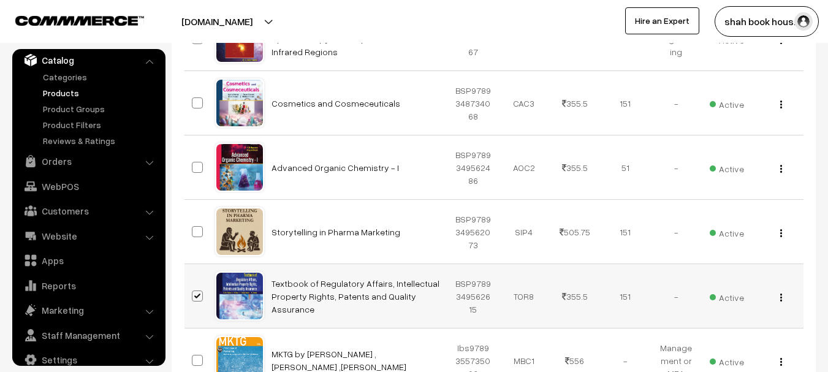
click at [782, 299] on button "button" at bounding box center [781, 297] width 3 height 10
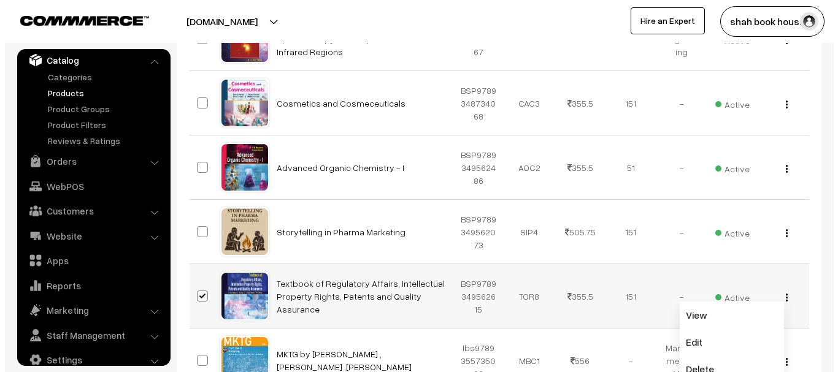
scroll to position [491, 0]
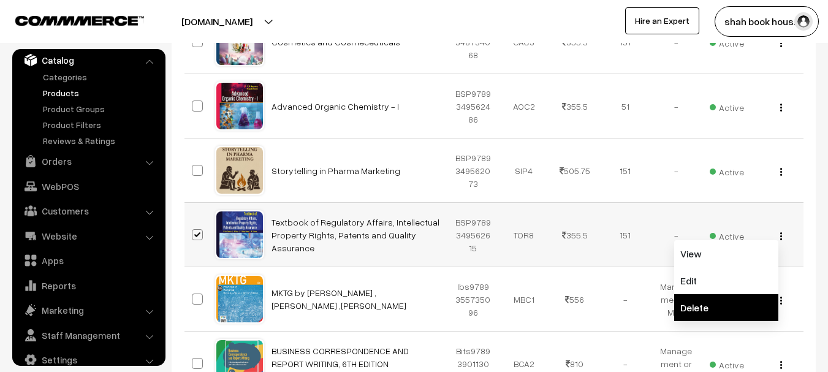
click at [735, 303] on link "Delete" at bounding box center [727, 307] width 104 height 27
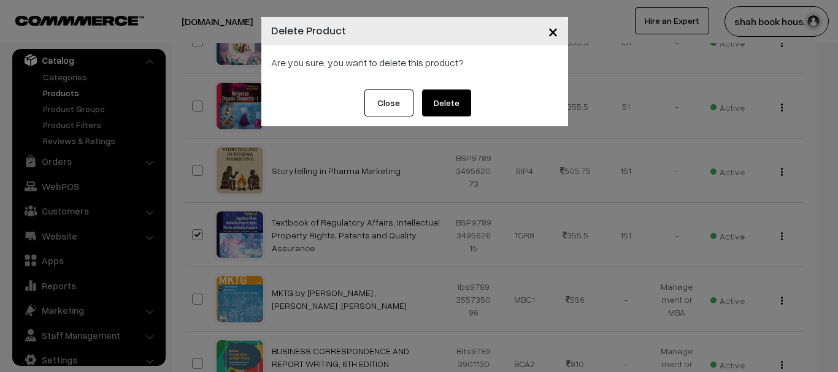
click at [453, 99] on button "Delete" at bounding box center [446, 103] width 49 height 27
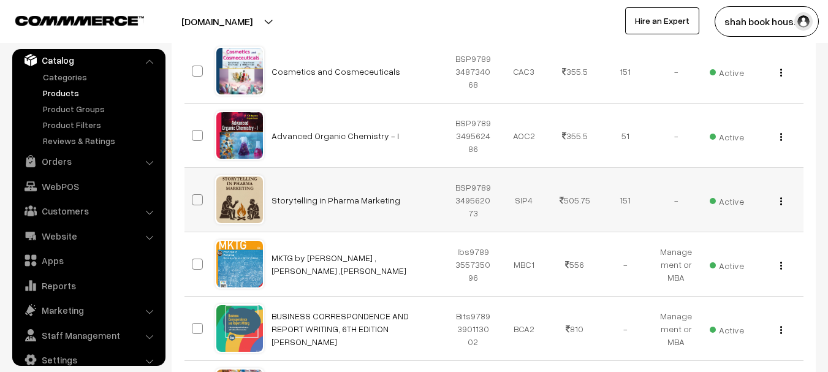
scroll to position [368, 0]
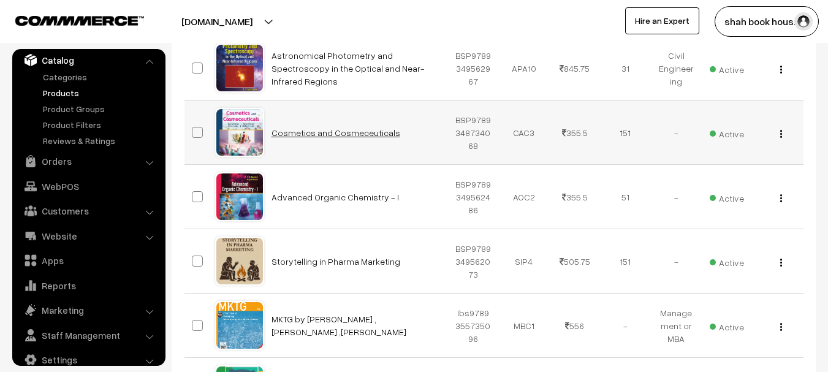
click at [298, 135] on link "Cosmetics and Cosmeceuticals" at bounding box center [336, 133] width 129 height 10
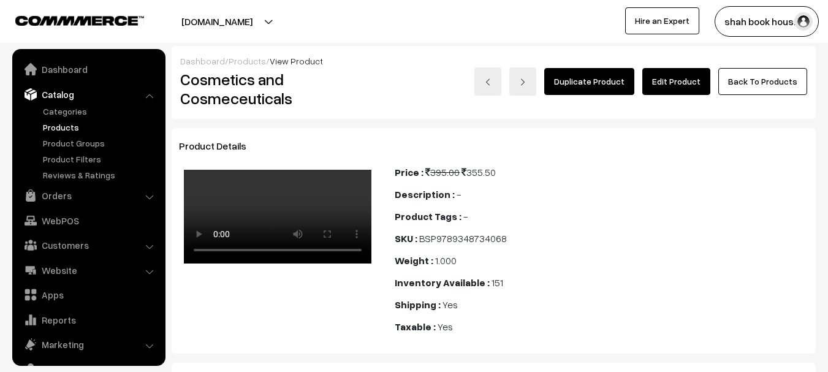
scroll to position [34, 0]
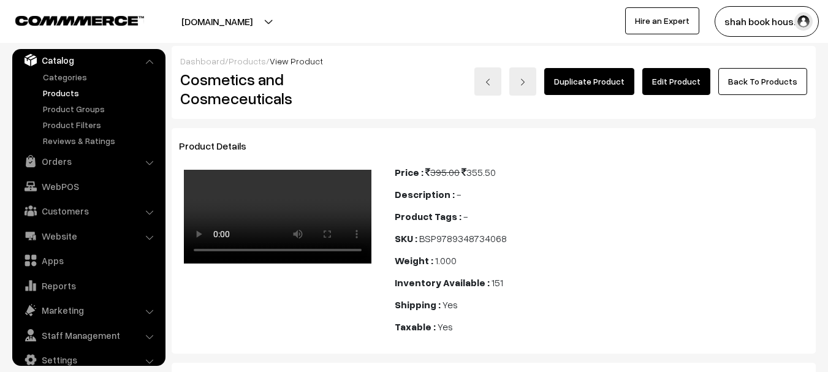
click at [72, 96] on link "Products" at bounding box center [100, 92] width 121 height 13
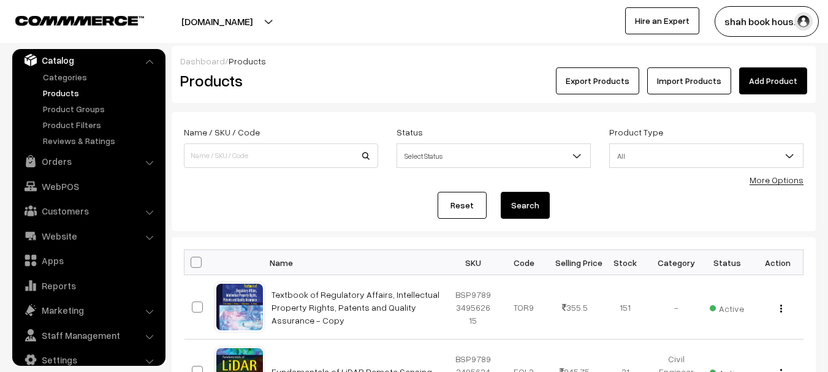
scroll to position [184, 0]
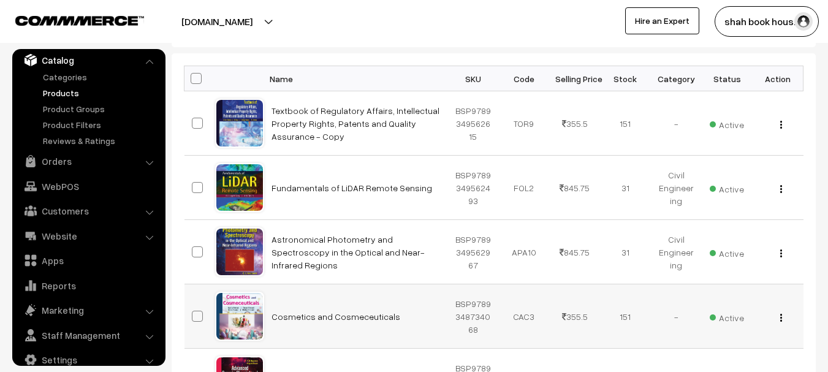
click at [779, 319] on div "View Edit Delete" at bounding box center [778, 316] width 36 height 13
click at [784, 319] on div "View Edit Delete" at bounding box center [778, 316] width 36 height 13
click at [781, 318] on img "button" at bounding box center [782, 318] width 2 height 8
click at [709, 354] on link "Edit" at bounding box center [727, 362] width 104 height 27
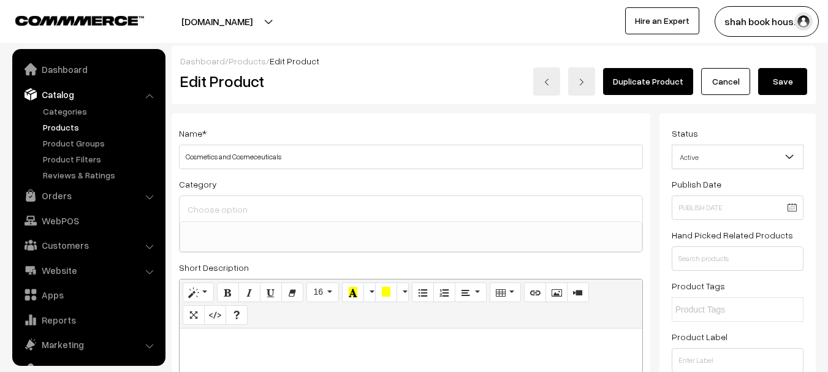
select select
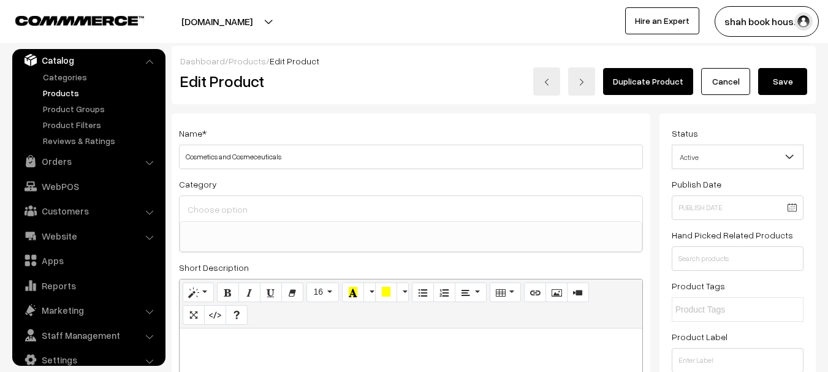
scroll to position [61, 0]
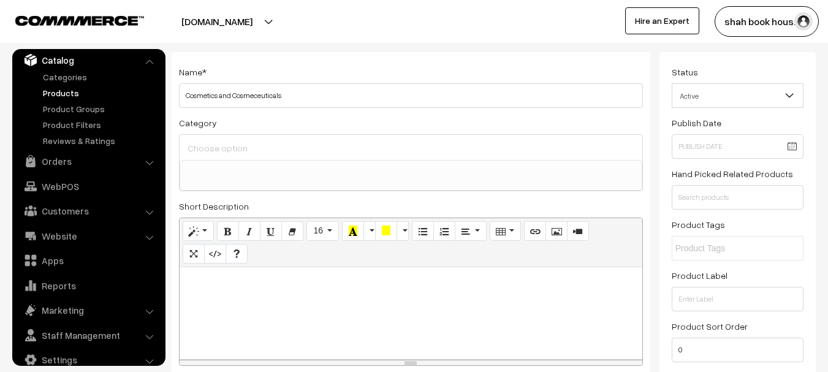
click at [216, 144] on label "Set" at bounding box center [217, 140] width 20 height 13
click at [215, 143] on input "Set" at bounding box center [211, 140] width 8 height 8
radio input "true"
type input "151"
click at [235, 150] on div "Adjust Set" at bounding box center [226, 143] width 109 height 18
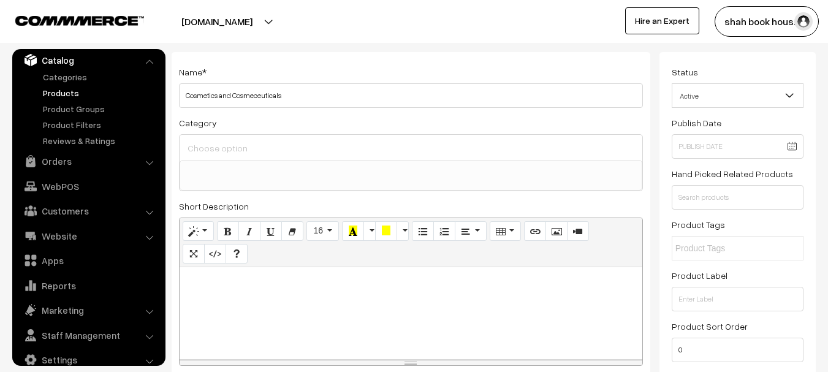
click at [251, 300] on div at bounding box center [411, 313] width 463 height 92
paste div
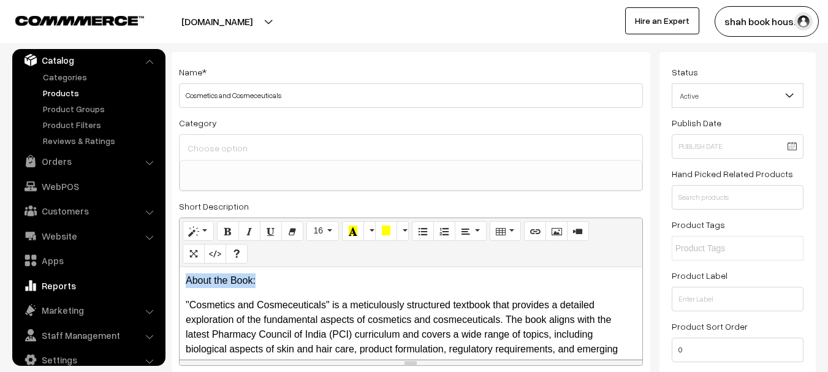
drag, startPoint x: 262, startPoint y: 285, endPoint x: 155, endPoint y: 280, distance: 106.8
drag, startPoint x: 227, startPoint y: 231, endPoint x: 242, endPoint y: 232, distance: 15.4
click at [226, 231] on icon "Bold (CTRL+B)" at bounding box center [228, 231] width 9 height 10
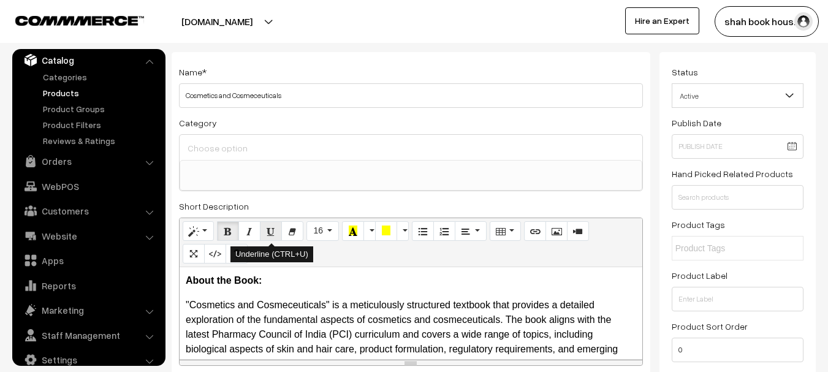
click at [273, 232] on icon "Underline (CTRL+U)" at bounding box center [271, 231] width 9 height 10
click at [264, 152] on input at bounding box center [411, 149] width 453 height 18
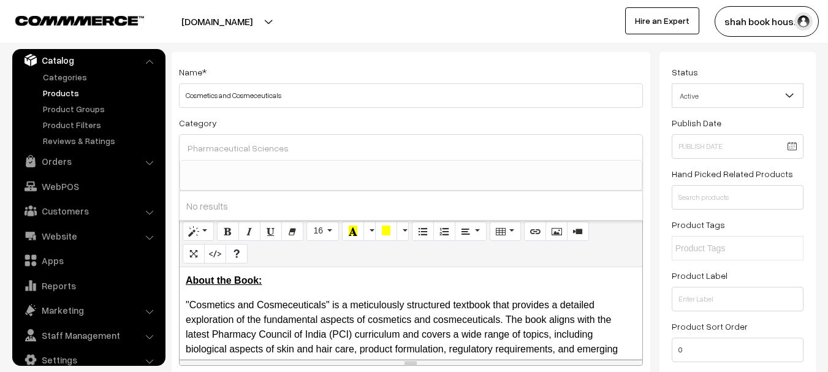
scroll to position [307, 0]
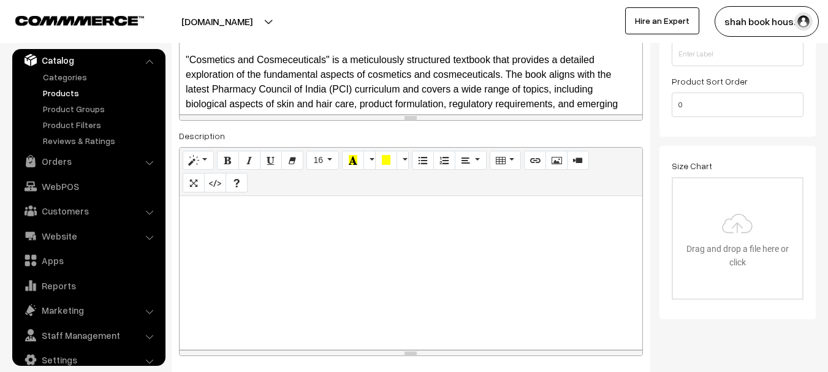
type input "Pharmaceutical Sciences"
click at [291, 231] on div at bounding box center [411, 272] width 463 height 153
click at [229, 244] on div at bounding box center [411, 272] width 463 height 153
paste div
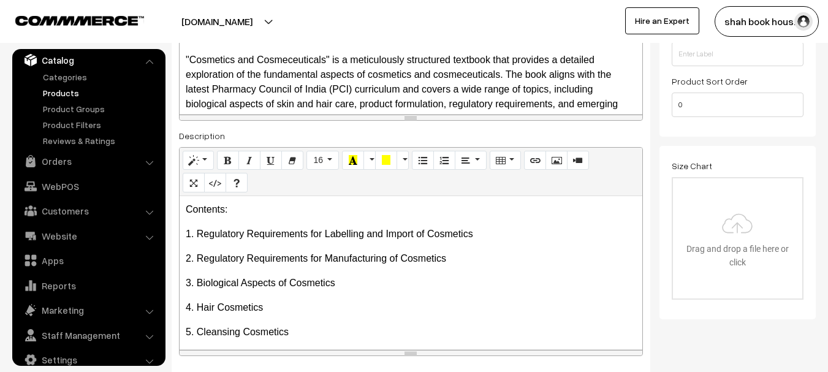
scroll to position [245, 0]
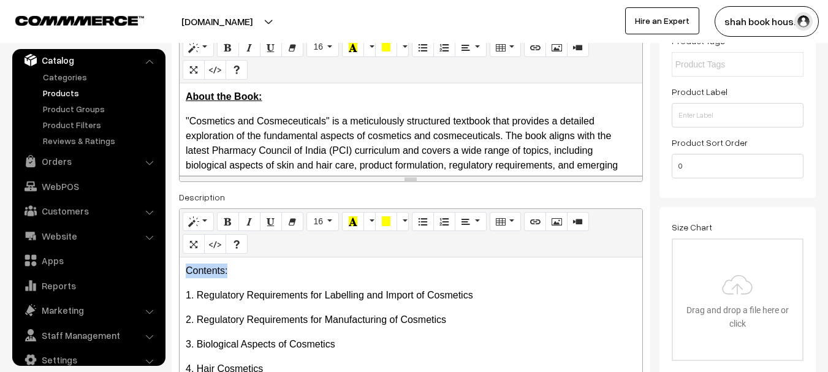
drag, startPoint x: 236, startPoint y: 273, endPoint x: 182, endPoint y: 273, distance: 54.6
click at [182, 273] on div "Contents: 1. Regulatory Requirements for Labelling and Import of Cosmetics 2.…" at bounding box center [411, 334] width 463 height 153
click at [227, 221] on icon "Bold (CTRL+B)" at bounding box center [228, 221] width 9 height 10
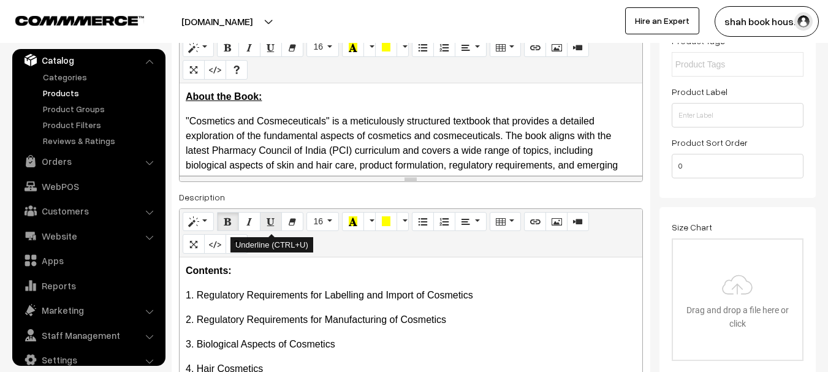
click at [267, 219] on icon "Underline (CTRL+U)" at bounding box center [271, 221] width 9 height 10
click at [409, 334] on div "Contents: 1. Regulatory Requirements for Labelling and Import of Cosmetics 2.…" at bounding box center [411, 334] width 463 height 153
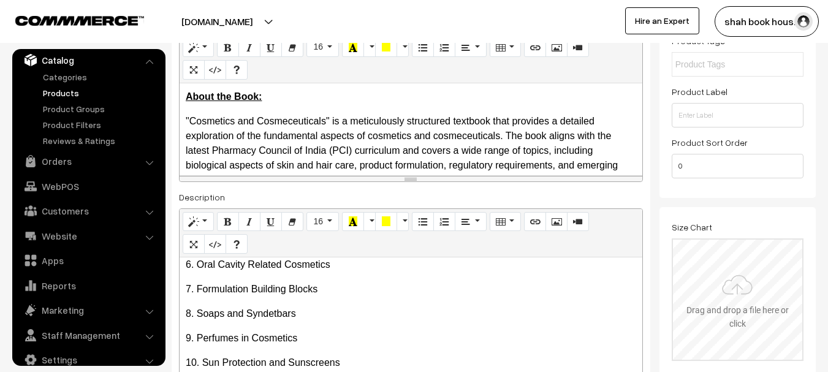
scroll to position [368, 0]
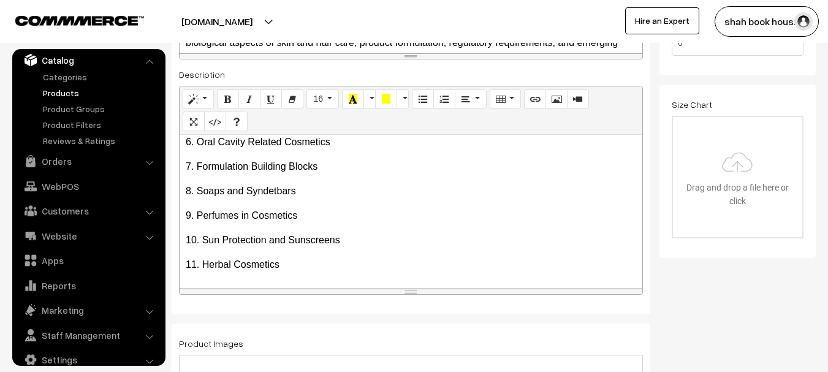
click at [295, 265] on p "11. Herbal Cosmetics" at bounding box center [411, 265] width 451 height 15
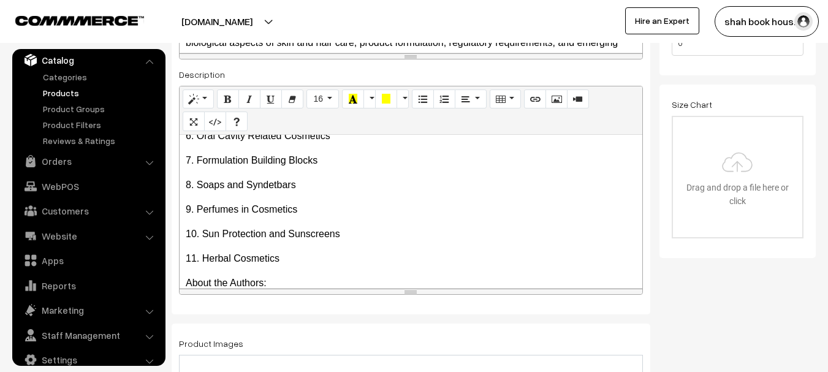
scroll to position [221, 0]
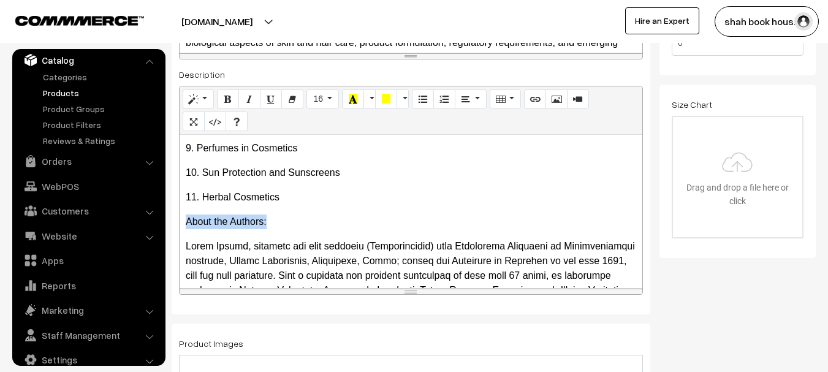
drag, startPoint x: 278, startPoint y: 220, endPoint x: 175, endPoint y: 220, distance: 103.6
click at [175, 220] on div "Name * Cosmetics and Cosmeceuticals Category Pharmaceutical Sciences Engineerin…" at bounding box center [411, 30] width 479 height 569
click at [230, 101] on icon "Bold (CTRL+B)" at bounding box center [228, 99] width 9 height 10
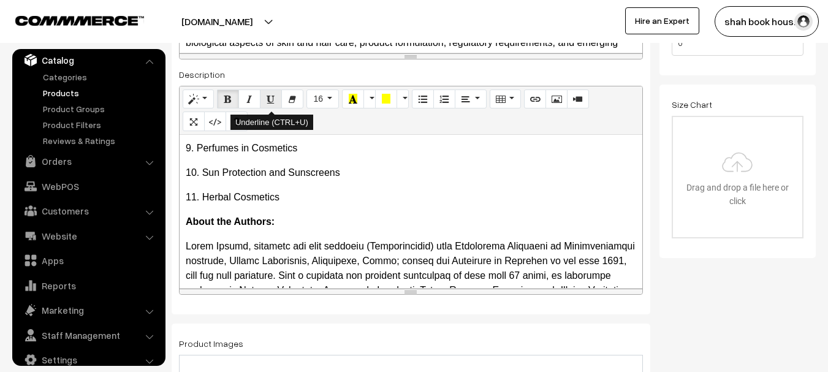
click at [269, 101] on icon "Underline (CTRL+U)" at bounding box center [271, 99] width 9 height 10
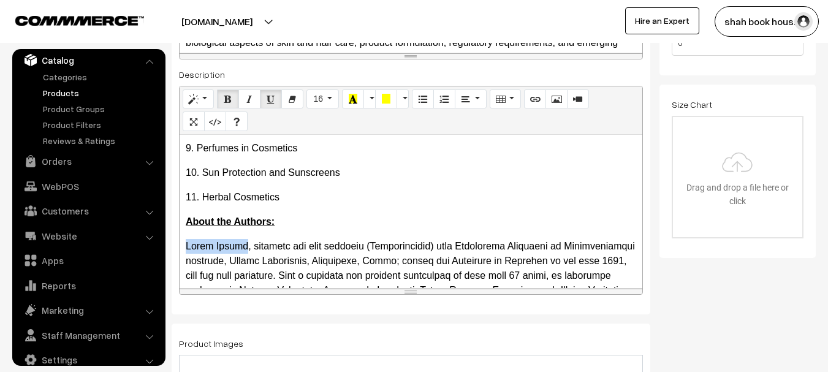
drag, startPoint x: 247, startPoint y: 248, endPoint x: 182, endPoint y: 250, distance: 65.0
click at [182, 250] on div "Contents: 1. Regulatory Requirements for Labelling and Import of Cosmetics 2.…" at bounding box center [411, 211] width 463 height 153
click at [227, 99] on icon "Bold (CTRL+B)" at bounding box center [228, 99] width 9 height 10
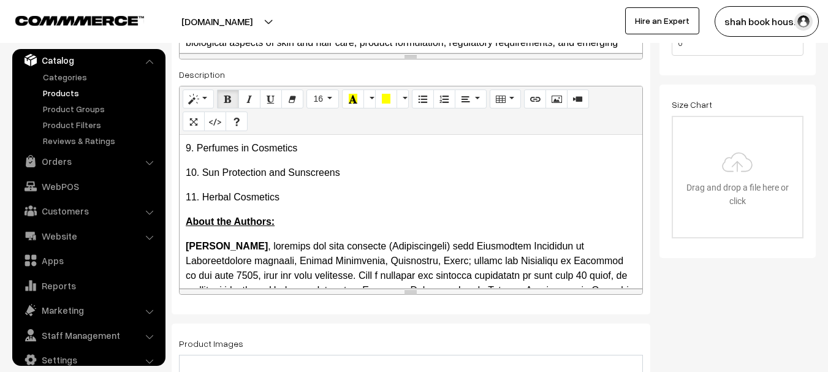
click at [291, 237] on div "Contents: 1. Regulatory Requirements for Labelling and Import of Cosmetics 2.…" at bounding box center [411, 211] width 463 height 153
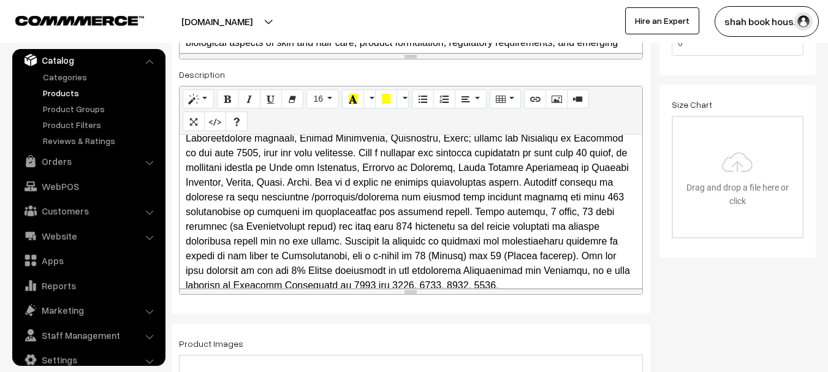
scroll to position [405, 0]
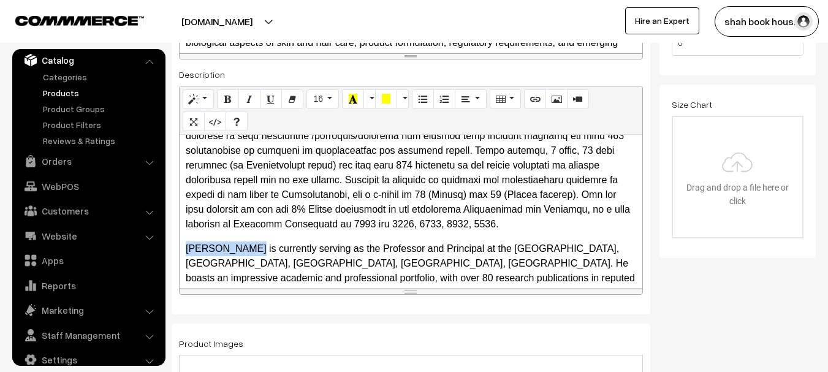
drag, startPoint x: 245, startPoint y: 249, endPoint x: 179, endPoint y: 251, distance: 66.3
click at [179, 251] on div "Normal Quote Code Header 1 Header 2 Header 3 Header 4 Header 5 Header 6 16 8 9 …" at bounding box center [411, 190] width 464 height 209
click at [228, 101] on icon "Bold (CTRL+B)" at bounding box center [228, 99] width 9 height 10
click at [272, 223] on p "Kamla Pathak" at bounding box center [411, 143] width 451 height 177
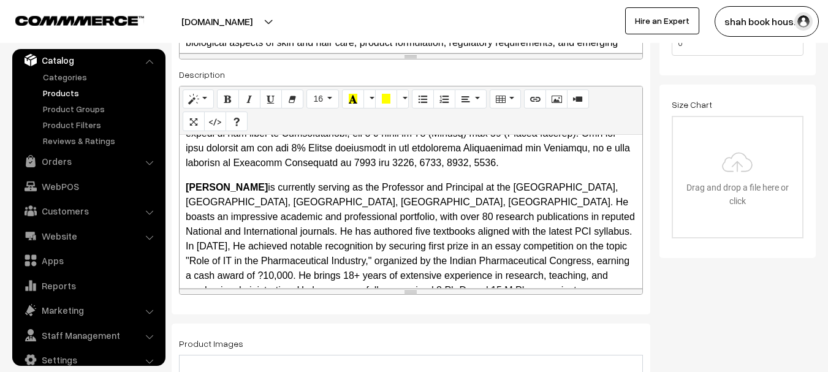
scroll to position [589, 0]
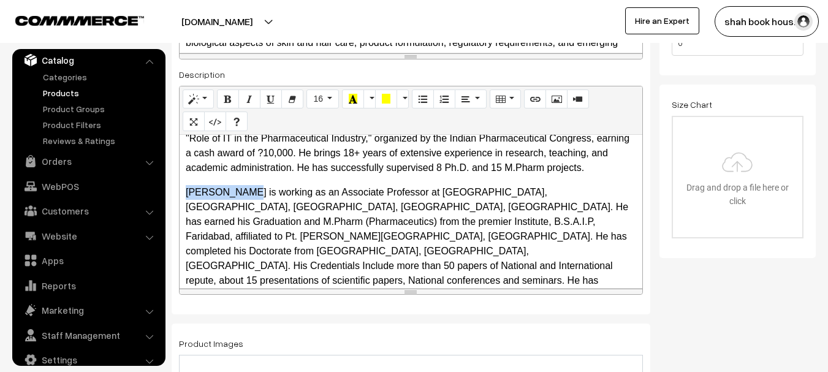
drag, startPoint x: 243, startPoint y: 193, endPoint x: 186, endPoint y: 194, distance: 57.1
click at [186, 194] on p "Girish Kumar is working as an Associate Professor at Amity Institute of Pharmac…" at bounding box center [411, 251] width 451 height 132
click at [227, 97] on icon "Bold (CTRL+B)" at bounding box center [228, 99] width 9 height 10
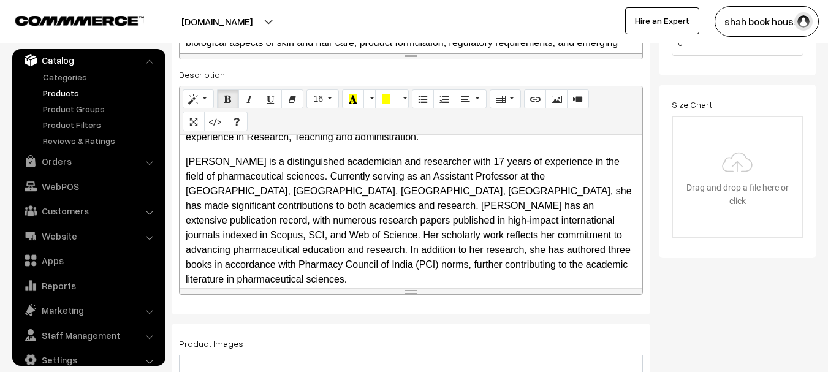
scroll to position [700, 0]
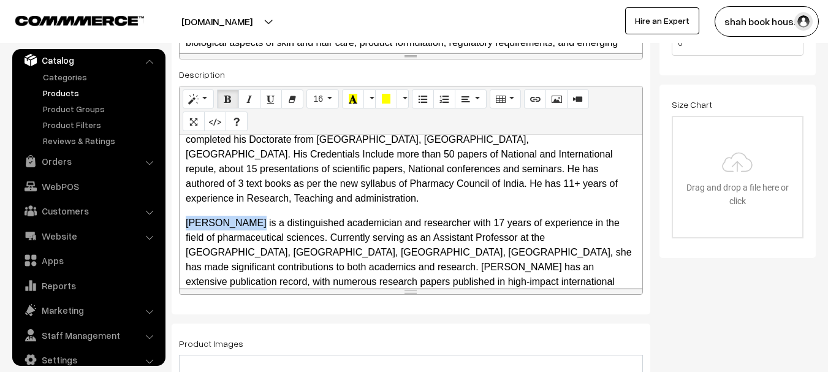
drag, startPoint x: 250, startPoint y: 207, endPoint x: 188, endPoint y: 209, distance: 62.0
click at [188, 216] on p "Reshu Virmani is a distinguished academician and researcher with 17 years of ex…" at bounding box center [411, 282] width 451 height 132
click at [234, 102] on button "Bold (CTRL+B)" at bounding box center [228, 100] width 22 height 20
click at [298, 217] on p "Reshu Virmani is a distinguished academician and researcher with 17 years of ex…" at bounding box center [411, 282] width 451 height 132
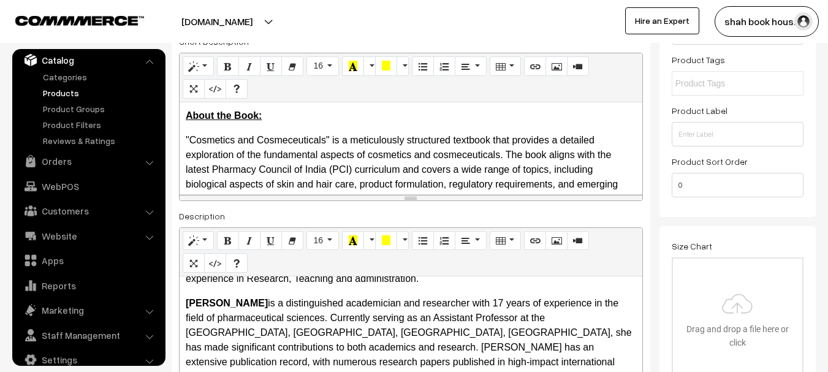
scroll to position [0, 0]
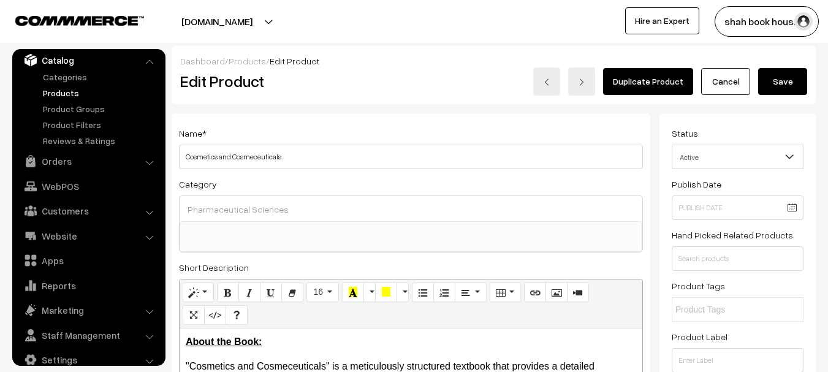
click at [781, 84] on button "Save" at bounding box center [783, 81] width 49 height 27
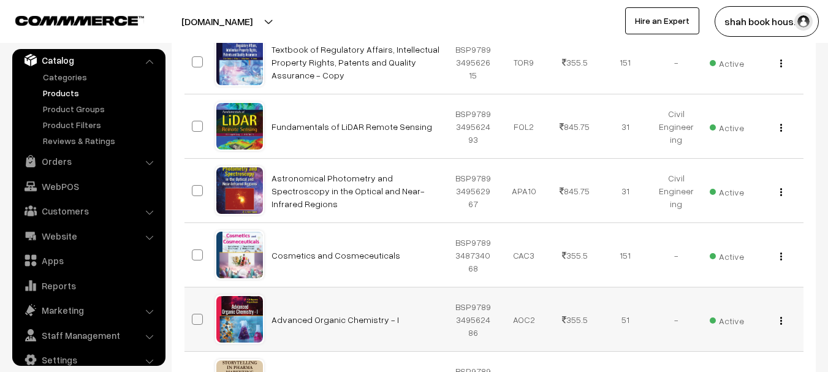
scroll to position [307, 0]
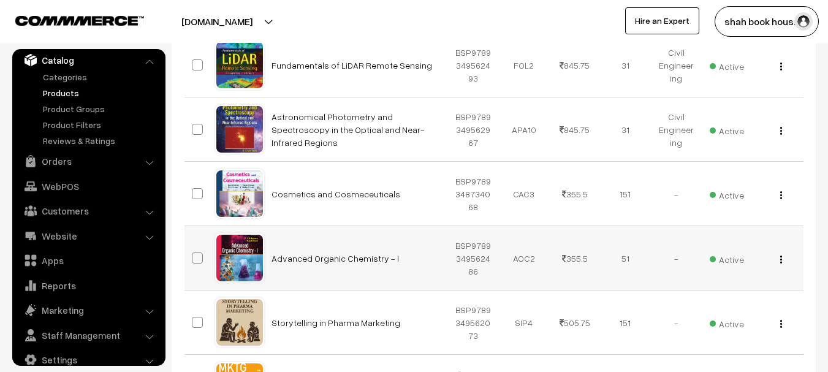
click at [779, 262] on div "View Edit Delete" at bounding box center [778, 258] width 36 height 13
click at [782, 262] on img "button" at bounding box center [782, 260] width 2 height 8
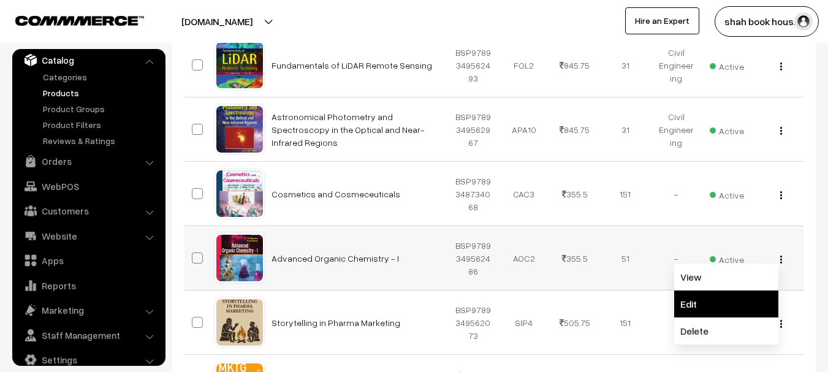
click at [703, 308] on link "Edit" at bounding box center [727, 304] width 104 height 27
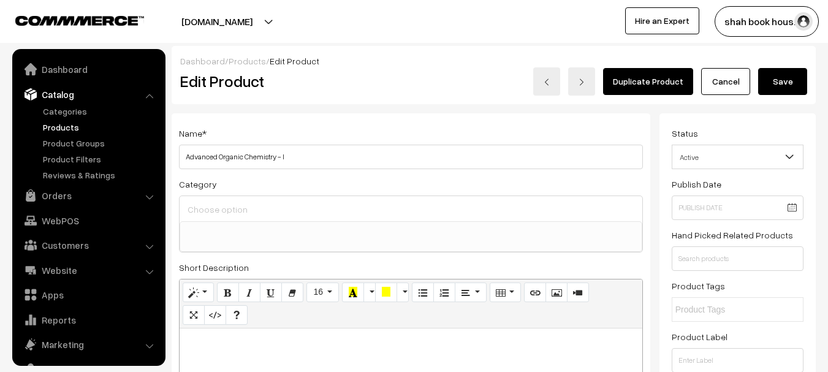
select select
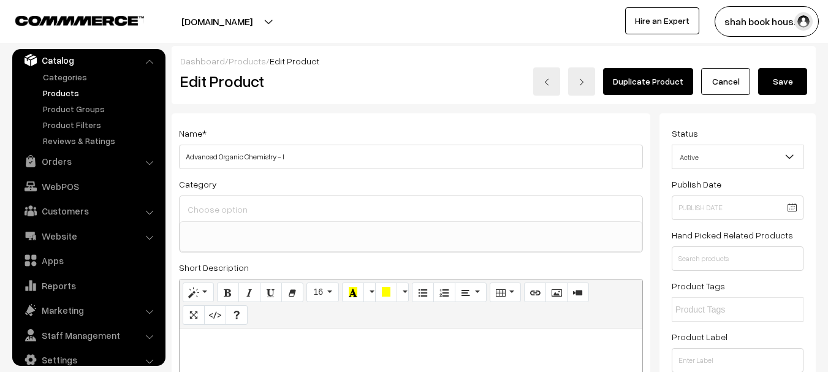
scroll to position [184, 0]
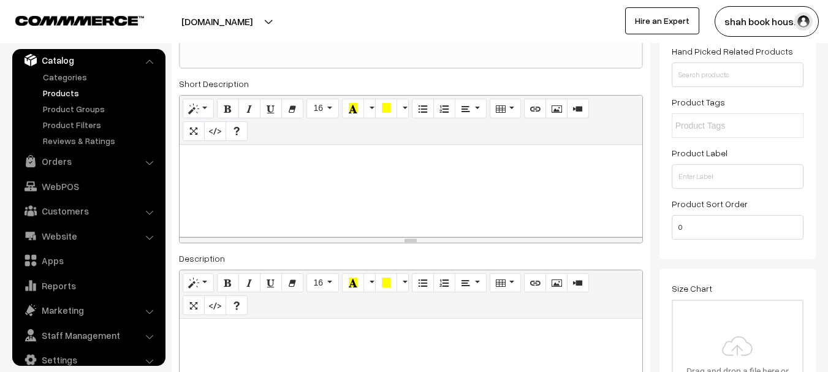
click at [321, 194] on div at bounding box center [411, 191] width 463 height 92
paste div
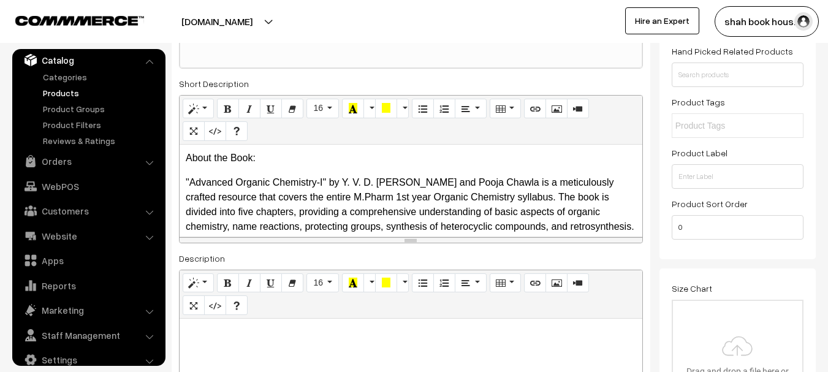
scroll to position [61, 0]
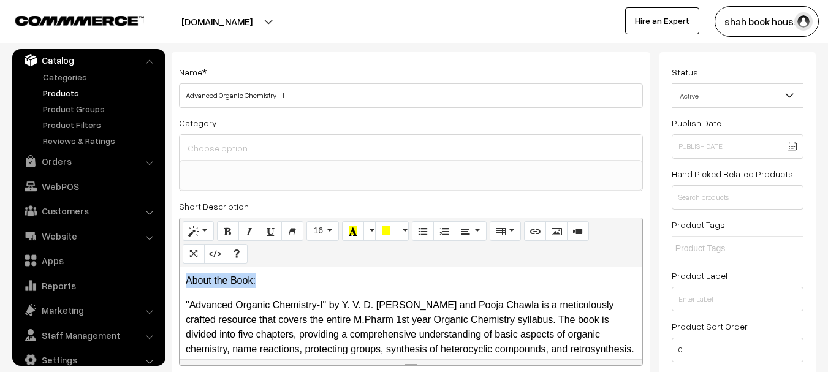
drag, startPoint x: 265, startPoint y: 281, endPoint x: 171, endPoint y: 276, distance: 94.0
click at [229, 233] on icon "Bold (CTRL+B)" at bounding box center [228, 231] width 9 height 10
click at [273, 231] on icon "Underline (CTRL+U)" at bounding box center [271, 231] width 9 height 10
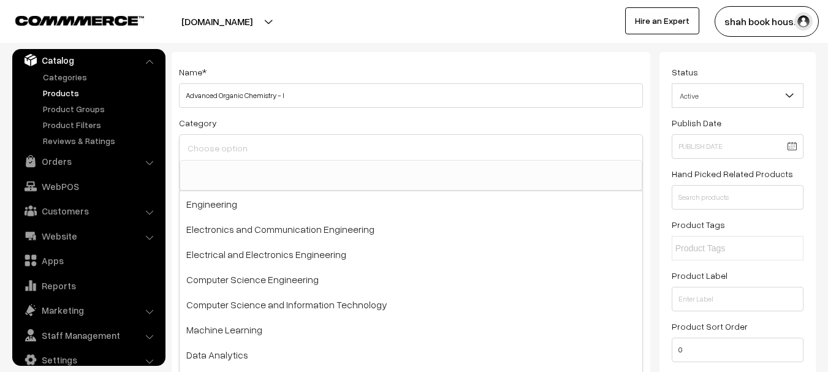
click at [240, 150] on input at bounding box center [411, 149] width 453 height 18
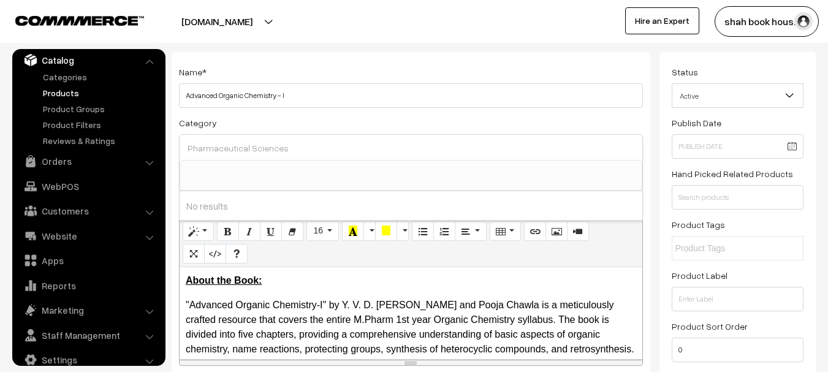
scroll to position [245, 0]
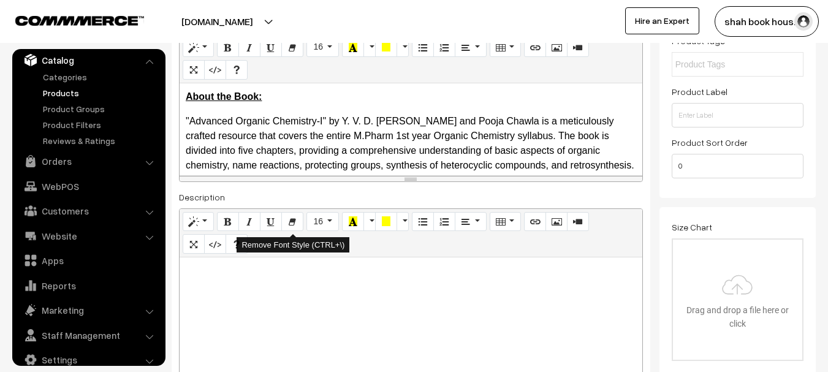
type input "Pharmaceutical Sciences"
click at [266, 281] on div at bounding box center [411, 334] width 463 height 153
click at [240, 307] on div at bounding box center [411, 334] width 463 height 153
paste div
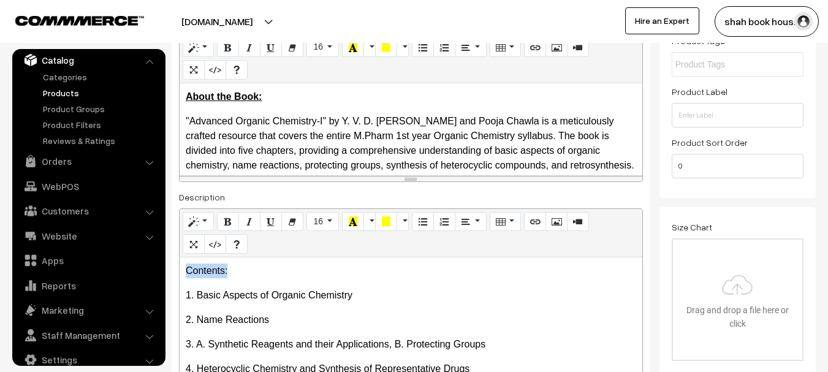
click at [179, 276] on div "Normal Quote Code Header 1 Header 2 Header 3 Header 4 Header 5 Header 6 16 8 9 …" at bounding box center [411, 312] width 464 height 209
click at [228, 223] on icon "Bold (CTRL+B)" at bounding box center [228, 221] width 9 height 10
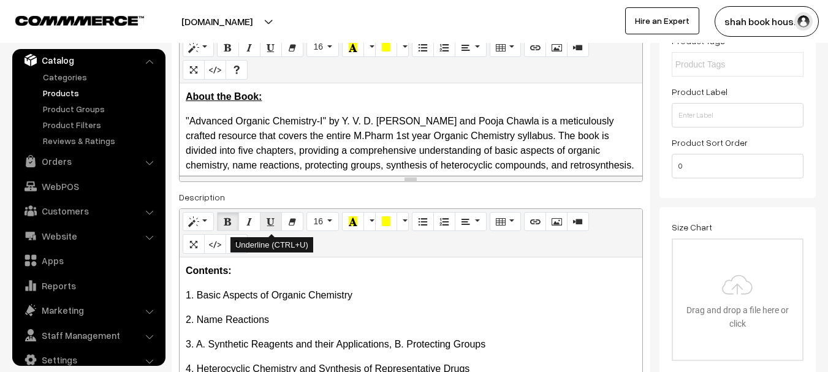
click at [275, 223] on icon "Underline (CTRL+U)" at bounding box center [271, 221] width 9 height 10
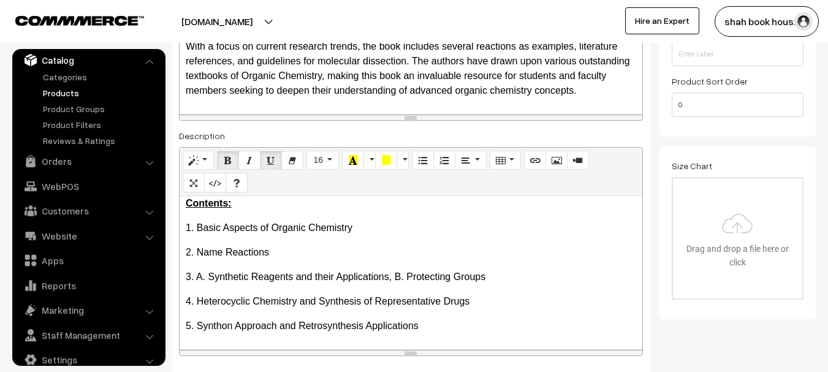
scroll to position [368, 0]
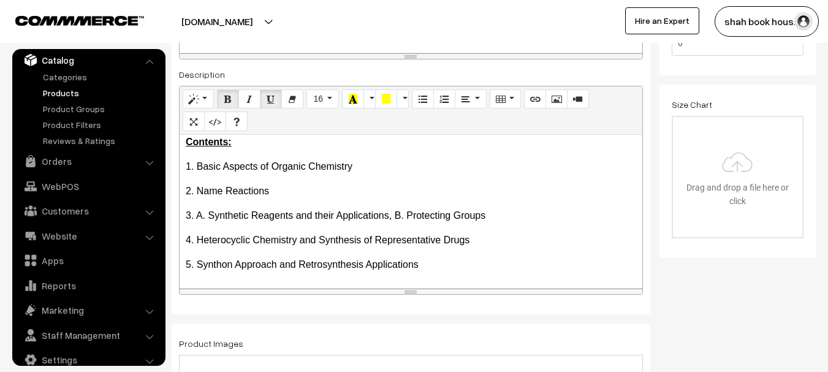
click at [436, 266] on p "5. Synthon Approach and Retrosynthesis Applications" at bounding box center [411, 265] width 451 height 15
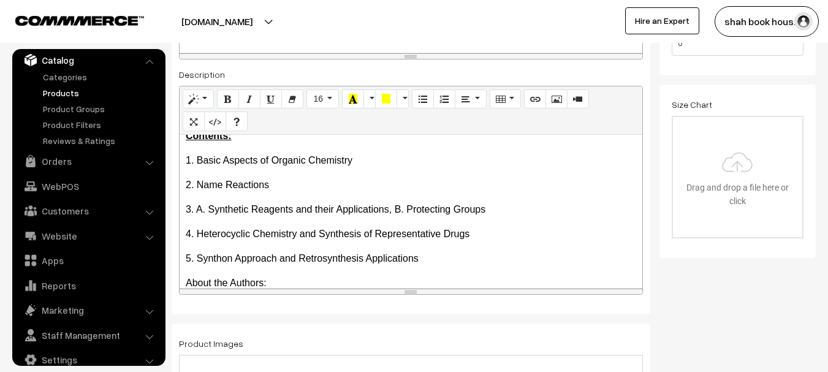
scroll to position [74, 0]
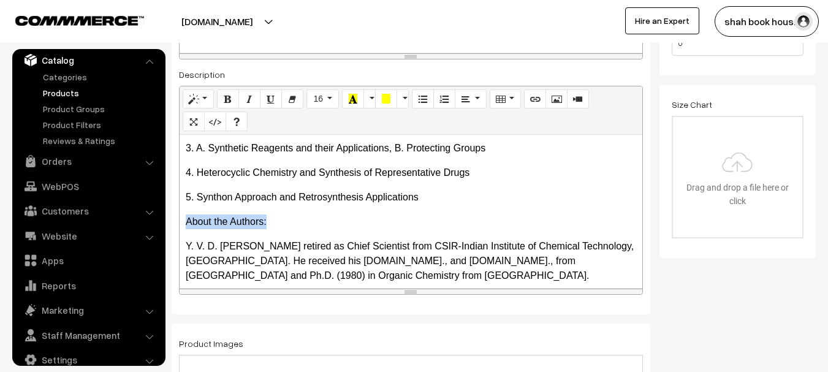
drag, startPoint x: 276, startPoint y: 224, endPoint x: 189, endPoint y: 224, distance: 87.1
click at [189, 224] on p "About the Authors:" at bounding box center [411, 222] width 451 height 15
click at [226, 99] on icon "Bold (CTRL+B)" at bounding box center [228, 99] width 9 height 10
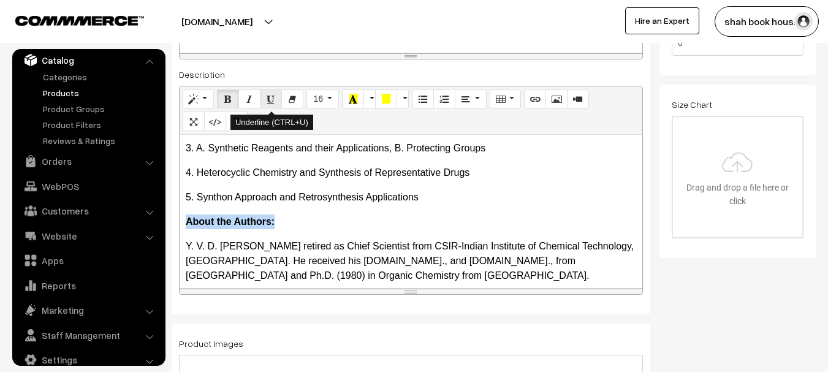
click at [267, 97] on icon "Underline (CTRL+U)" at bounding box center [271, 99] width 9 height 10
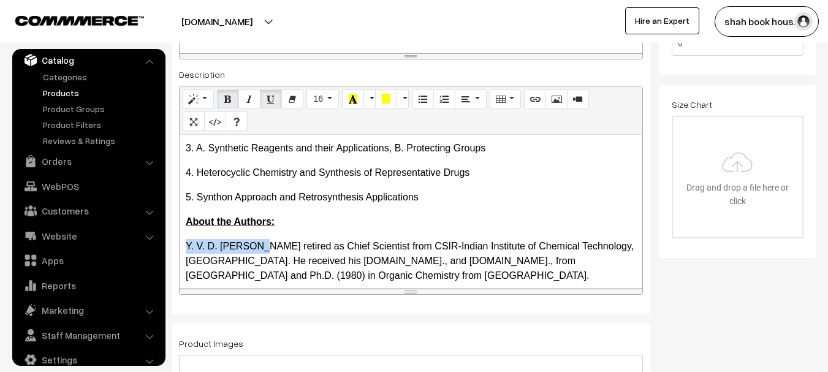
drag, startPoint x: 265, startPoint y: 246, endPoint x: 208, endPoint y: 168, distance: 96.5
click at [183, 245] on div "Contents: 1. Basic Aspects of Organic Chemistry 2. Name Reactions 3. A. Synt…" at bounding box center [411, 211] width 463 height 153
drag, startPoint x: 225, startPoint y: 99, endPoint x: 327, endPoint y: 162, distance: 120.6
click at [226, 99] on icon "Bold (CTRL+B)" at bounding box center [228, 99] width 9 height 10
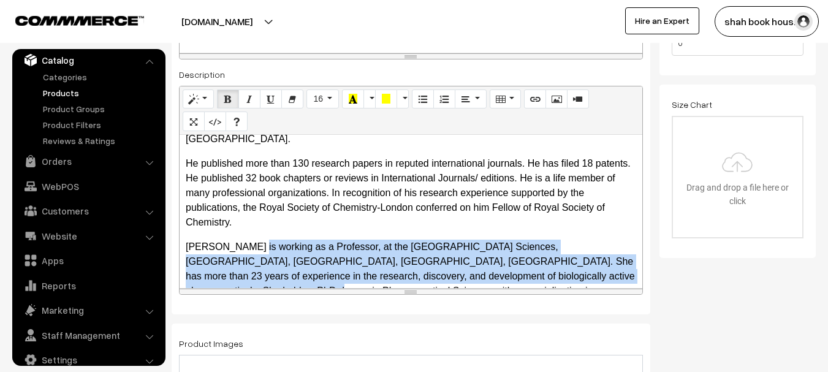
scroll to position [316, 0]
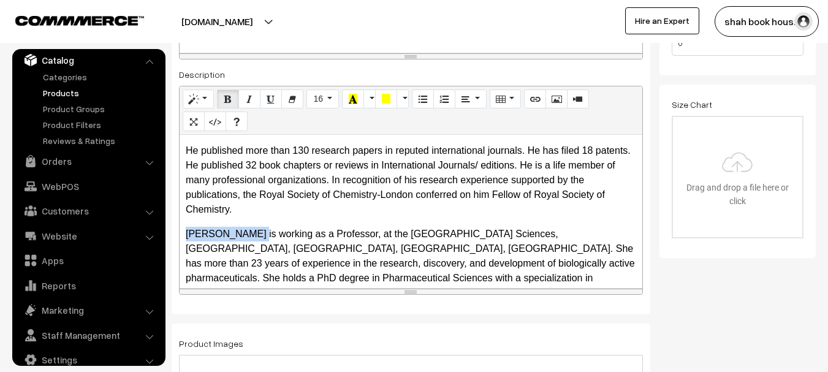
drag, startPoint x: 254, startPoint y: 276, endPoint x: 185, endPoint y: 216, distance: 92.2
click at [185, 216] on div "Contents: 1. Basic Aspects of Organic Chemistry 2. Name Reactions 3. A. Synt…" at bounding box center [411, 211] width 463 height 153
click at [228, 102] on icon "Bold (CTRL+B)" at bounding box center [228, 99] width 9 height 10
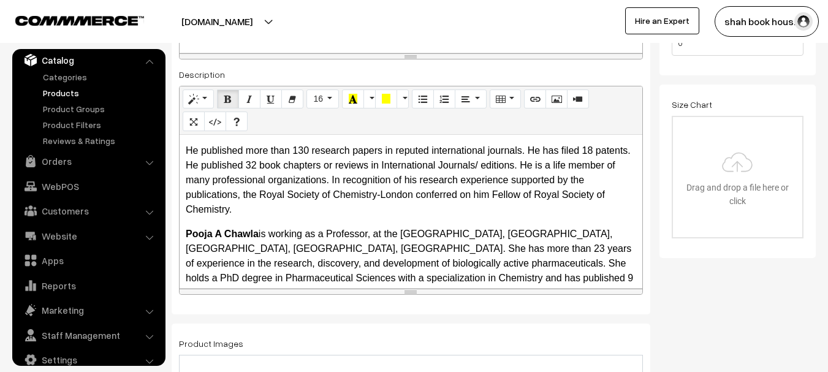
click at [361, 239] on p "Pooja A Chawla is working as a Professor, at the University Institute of Pharma…" at bounding box center [411, 286] width 451 height 118
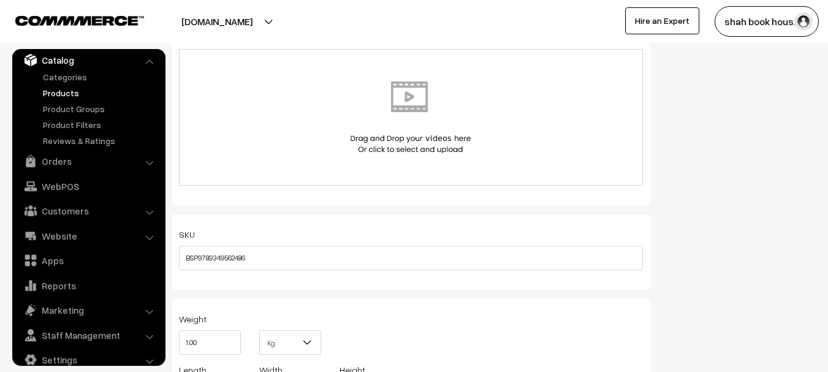
scroll to position [0, 0]
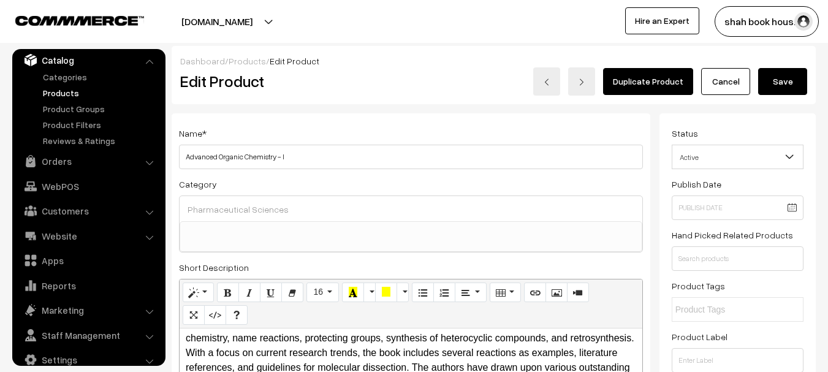
drag, startPoint x: 796, startPoint y: 77, endPoint x: 288, endPoint y: 12, distance: 511.9
click at [797, 77] on button "Save" at bounding box center [783, 81] width 49 height 27
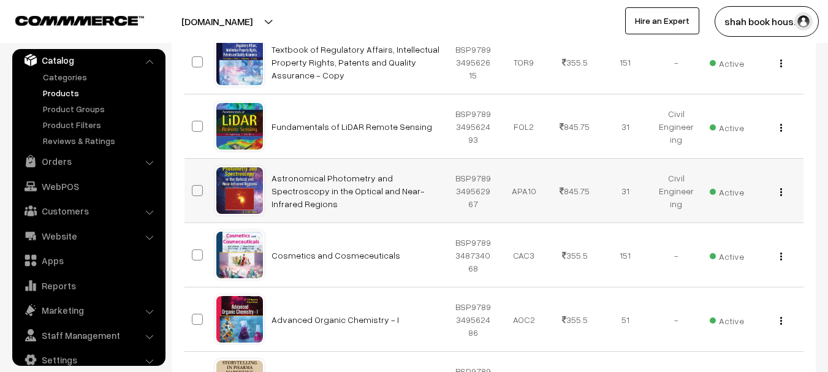
scroll to position [368, 0]
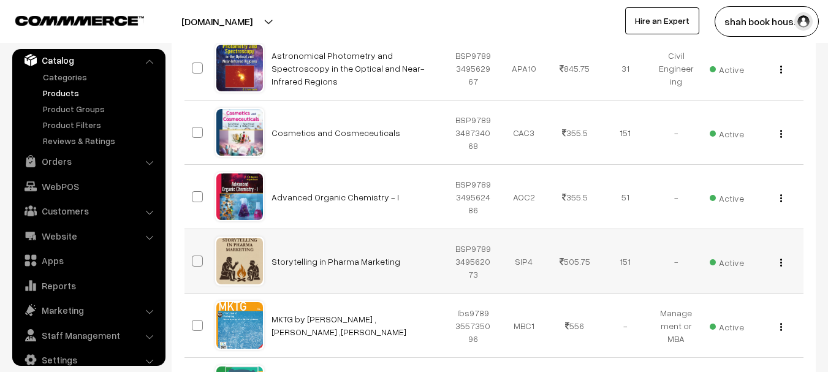
click at [781, 266] on img "button" at bounding box center [782, 263] width 2 height 8
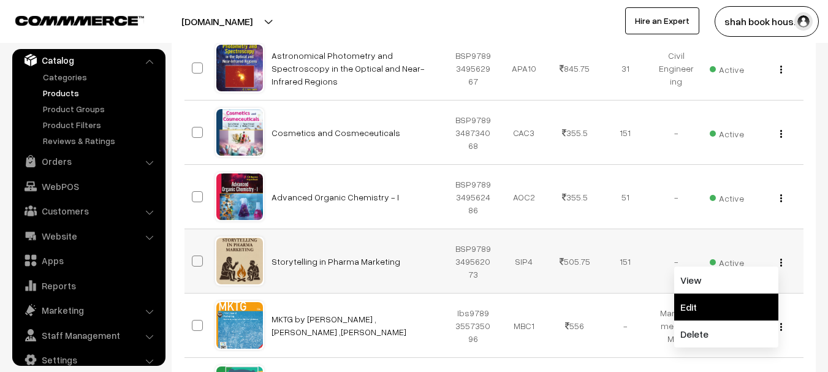
click at [687, 305] on link "Edit" at bounding box center [727, 307] width 104 height 27
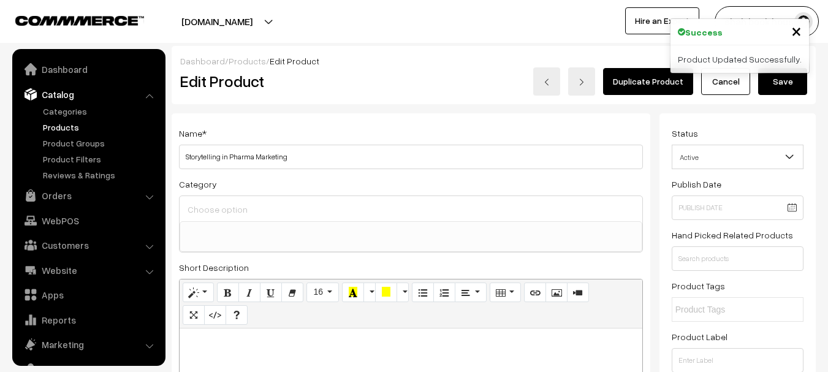
select select
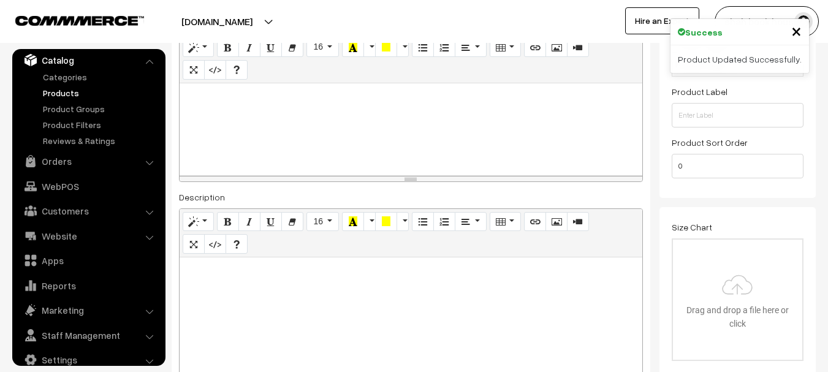
scroll to position [61, 0]
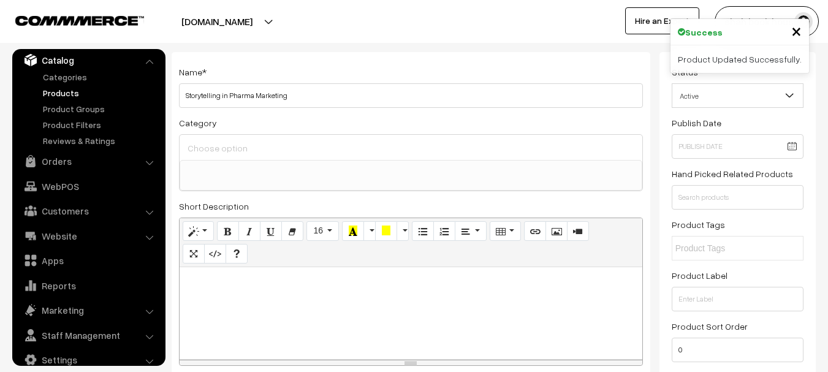
click at [223, 146] on label "Set" at bounding box center [217, 140] width 20 height 13
click at [215, 143] on input "Set" at bounding box center [211, 140] width 8 height 8
radio input "true"
type input "151"
click at [223, 146] on label "Set" at bounding box center [217, 140] width 20 height 13
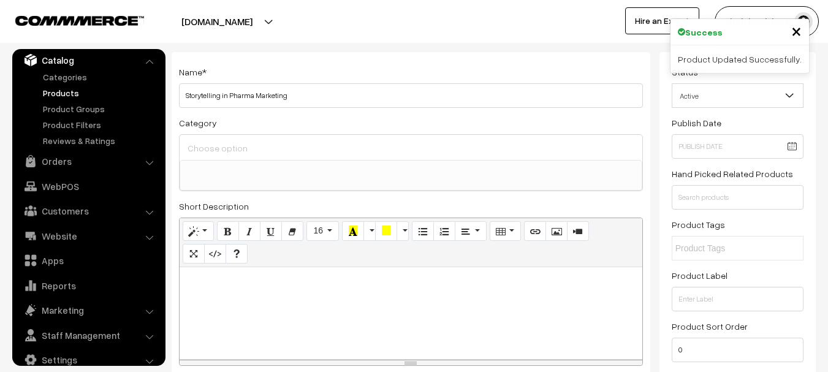
click at [215, 143] on input "Set" at bounding box center [211, 140] width 8 height 8
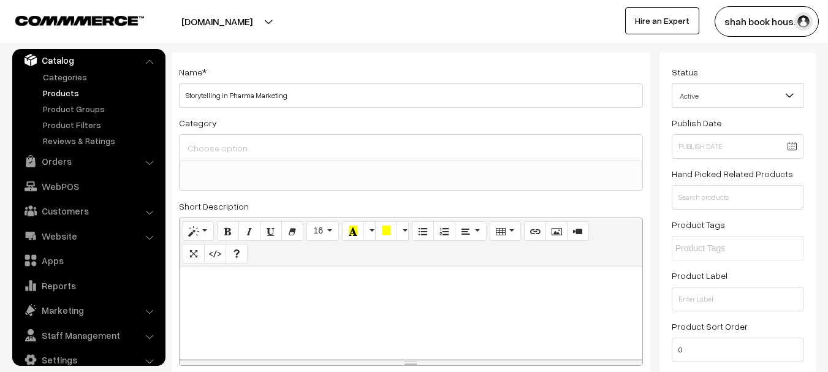
click at [227, 149] on div "Adjust Set" at bounding box center [226, 143] width 109 height 18
click at [233, 145] on div "Adjust Set" at bounding box center [226, 143] width 109 height 18
click at [200, 291] on div at bounding box center [411, 313] width 463 height 92
paste div
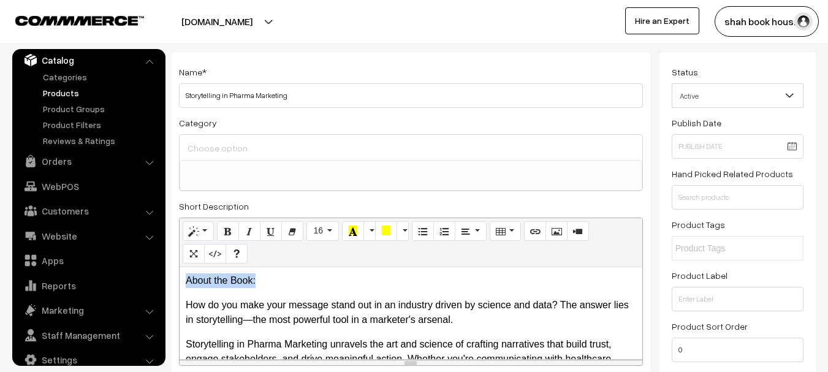
drag, startPoint x: 264, startPoint y: 278, endPoint x: 174, endPoint y: 276, distance: 90.8
click at [172, 276] on div "Name * Storytelling in Pharma Marketing Category Engineering Electronics and Co…" at bounding box center [411, 336] width 479 height 569
click at [229, 235] on icon "Bold (CTRL+B)" at bounding box center [228, 231] width 9 height 10
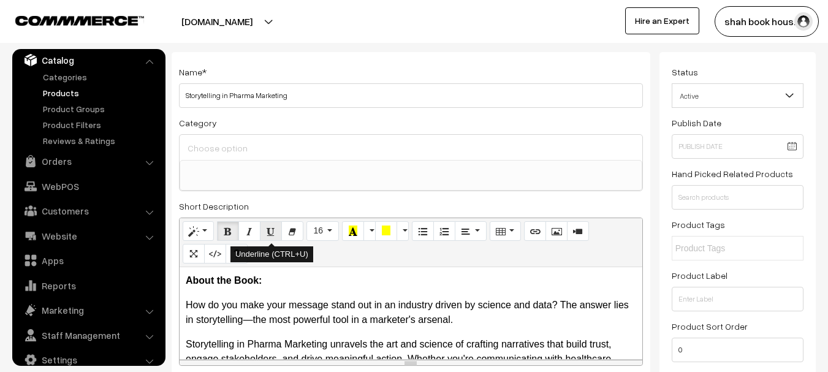
click at [268, 232] on icon "Underline (CTRL+U)" at bounding box center [271, 231] width 9 height 10
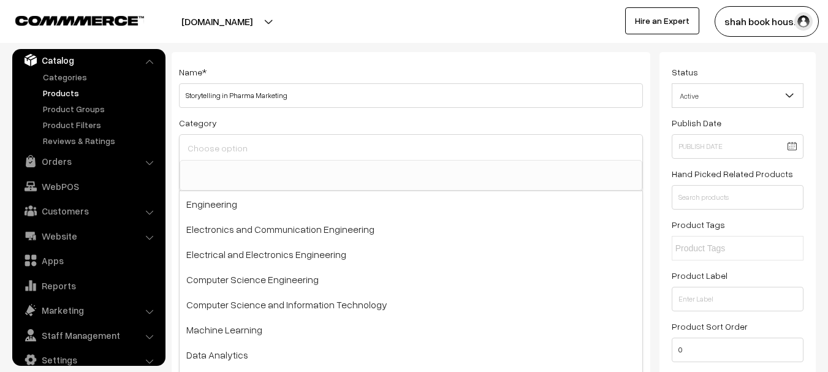
click at [259, 153] on input at bounding box center [411, 149] width 453 height 18
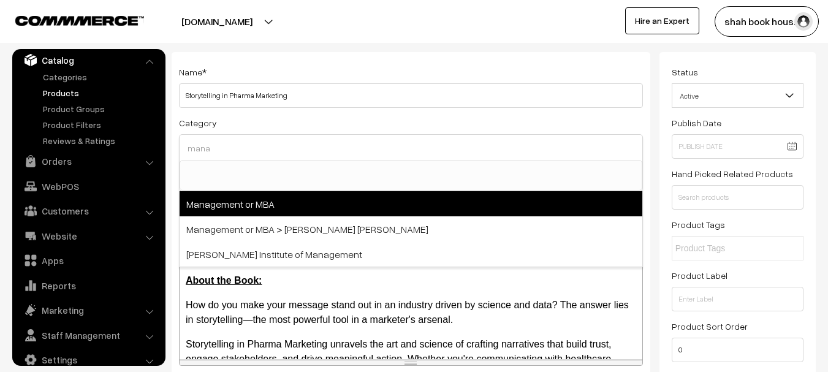
type input "mana"
click at [229, 201] on span "Management or MBA" at bounding box center [411, 203] width 463 height 25
select select "133"
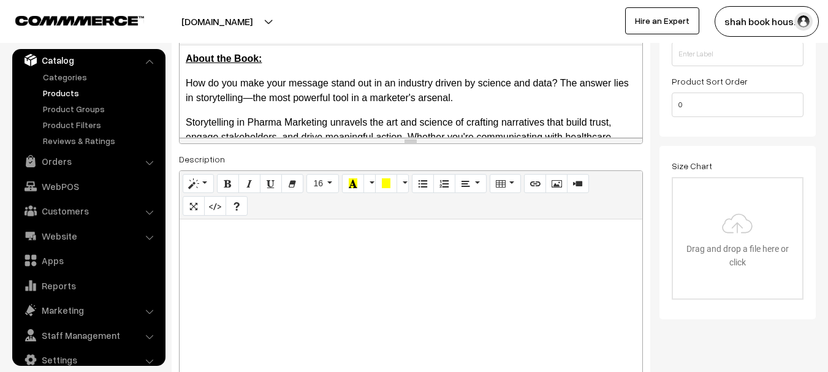
scroll to position [429, 0]
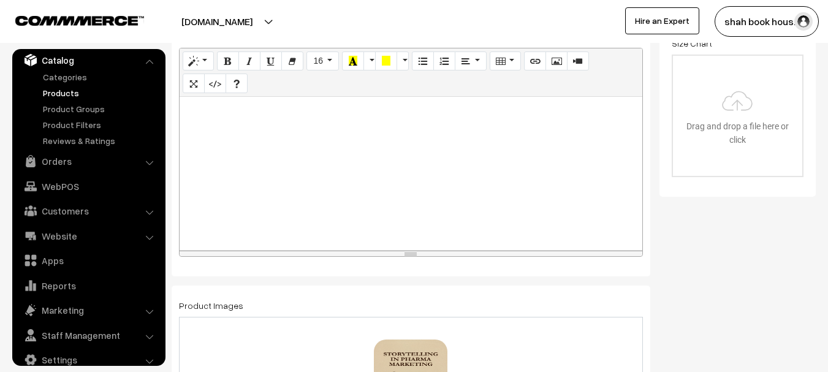
click at [278, 186] on div at bounding box center [411, 173] width 463 height 153
paste div
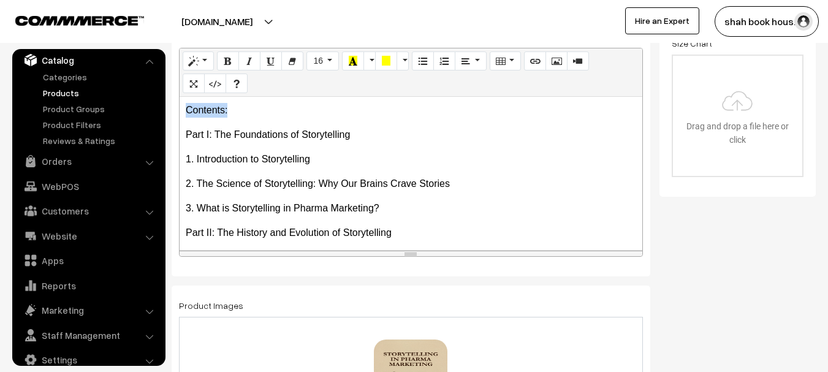
drag, startPoint x: 250, startPoint y: 115, endPoint x: 167, endPoint y: 112, distance: 82.2
click at [230, 64] on icon "Bold (CTRL+B)" at bounding box center [228, 61] width 9 height 10
click at [275, 64] on icon "Underline (CTRL+U)" at bounding box center [271, 61] width 9 height 10
click at [321, 164] on p "1. Introduction to Storytelling" at bounding box center [411, 159] width 451 height 15
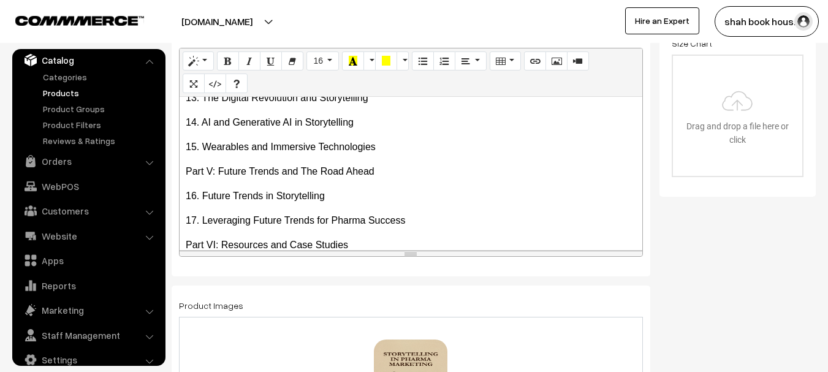
scroll to position [546, 0]
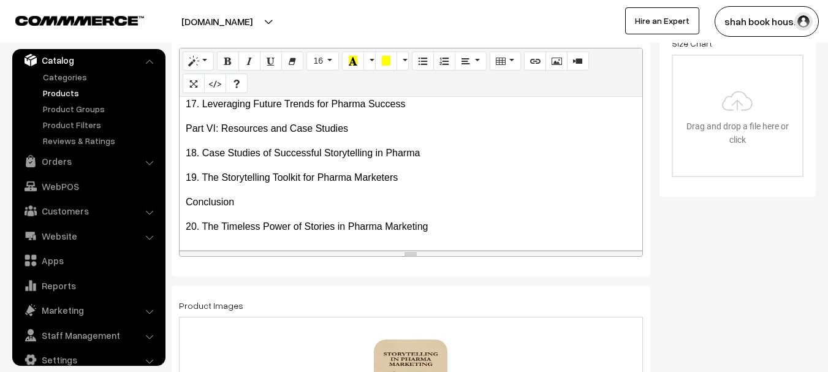
click at [473, 226] on p "20. The Timeless Power of Stories in Pharma Marketing" at bounding box center [411, 227] width 451 height 15
click at [448, 171] on p "19. The Storytelling Toolkit for Pharma Marketers" at bounding box center [411, 177] width 451 height 15
drag, startPoint x: 257, startPoint y: 199, endPoint x: 185, endPoint y: 204, distance: 71.9
click at [185, 204] on div "Contents: Part I: The Foundations of Storytelling 1. Introduction to Storytel…" at bounding box center [411, 173] width 463 height 153
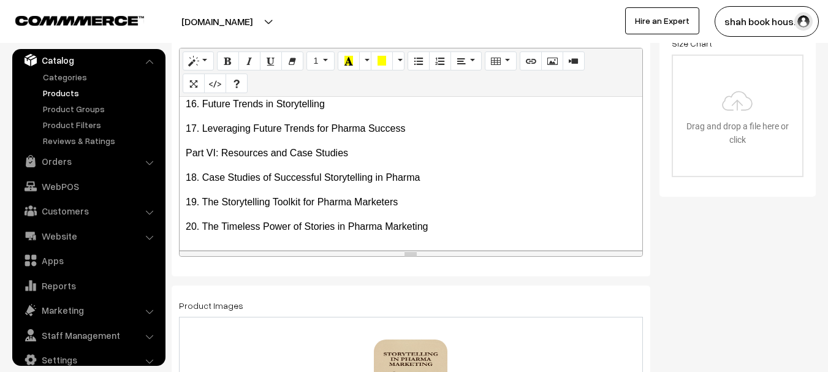
scroll to position [521, 0]
click at [456, 226] on p "20. The Timeless Power of Stories in Pharma Marketing" at bounding box center [411, 227] width 451 height 15
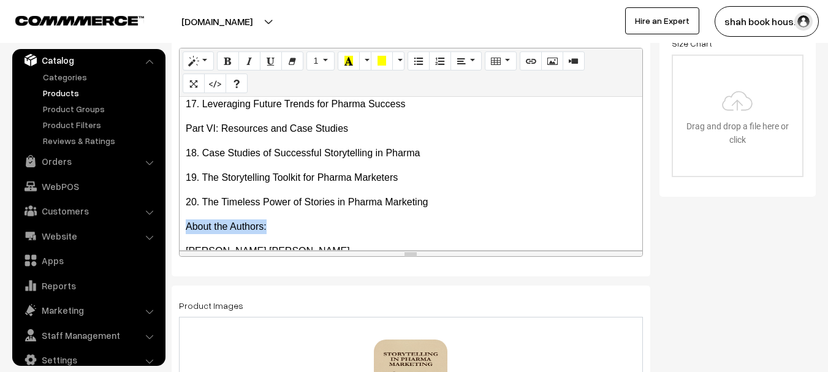
drag, startPoint x: 270, startPoint y: 228, endPoint x: 170, endPoint y: 216, distance: 101.2
click at [229, 54] on button "Bold (CTRL+B)" at bounding box center [228, 62] width 22 height 20
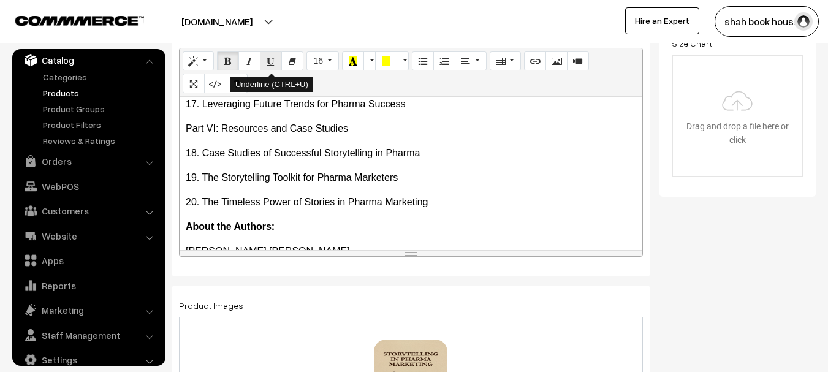
click at [274, 63] on icon "Underline (CTRL+U)" at bounding box center [271, 61] width 9 height 10
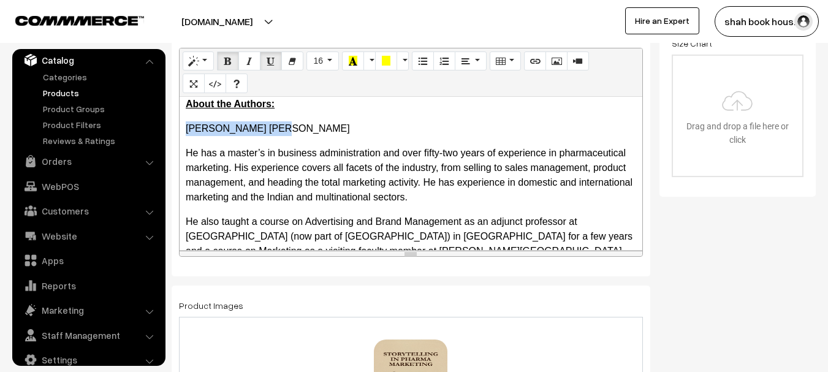
drag, startPoint x: 277, startPoint y: 128, endPoint x: 210, endPoint y: 107, distance: 70.2
click at [182, 127] on div "Contents: Part I: The Foundations of Storytelling 1. Introduction to Storytel…" at bounding box center [411, 173] width 463 height 153
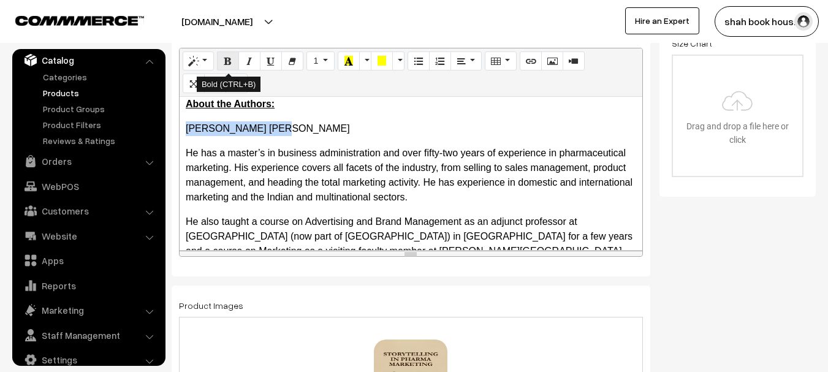
click at [229, 62] on icon "Bold (CTRL+B)" at bounding box center [228, 61] width 9 height 10
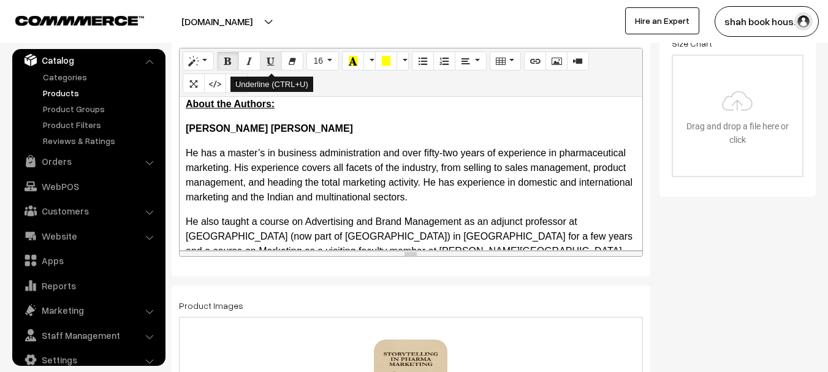
click at [269, 59] on icon "Underline (CTRL+U)" at bounding box center [271, 61] width 9 height 10
click at [375, 170] on span "He has a master’s in business administration and over fifty-two years of experi…" at bounding box center [409, 175] width 447 height 55
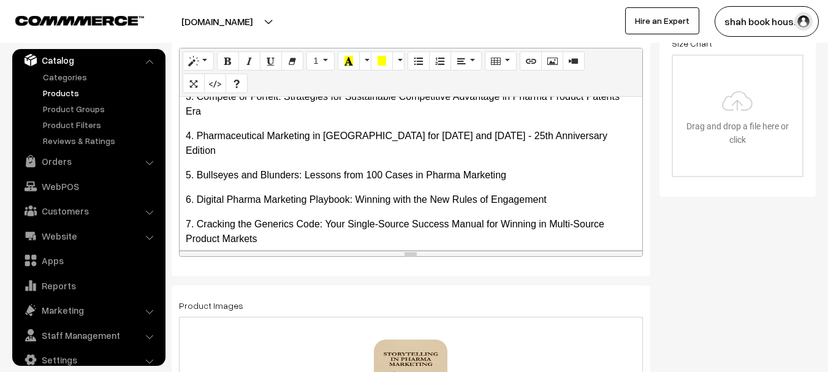
scroll to position [1159, 0]
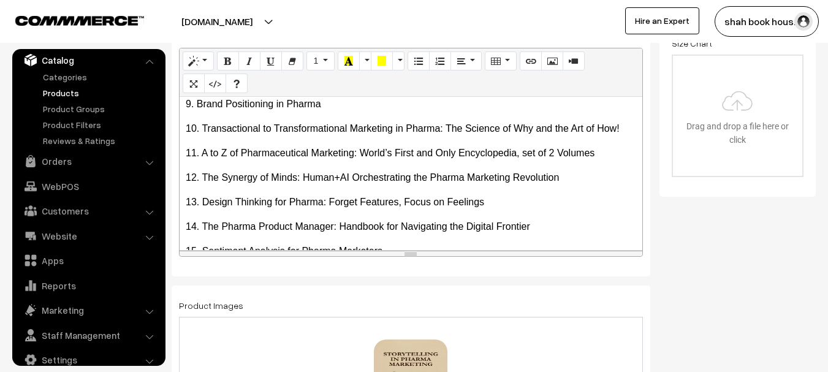
click at [388, 162] on div "Contents: Part I: The Foundations of Storytelling 1. Introduction to Storytel…" at bounding box center [411, 173] width 463 height 153
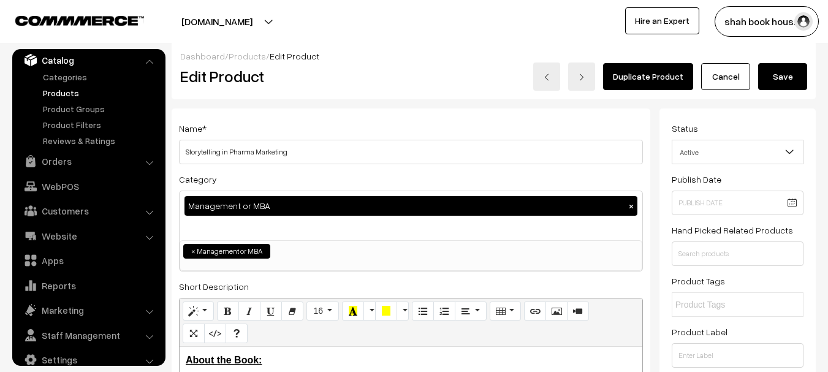
scroll to position [0, 0]
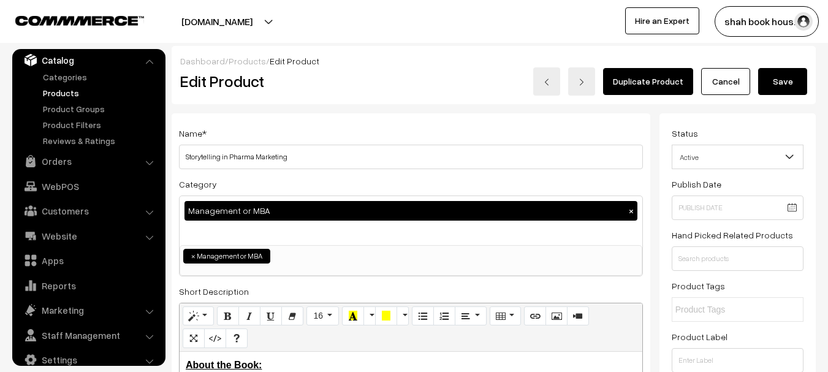
click at [771, 80] on button "Save" at bounding box center [783, 81] width 49 height 27
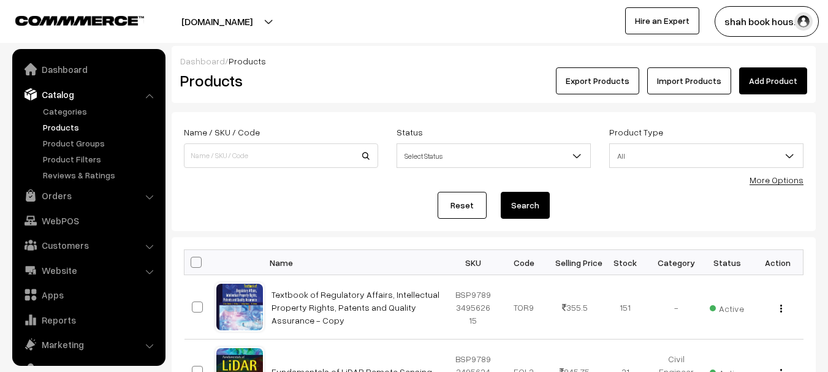
scroll to position [34, 0]
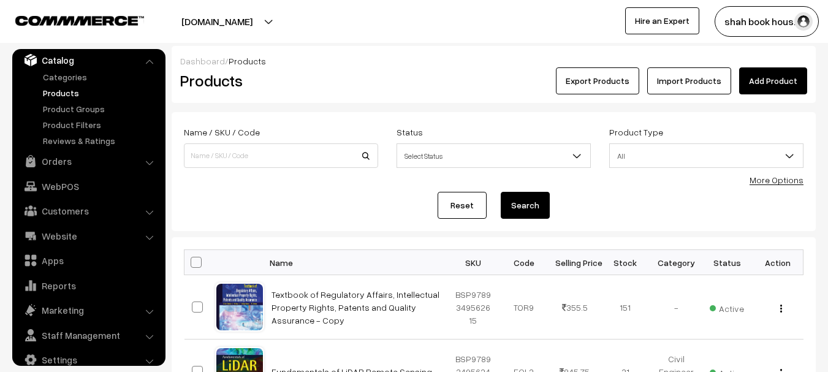
click at [322, 82] on h2 "Products" at bounding box center [278, 80] width 197 height 19
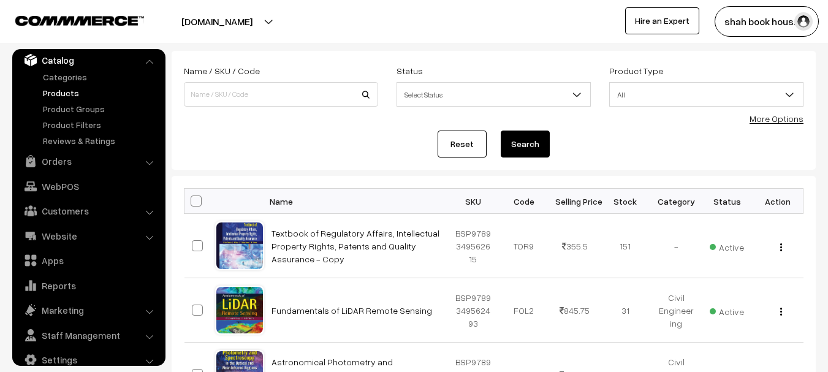
scroll to position [0, 0]
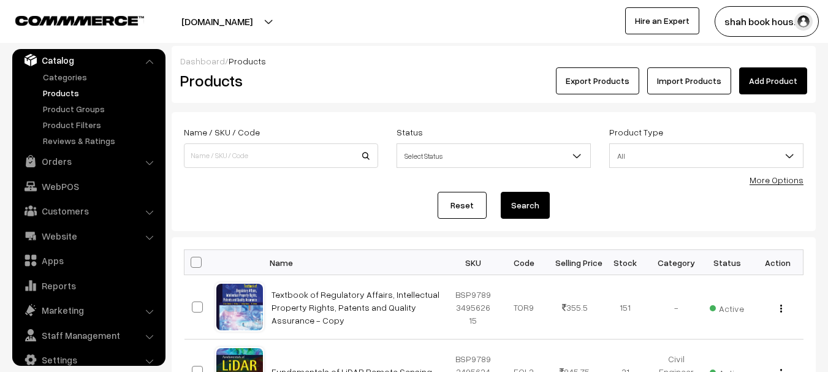
click at [779, 24] on button "shah book hous…" at bounding box center [767, 21] width 104 height 31
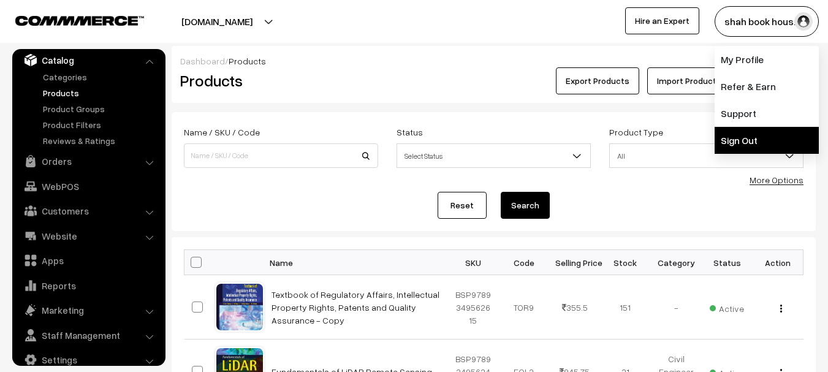
click at [763, 139] on link "Sign Out" at bounding box center [767, 140] width 104 height 27
